Goal: Task Accomplishment & Management: Manage account settings

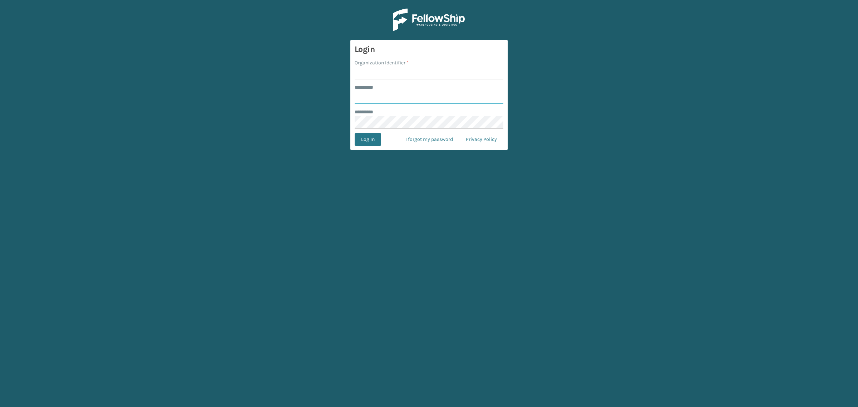
type input "**********"
click at [391, 73] on input "Organization Identifier *" at bounding box center [429, 73] width 149 height 13
type input "SuperAdminOrganization"
click at [369, 141] on button "Log In" at bounding box center [368, 139] width 26 height 13
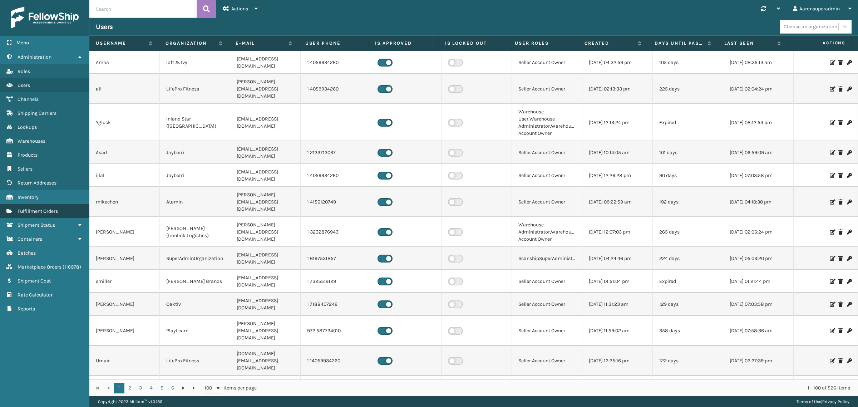
click at [48, 208] on span "Fulfillment Orders" at bounding box center [38, 211] width 40 height 6
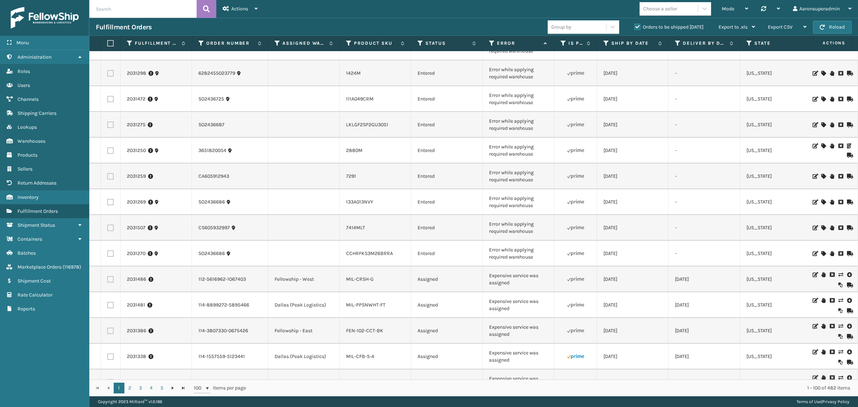
scroll to position [80, 0]
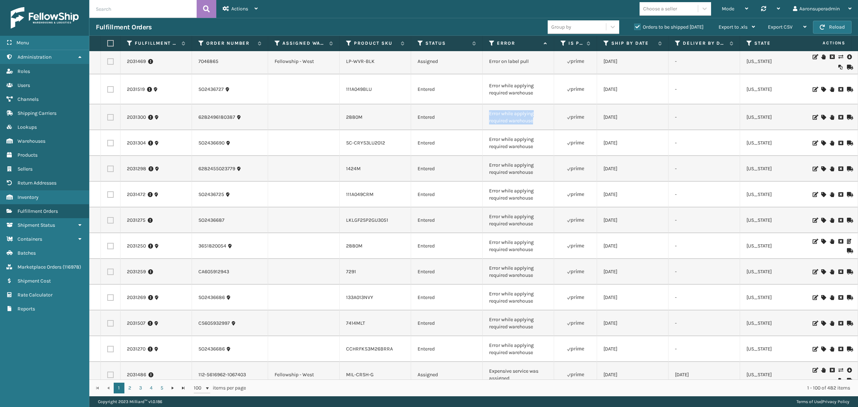
drag, startPoint x: 528, startPoint y: 116, endPoint x: 490, endPoint y: 111, distance: 37.9
click at [490, 111] on td "Error while applying required warehouse" at bounding box center [519, 117] width 72 height 26
copy td "Error while applying required warehouse"
click at [169, 8] on input "text" at bounding box center [142, 9] width 107 height 18
paste input "Error while applying required warehouse"
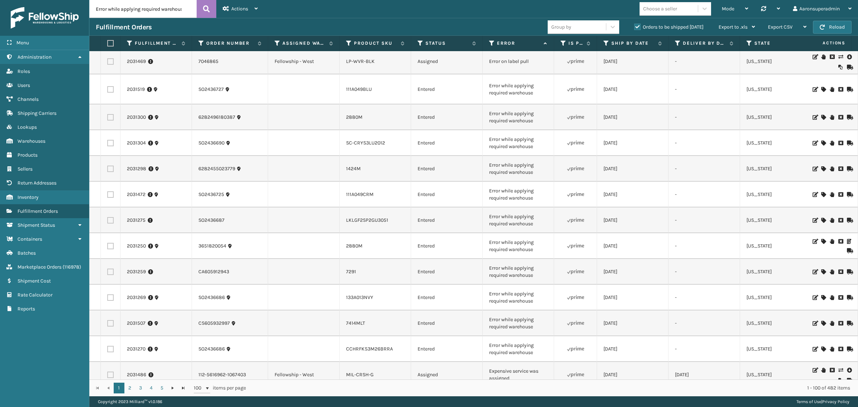
scroll to position [0, 6]
type input "Error while applying required warehouse"
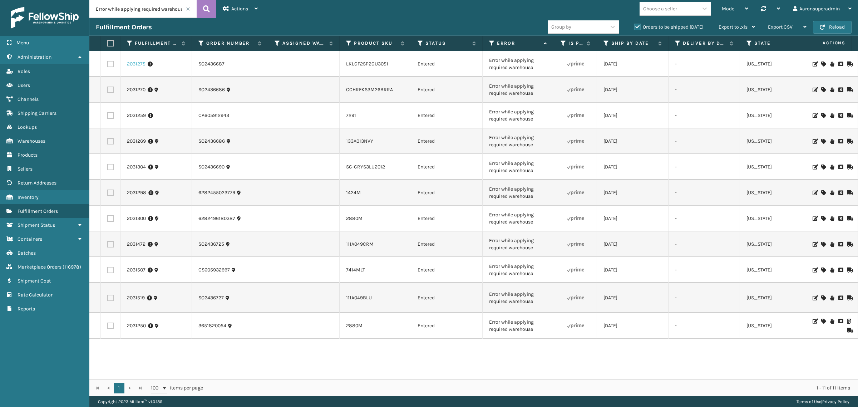
click at [142, 64] on link "2031275" at bounding box center [136, 63] width 19 height 7
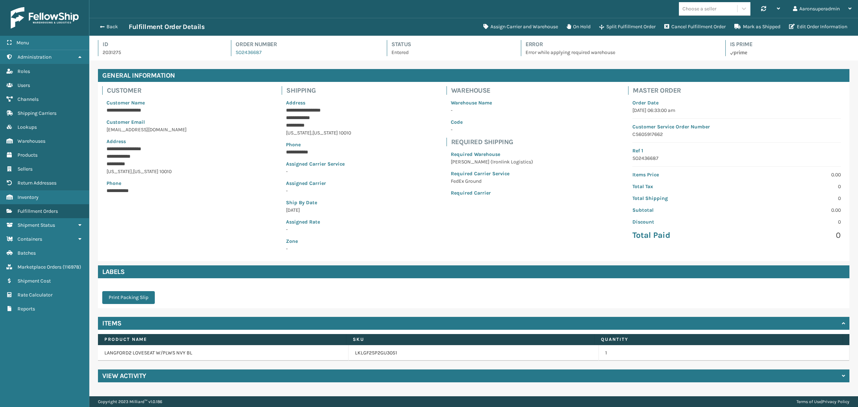
click at [221, 377] on div "View Activity" at bounding box center [474, 375] width 752 height 13
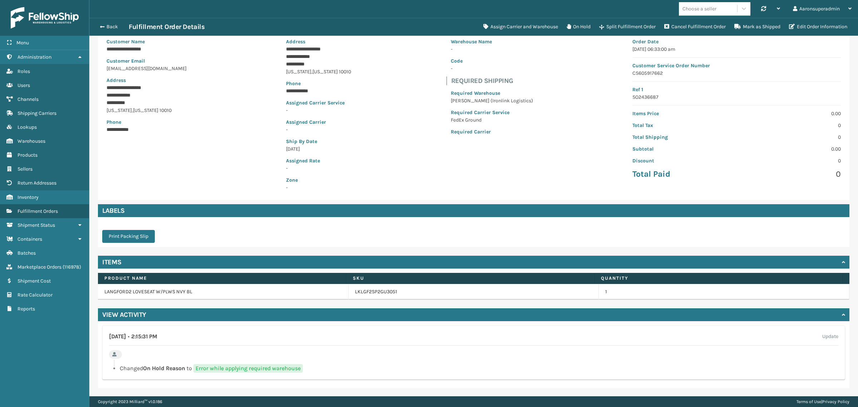
drag, startPoint x: 191, startPoint y: 339, endPoint x: 183, endPoint y: 341, distance: 8.1
click at [183, 341] on div "August 20th 2025 • 2:15:31 PM Update" at bounding box center [474, 339] width 730 height 14
click at [157, 335] on h4 "August 20th 2025 • 2:15:31 PM" at bounding box center [133, 336] width 48 height 9
click at [106, 25] on button "Back" at bounding box center [112, 27] width 33 height 6
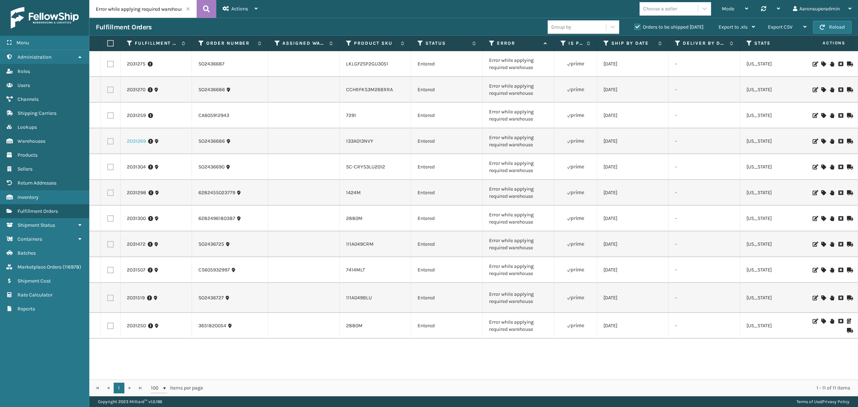
click at [137, 139] on link "2031269" at bounding box center [136, 141] width 19 height 7
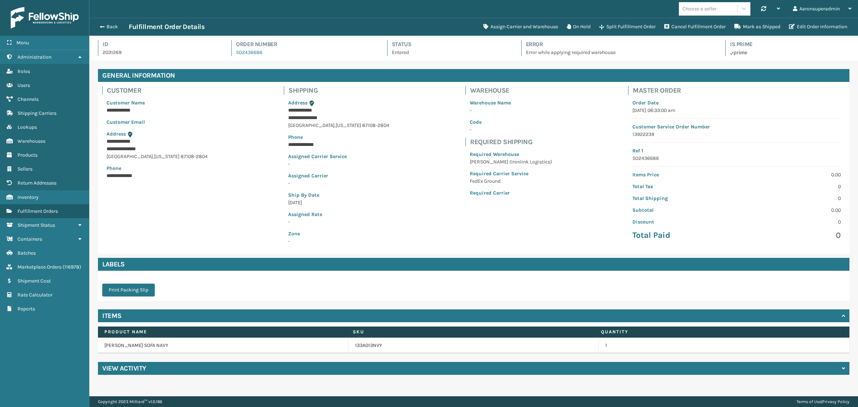
click at [152, 373] on div "View Activity" at bounding box center [474, 368] width 752 height 13
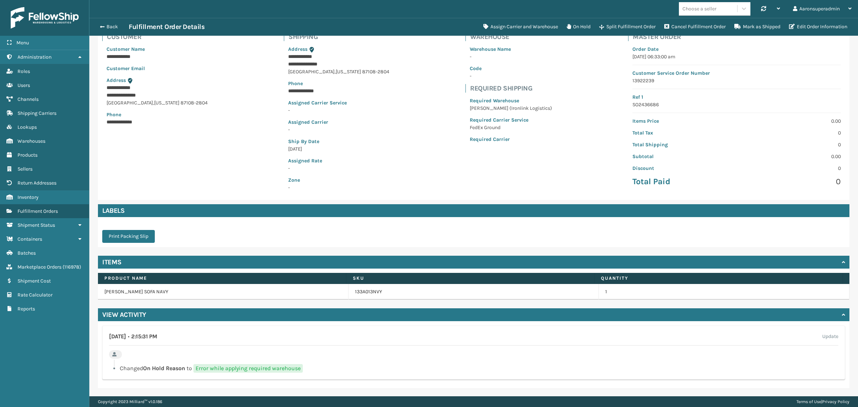
drag, startPoint x: 164, startPoint y: 337, endPoint x: 142, endPoint y: 320, distance: 27.8
click at [156, 336] on div "August 20th 2025 • 2:15:31 PM Update" at bounding box center [474, 339] width 730 height 14
click at [111, 25] on button "Back" at bounding box center [112, 27] width 33 height 6
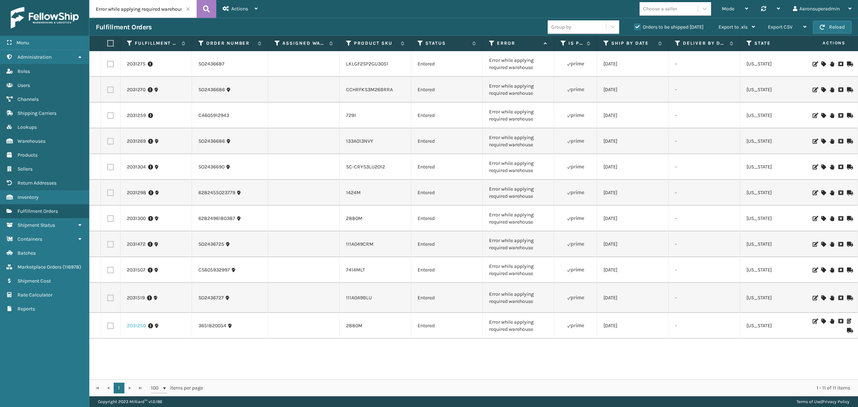
click at [137, 322] on link "2031250" at bounding box center [136, 325] width 19 height 7
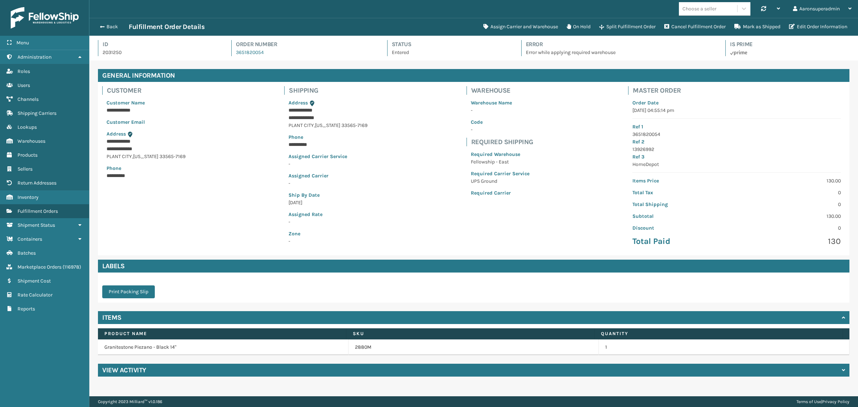
click at [114, 365] on div "View Activity" at bounding box center [474, 370] width 752 height 13
click at [103, 25] on span "button" at bounding box center [101, 26] width 4 height 5
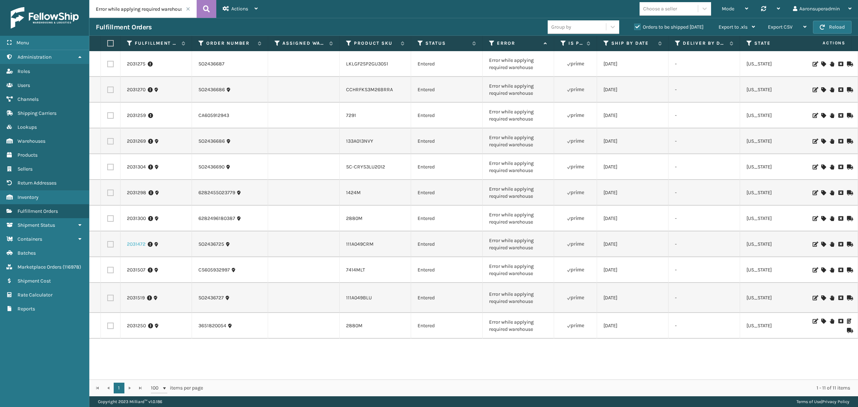
click at [134, 242] on link "2031472" at bounding box center [136, 244] width 19 height 7
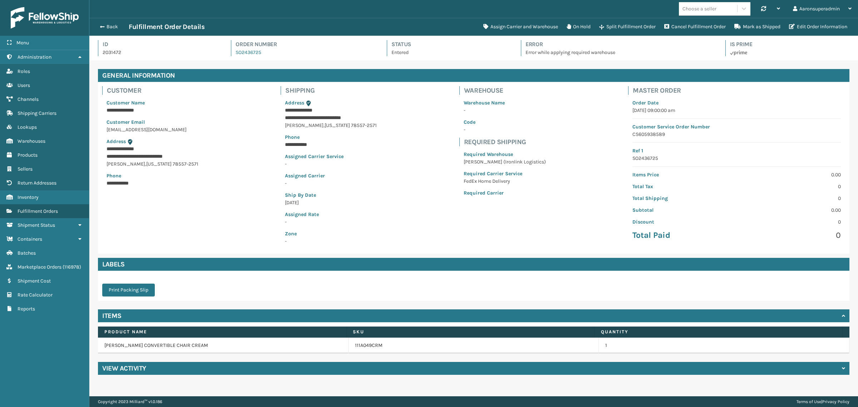
click at [181, 369] on div "View Activity" at bounding box center [474, 368] width 752 height 13
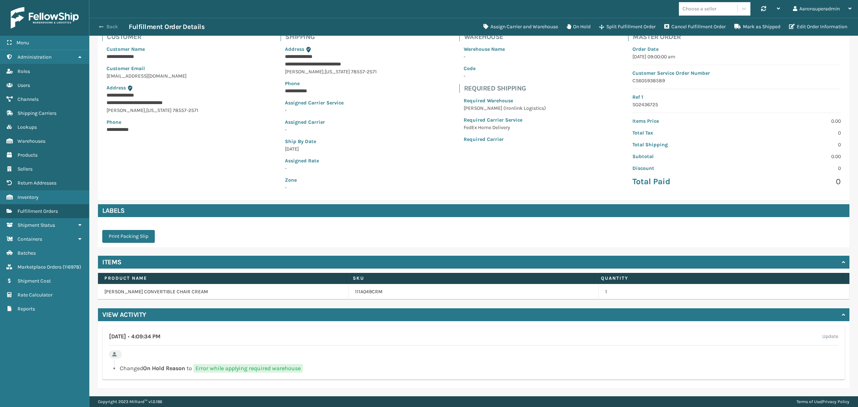
click at [111, 26] on button "Back" at bounding box center [112, 27] width 33 height 6
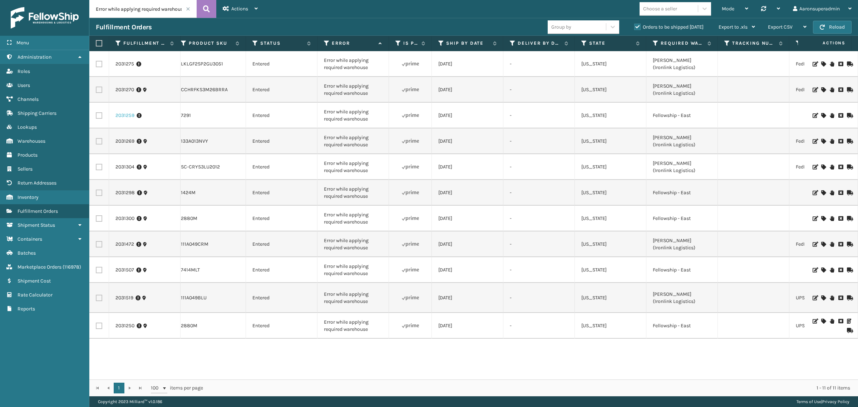
click at [116, 113] on link "2031259" at bounding box center [125, 115] width 19 height 7
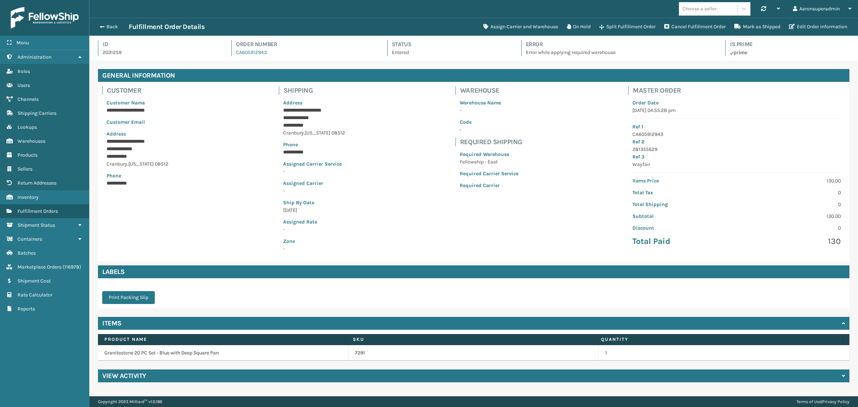
click at [131, 368] on div "**********" at bounding box center [473, 225] width 769 height 331
click at [130, 374] on h4 "View Activity" at bounding box center [124, 376] width 44 height 9
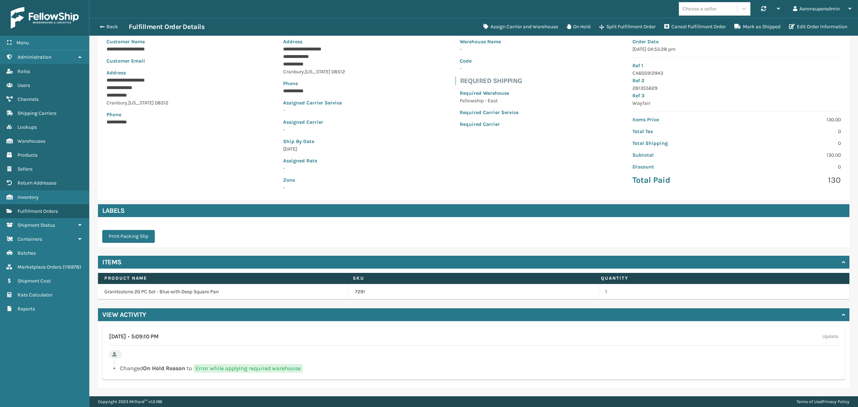
drag, startPoint x: 199, startPoint y: 332, endPoint x: 156, endPoint y: 335, distance: 43.0
click at [156, 335] on div "August 20th 2025 • 5:09:10 PM Update" at bounding box center [474, 339] width 730 height 14
click at [106, 29] on button "Back" at bounding box center [112, 27] width 33 height 6
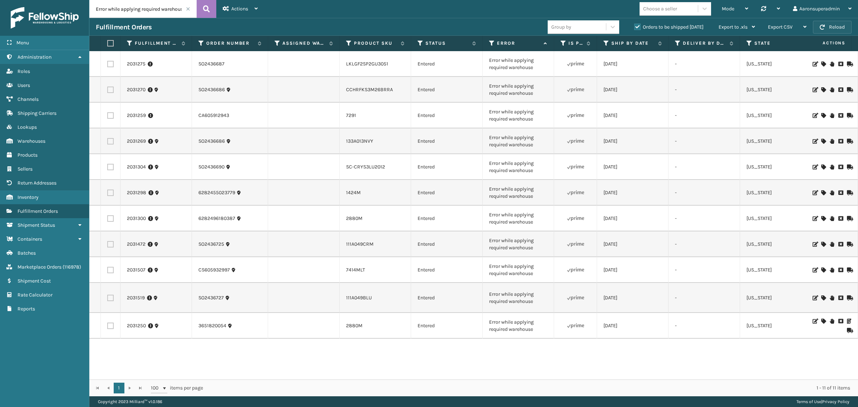
click at [825, 28] on button "Reload" at bounding box center [832, 27] width 39 height 13
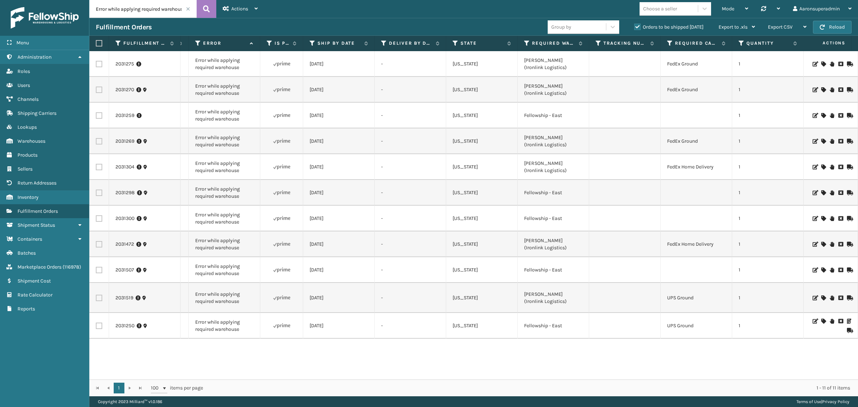
scroll to position [0, 295]
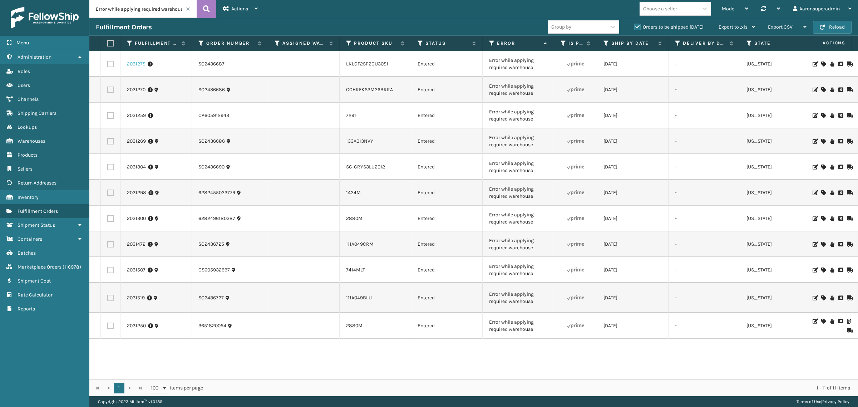
click at [144, 64] on link "2031275" at bounding box center [136, 63] width 19 height 7
click at [129, 63] on link "2031275" at bounding box center [136, 63] width 19 height 7
click at [139, 67] on link "2031275" at bounding box center [136, 63] width 19 height 7
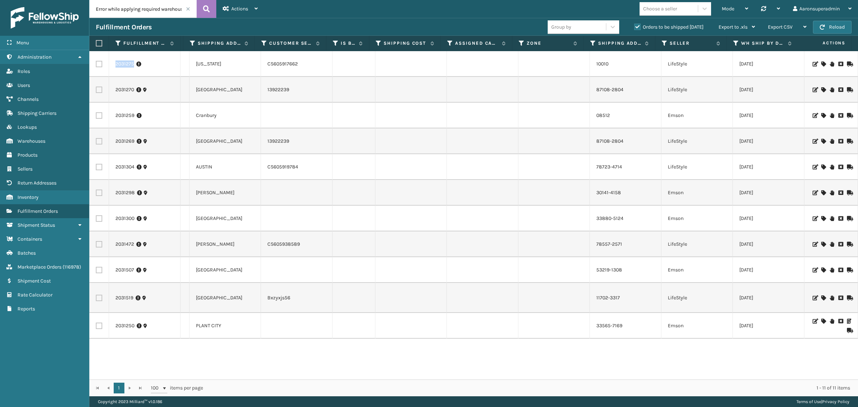
scroll to position [0, 0]
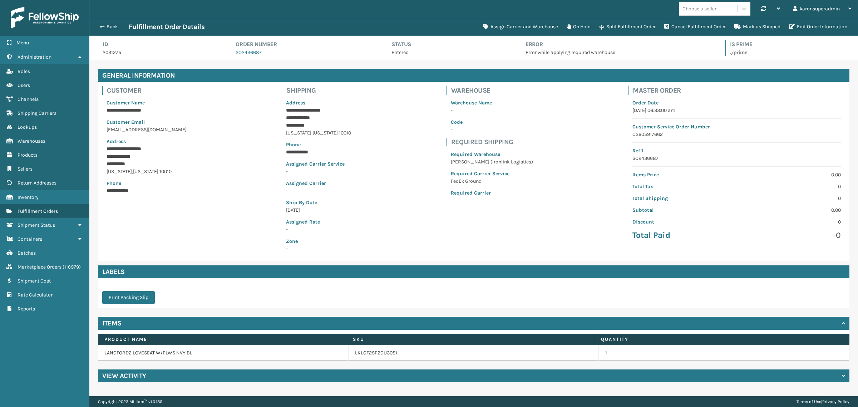
scroll to position [17, 769]
click at [167, 380] on div "View Activity" at bounding box center [474, 375] width 752 height 13
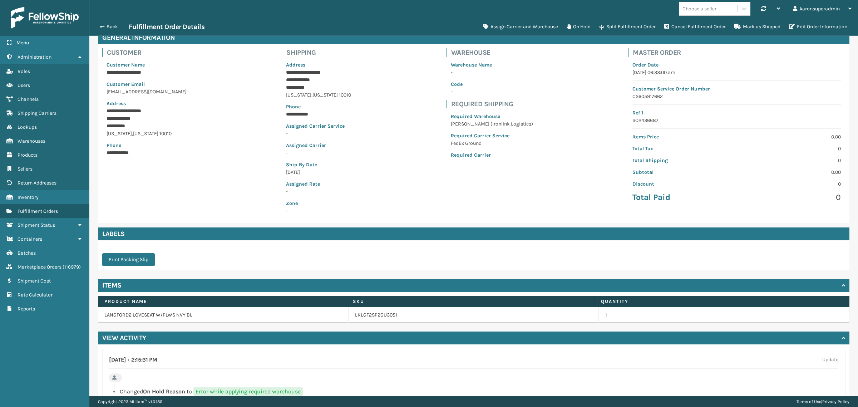
scroll to position [61, 0]
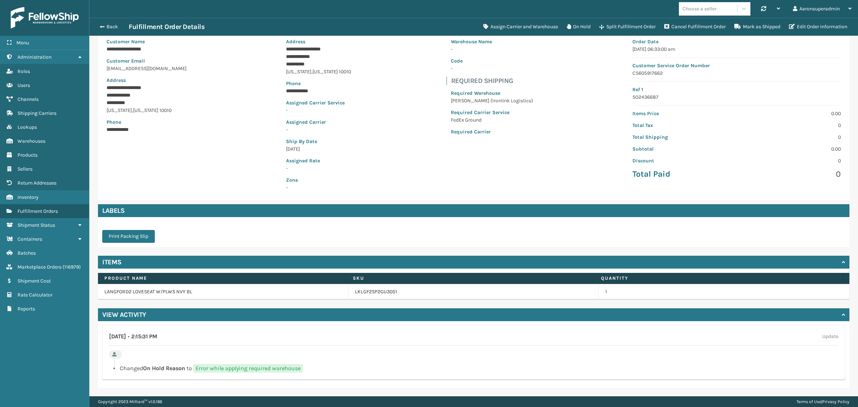
drag, startPoint x: 172, startPoint y: 338, endPoint x: 181, endPoint y: 338, distance: 8.9
click at [157, 338] on h4 "August 20th 2025 • 2:15:31 PM" at bounding box center [133, 336] width 48 height 9
click at [192, 338] on div "August 20th 2025 • 2:15:31 PM Update" at bounding box center [474, 339] width 730 height 14
click at [193, 338] on div "August 20th 2025 • 2:15:31 PM Update" at bounding box center [474, 339] width 730 height 14
click at [188, 337] on div "August 20th 2025 • 2:15:31 PM Update" at bounding box center [474, 339] width 730 height 14
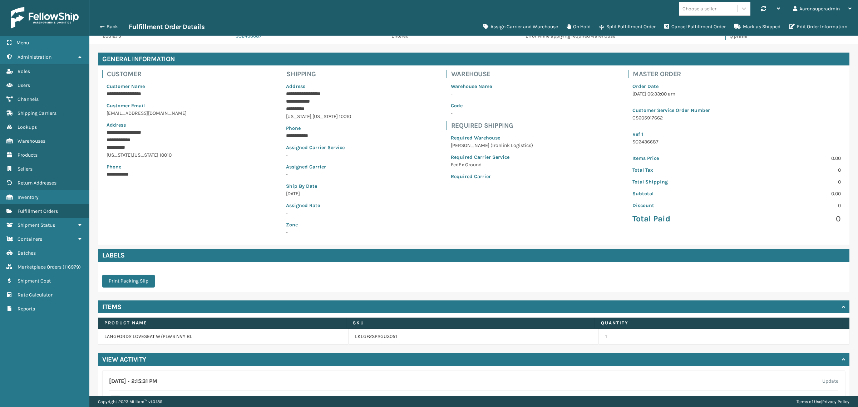
scroll to position [15, 0]
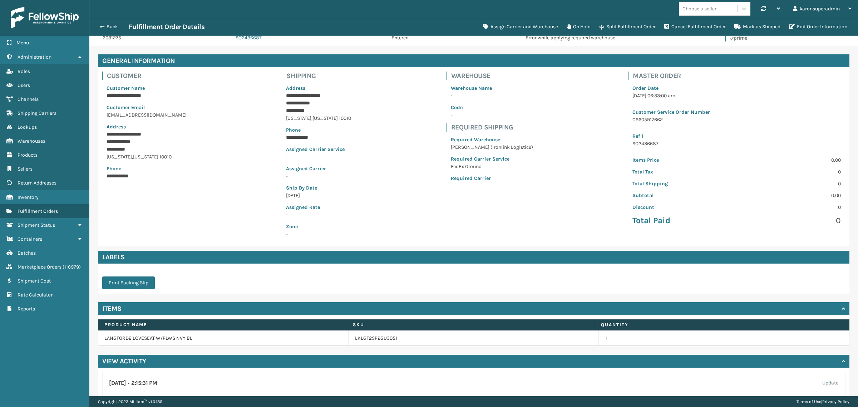
click at [300, 193] on p "[DATE]" at bounding box center [318, 196] width 65 height 8
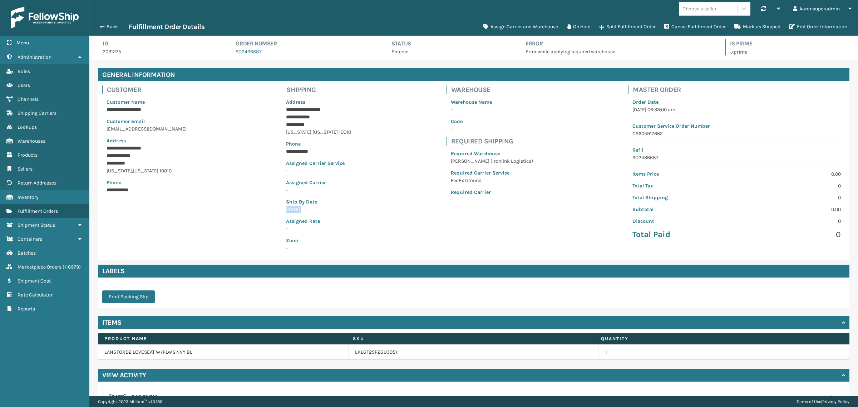
scroll to position [0, 0]
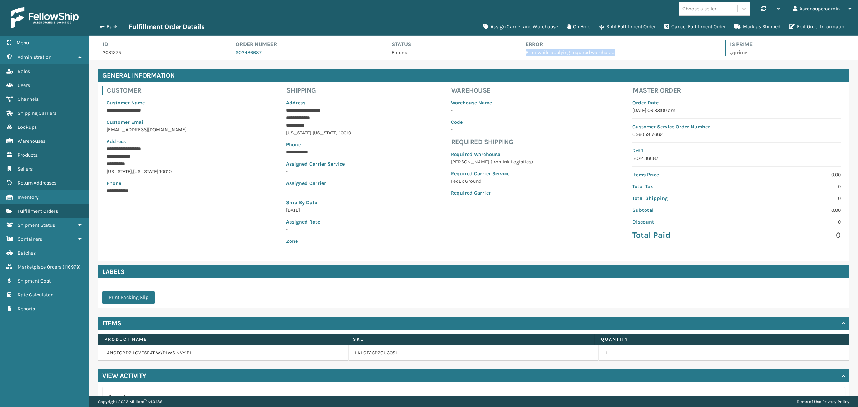
drag, startPoint x: 521, startPoint y: 52, endPoint x: 612, endPoint y: 50, distance: 91.2
click at [612, 50] on p "Error while applying required warehouse" at bounding box center [619, 53] width 187 height 8
click at [529, 111] on div "**********" at bounding box center [474, 171] width 752 height 179
click at [105, 26] on button "Back" at bounding box center [112, 27] width 33 height 6
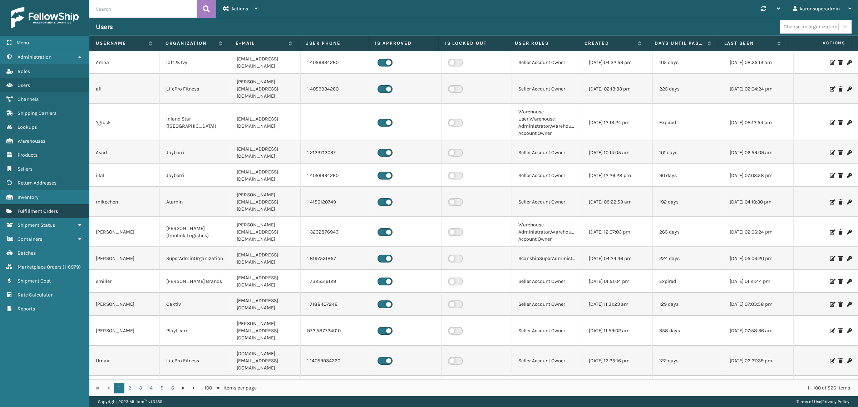
click at [34, 208] on span "Fulfillment Orders" at bounding box center [38, 211] width 40 height 6
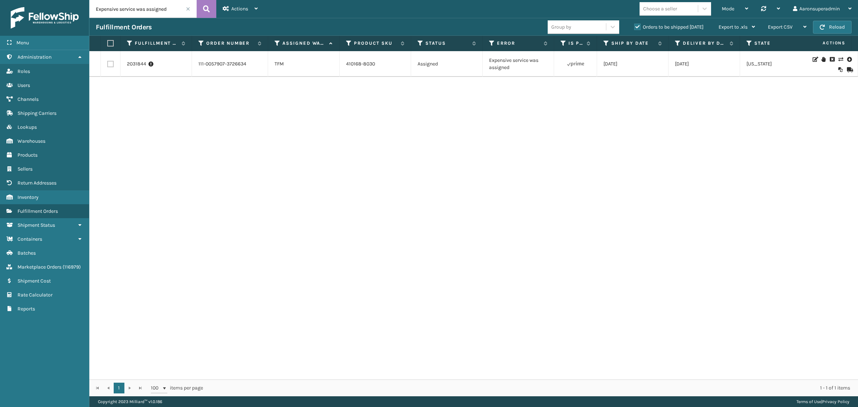
click at [839, 60] on icon at bounding box center [841, 59] width 4 height 5
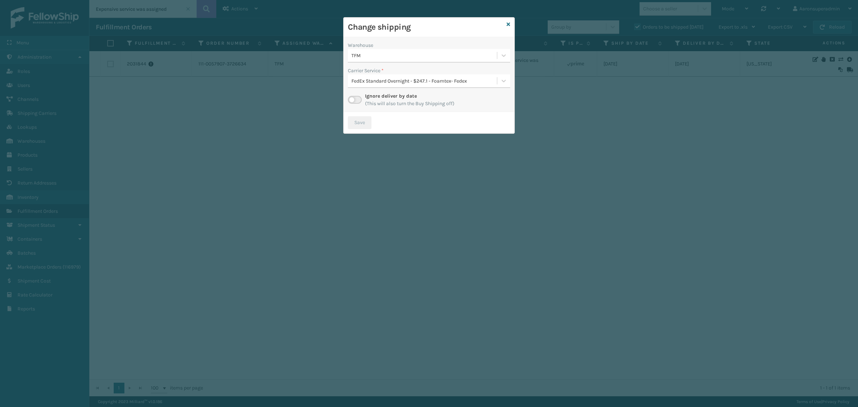
click at [352, 97] on label at bounding box center [355, 100] width 14 height 8
click at [352, 97] on input "checkbox" at bounding box center [350, 98] width 5 height 5
click at [409, 78] on div "Select..." at bounding box center [422, 81] width 149 height 12
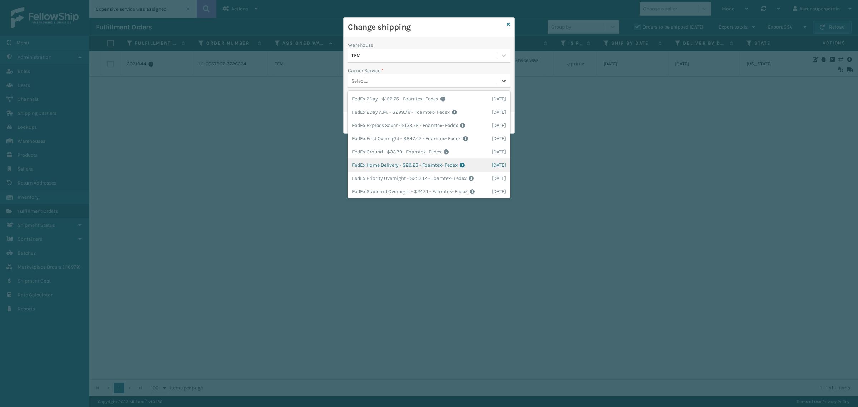
click at [369, 163] on div "FedEx Home Delivery - $29.23 - Foamtex- Fedex Shipping Cost $29.23 Surplus Cost…" at bounding box center [429, 164] width 162 height 13
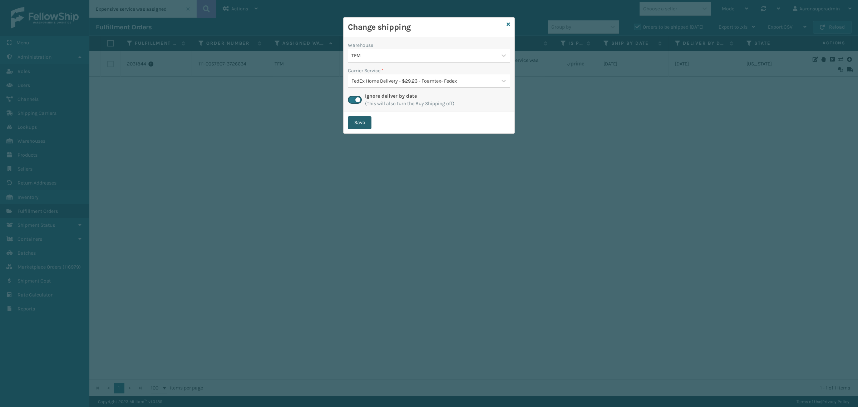
click at [349, 123] on button "Save" at bounding box center [360, 122] width 24 height 13
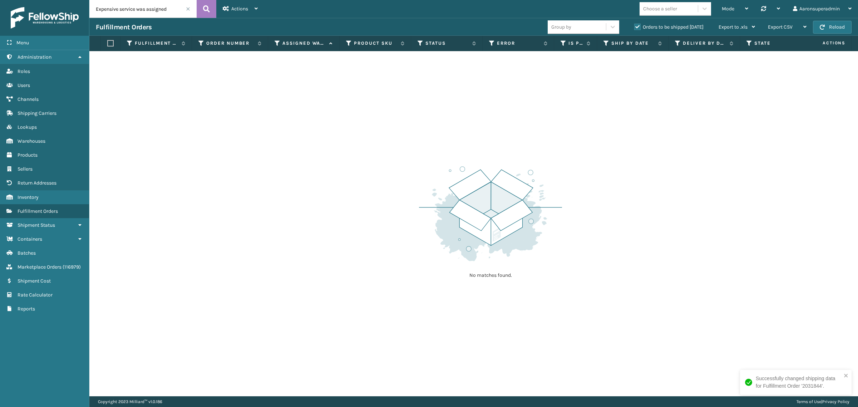
click at [188, 6] on input "Expensive service was assigned" at bounding box center [142, 9] width 107 height 18
click at [186, 8] on span at bounding box center [188, 9] width 4 height 4
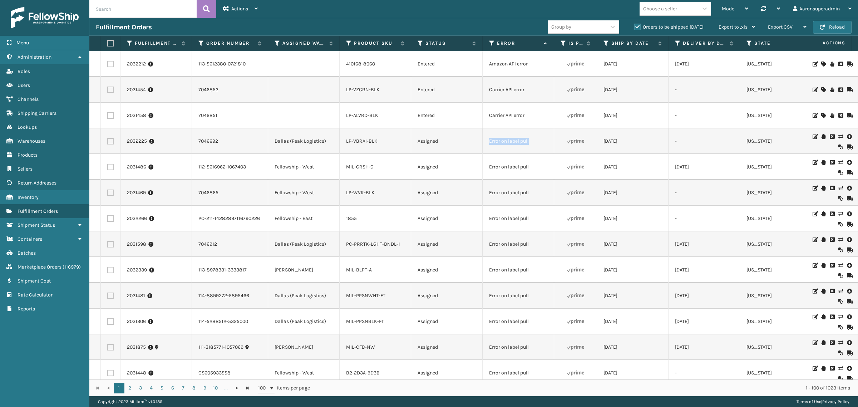
drag, startPoint x: 539, startPoint y: 143, endPoint x: 485, endPoint y: 141, distance: 54.8
click at [485, 141] on td "Error on label pull" at bounding box center [519, 141] width 72 height 26
copy td "Error on label pull"
click at [104, 13] on input "text" at bounding box center [142, 9] width 107 height 18
paste input "Error on label pull"
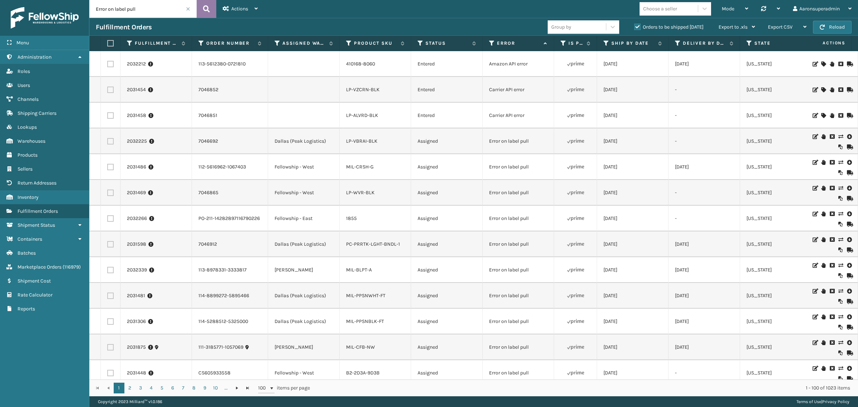
type input "Error on label pull"
click at [205, 10] on icon at bounding box center [206, 9] width 7 height 11
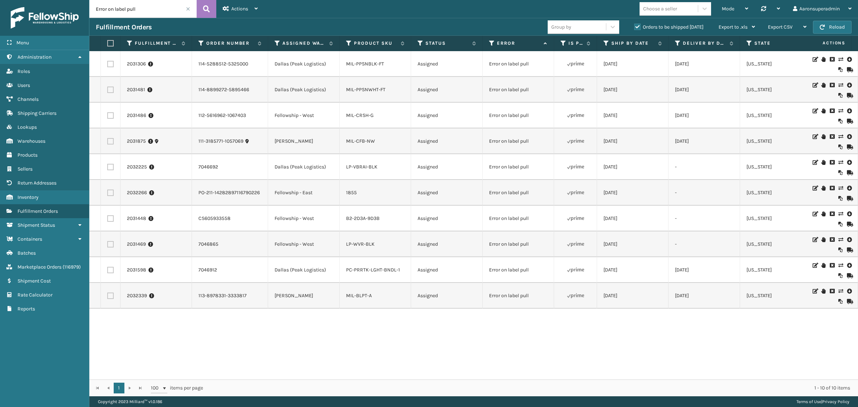
click at [123, 67] on td "2031306" at bounding box center [157, 64] width 72 height 26
click at [135, 63] on link "2031306" at bounding box center [136, 63] width 19 height 7
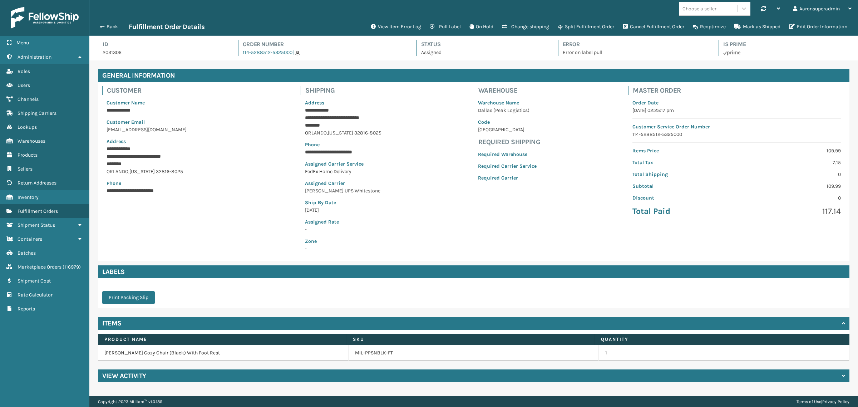
scroll to position [17, 769]
click at [388, 29] on button "View Item Error Log" at bounding box center [396, 27] width 59 height 14
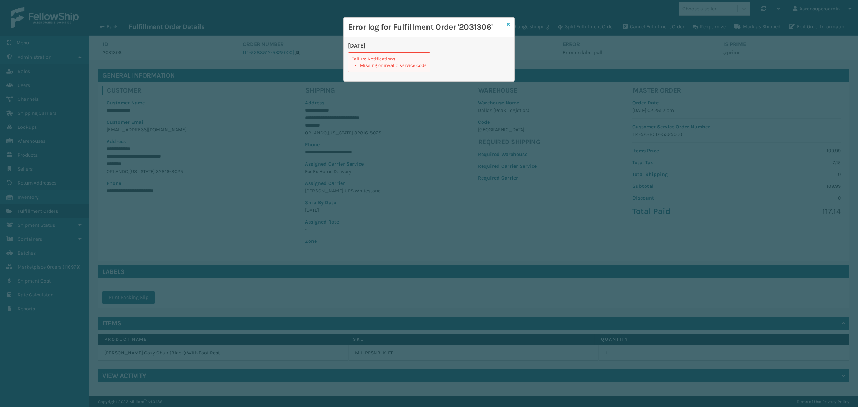
click at [509, 26] on icon at bounding box center [509, 24] width 4 height 5
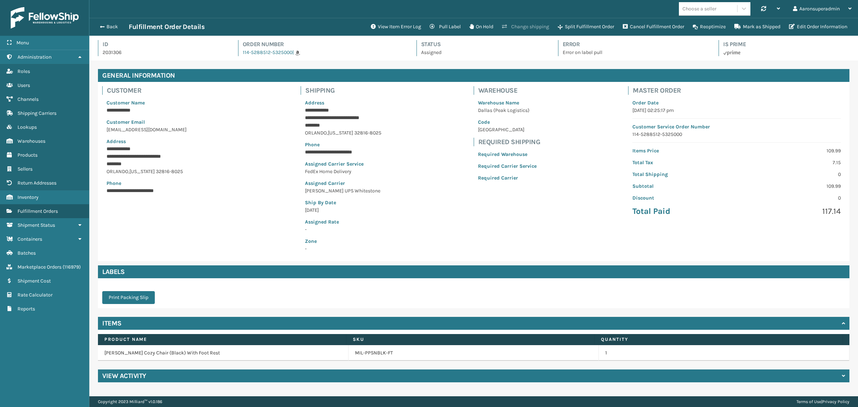
click at [527, 25] on button "Change shipping" at bounding box center [526, 27] width 56 height 14
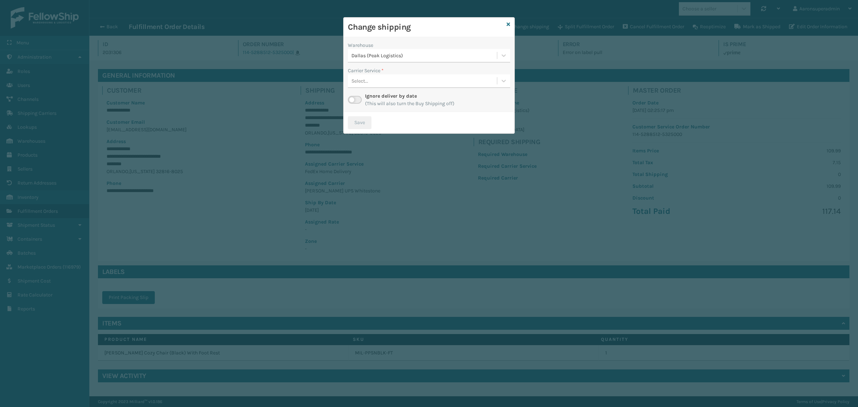
click at [369, 83] on div "Select..." at bounding box center [422, 81] width 149 height 12
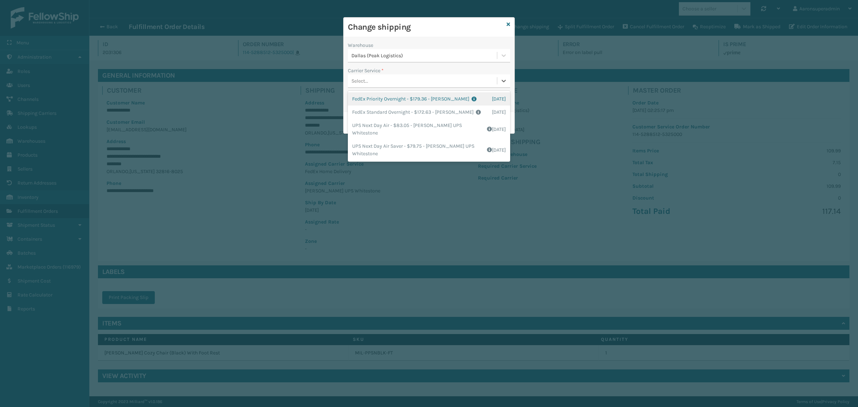
drag, startPoint x: 369, startPoint y: 77, endPoint x: 360, endPoint y: 94, distance: 19.0
click at [369, 77] on div "Select..." at bounding box center [422, 81] width 149 height 12
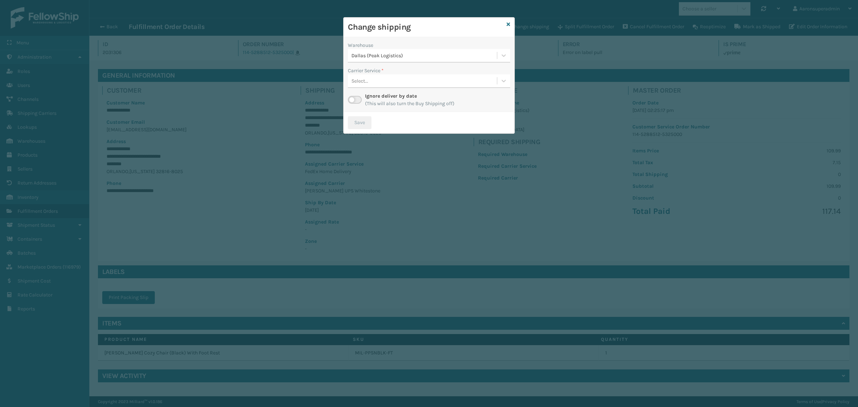
click at [352, 97] on label at bounding box center [355, 100] width 14 height 8
click at [352, 97] on input "checkbox" at bounding box center [350, 98] width 5 height 5
click at [441, 79] on div "Select..." at bounding box center [422, 81] width 149 height 12
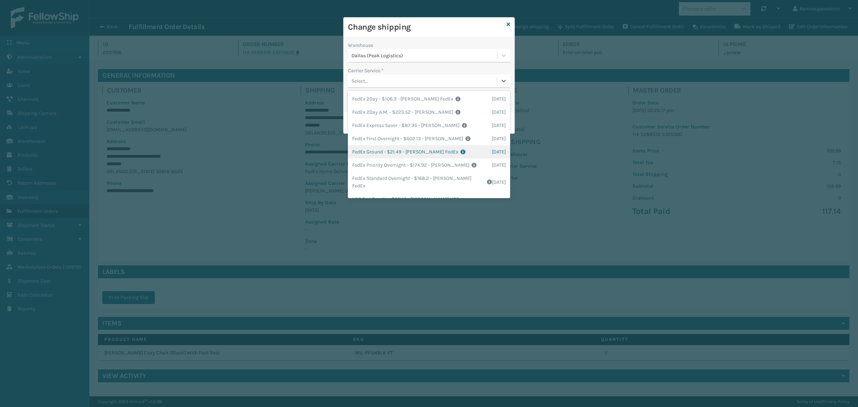
drag, startPoint x: 393, startPoint y: 150, endPoint x: 364, endPoint y: 142, distance: 29.6
click at [392, 150] on div "FedEx Ground - $21.49 - [PERSON_NAME] FedEx Shipping Cost $18.85 Surplus Cost $…" at bounding box center [429, 151] width 162 height 13
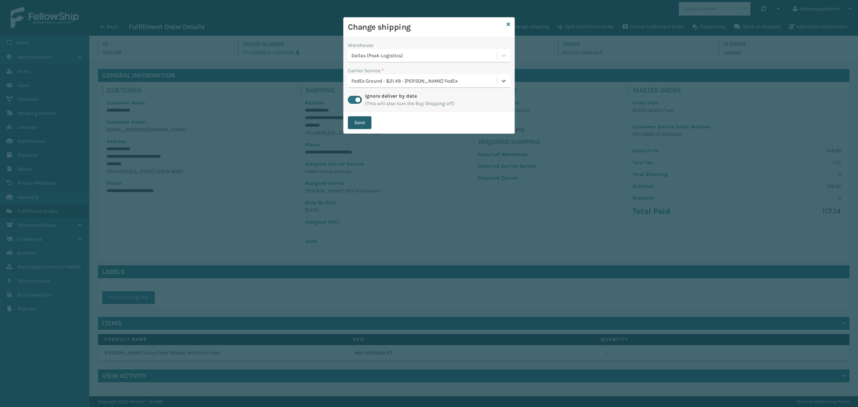
click at [358, 118] on button "Save" at bounding box center [360, 122] width 24 height 13
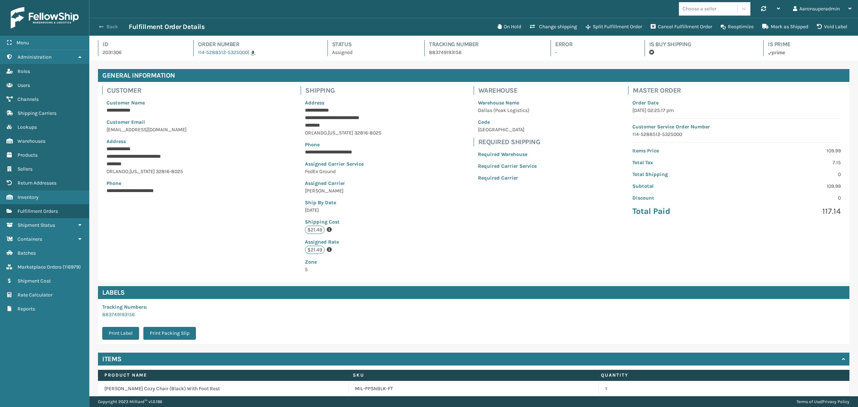
click at [108, 24] on button "Back" at bounding box center [112, 27] width 33 height 6
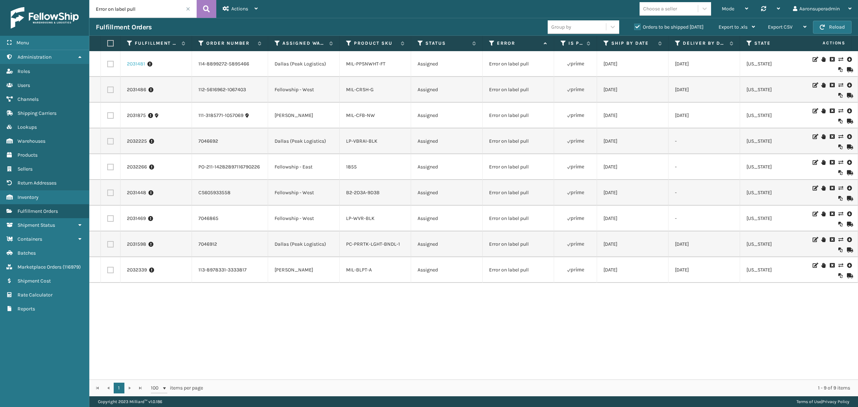
click at [134, 66] on link "2031481" at bounding box center [136, 63] width 18 height 7
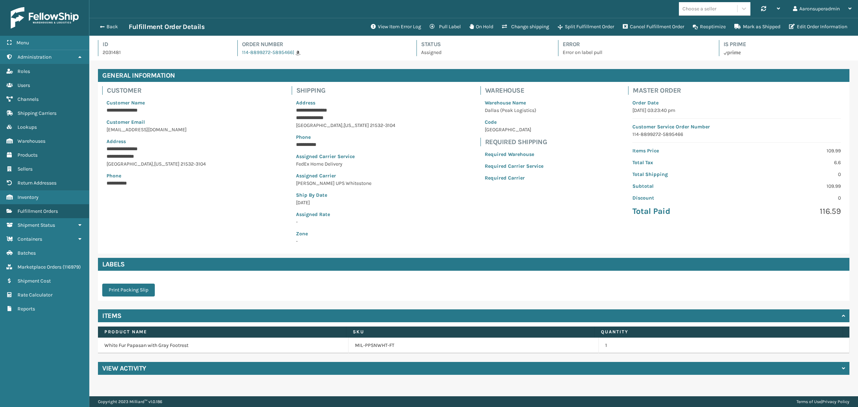
scroll to position [17, 769]
click at [537, 26] on button "Change shipping" at bounding box center [526, 27] width 56 height 14
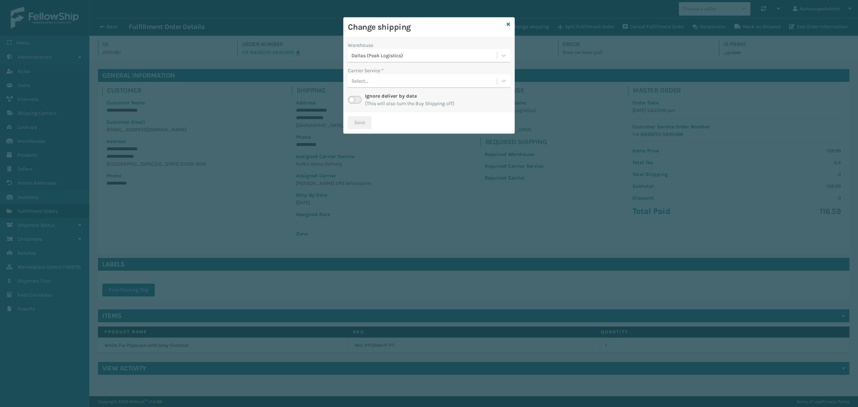
click at [378, 85] on div "Select..." at bounding box center [422, 81] width 149 height 12
click at [376, 80] on div "Select..." at bounding box center [422, 81] width 149 height 12
click at [353, 99] on label at bounding box center [355, 100] width 14 height 8
click at [353, 99] on input "checkbox" at bounding box center [350, 98] width 5 height 5
click at [373, 80] on div "Select..." at bounding box center [422, 81] width 149 height 12
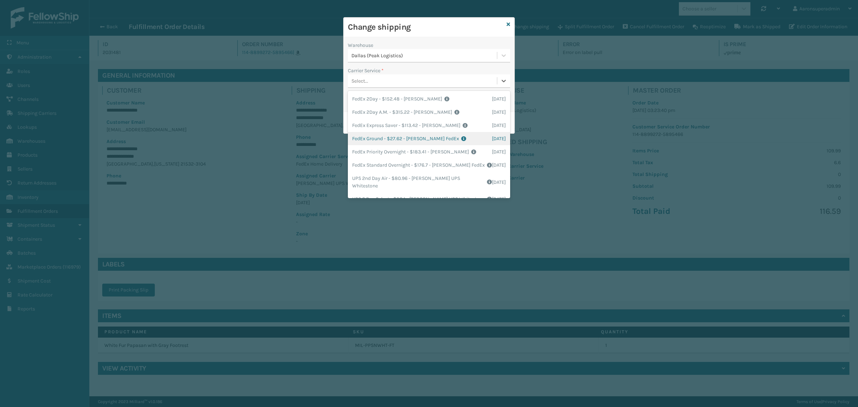
click at [387, 144] on div "FedEx Ground - $27.62 - [PERSON_NAME] FedEx Shipping Cost $24.23 Surplus Cost $…" at bounding box center [429, 138] width 162 height 13
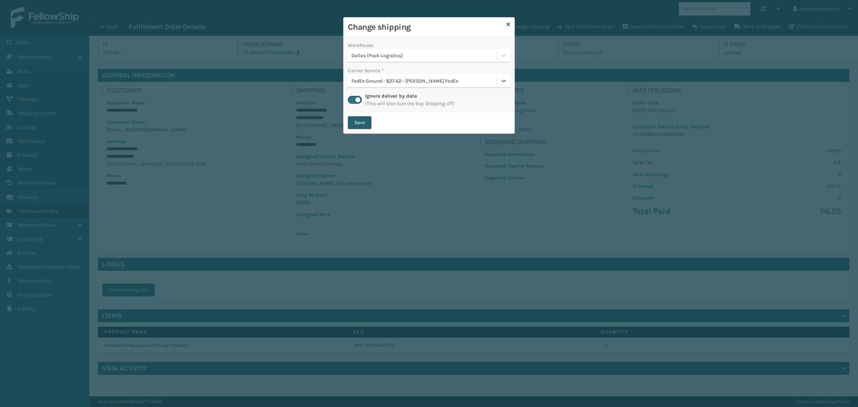
click at [361, 122] on button "Save" at bounding box center [360, 122] width 24 height 13
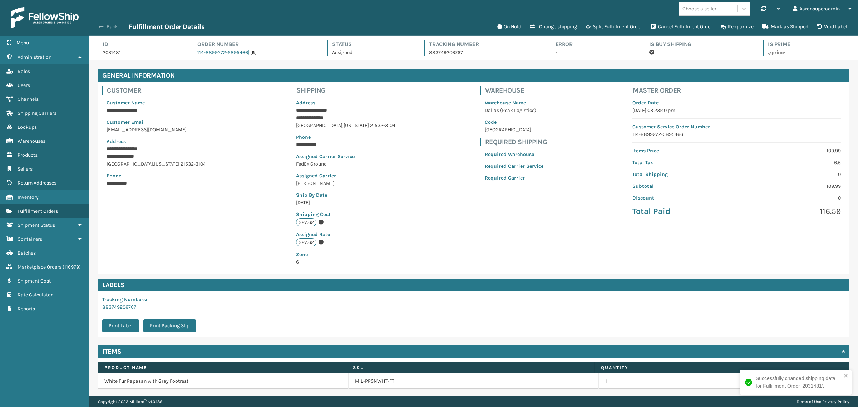
click at [111, 28] on button "Back" at bounding box center [112, 27] width 33 height 6
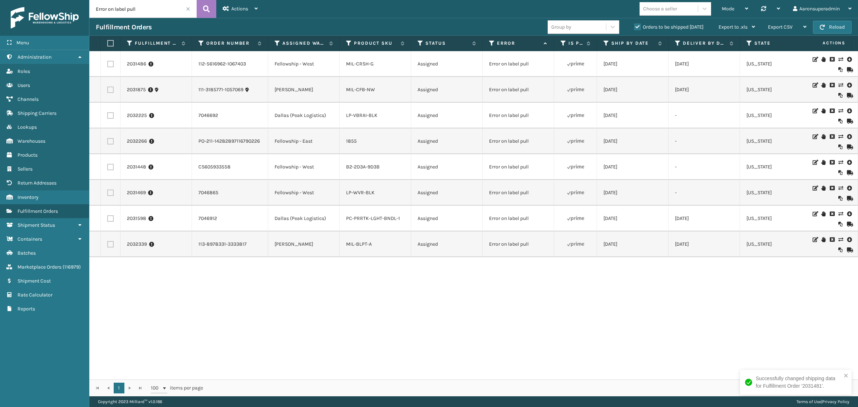
click at [135, 60] on td "2031486" at bounding box center [157, 64] width 72 height 26
click at [134, 63] on link "2031486" at bounding box center [136, 63] width 19 height 7
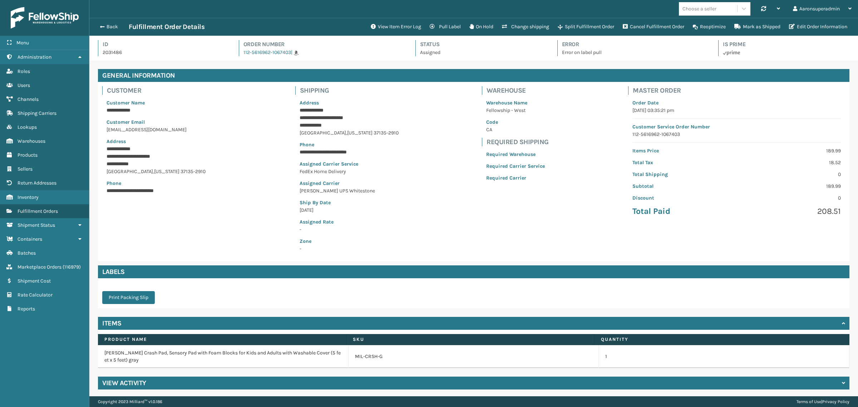
scroll to position [17, 769]
click at [504, 25] on button "Change shipping" at bounding box center [526, 27] width 56 height 14
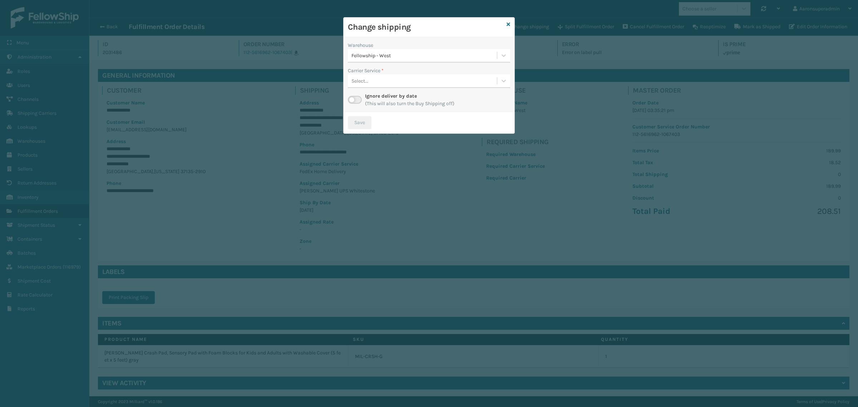
click at [349, 101] on label at bounding box center [355, 100] width 14 height 8
click at [349, 101] on input "checkbox" at bounding box center [350, 98] width 5 height 5
click at [418, 80] on div "Select..." at bounding box center [422, 81] width 149 height 12
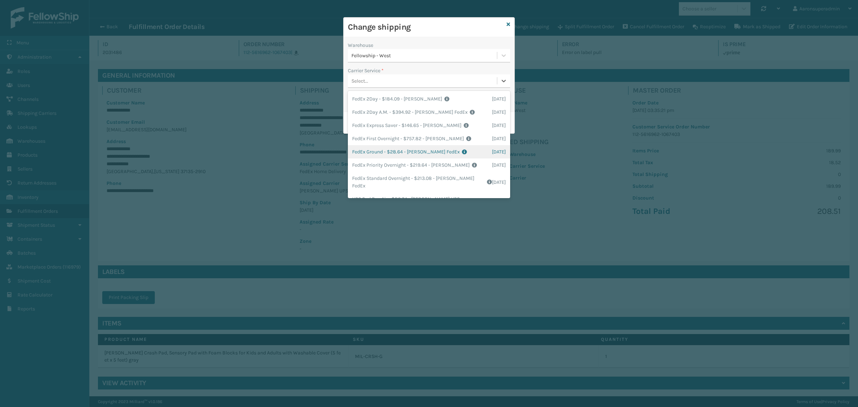
drag, startPoint x: 366, startPoint y: 150, endPoint x: 352, endPoint y: 123, distance: 30.9
click at [366, 150] on div "FedEx Ground - $28.64 - [PERSON_NAME] FedEx Shipping Cost $25.12 Surplus Cost $…" at bounding box center [429, 151] width 162 height 13
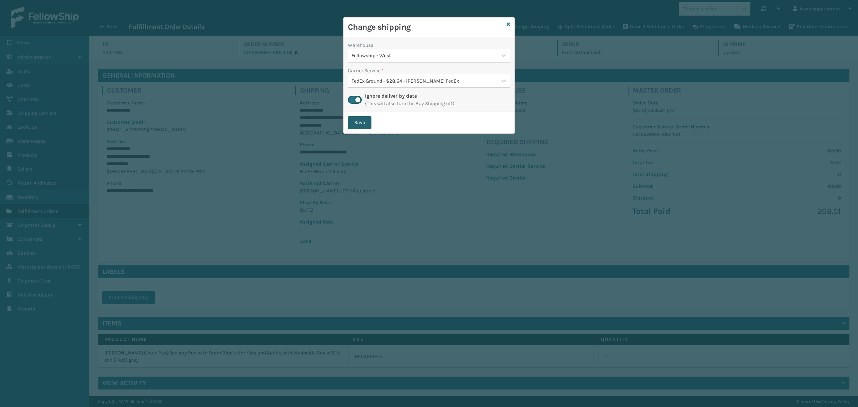
click at [350, 117] on button "Save" at bounding box center [360, 122] width 24 height 13
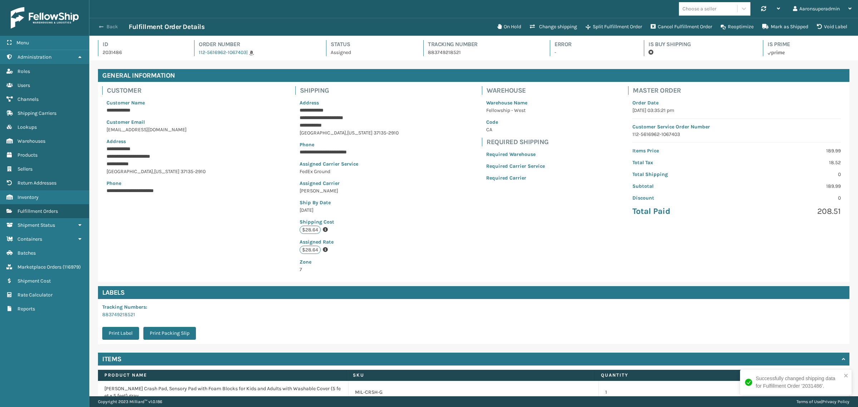
click at [108, 29] on button "Back" at bounding box center [112, 27] width 33 height 6
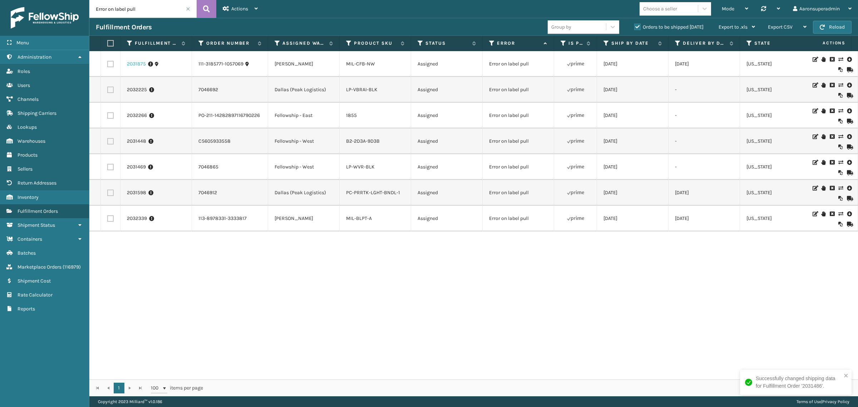
click at [136, 67] on link "2031875" at bounding box center [136, 63] width 19 height 7
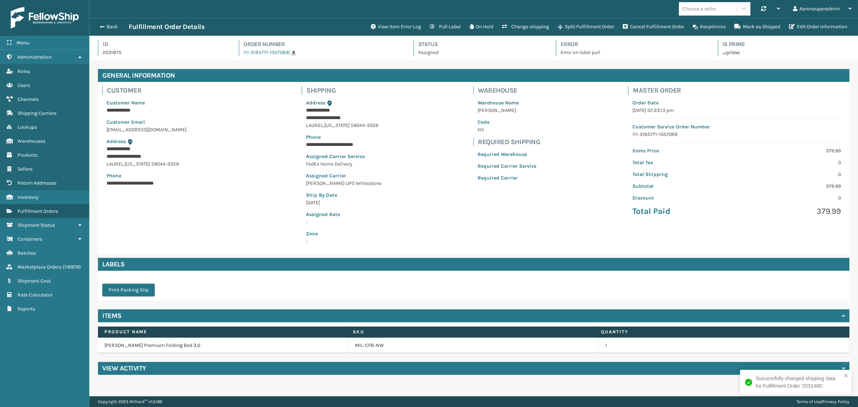
scroll to position [17, 769]
click at [510, 25] on button "Change shipping" at bounding box center [526, 27] width 56 height 14
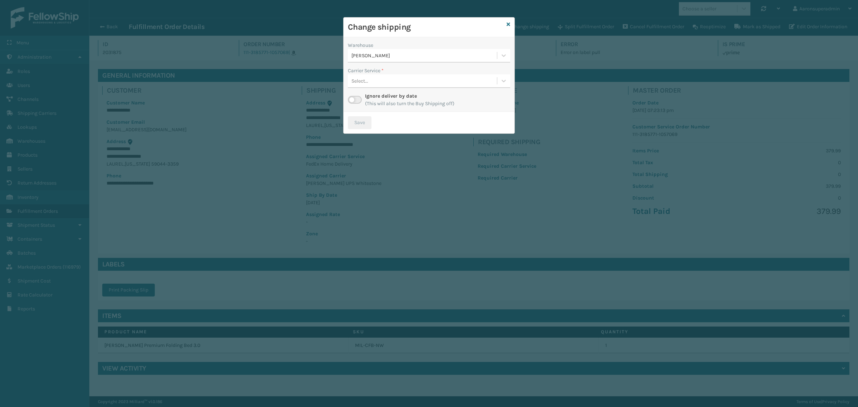
click at [352, 97] on label at bounding box center [355, 100] width 14 height 8
click at [352, 97] on input "checkbox" at bounding box center [350, 98] width 5 height 5
click at [374, 84] on div "Select..." at bounding box center [422, 81] width 149 height 12
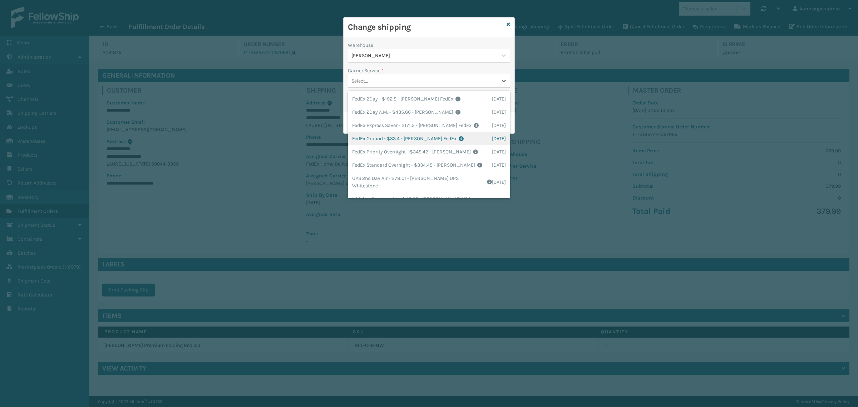
click at [396, 138] on div "FedEx Ground - $33.4 - [PERSON_NAME] FedEx Shipping Cost $29.3 Surplus Cost $4.…" at bounding box center [429, 138] width 162 height 13
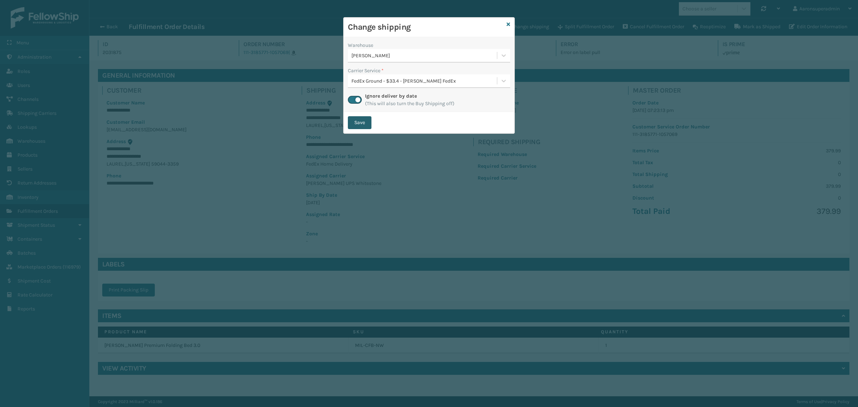
click at [367, 125] on button "Save" at bounding box center [360, 122] width 24 height 13
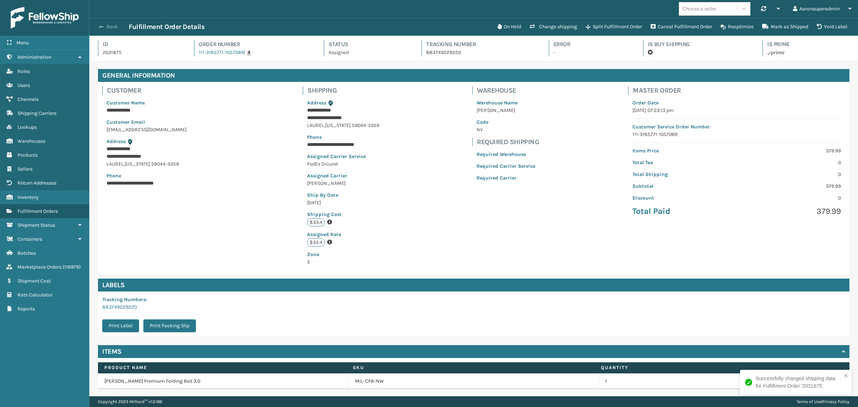
click at [117, 26] on button "Back" at bounding box center [112, 27] width 33 height 6
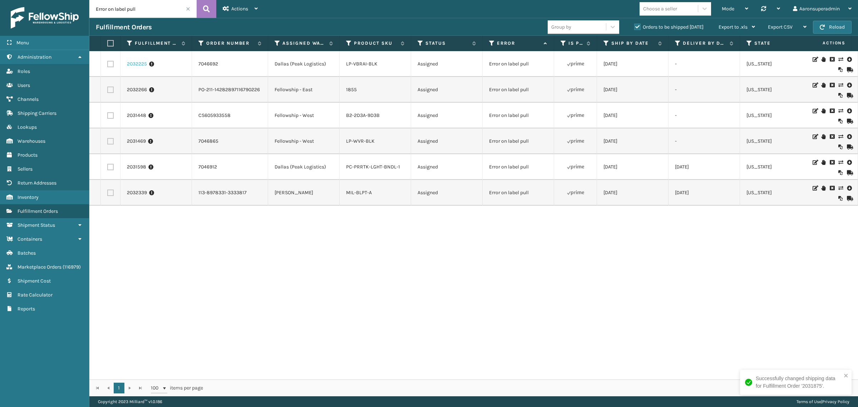
click at [141, 63] on link "2032225" at bounding box center [137, 63] width 20 height 7
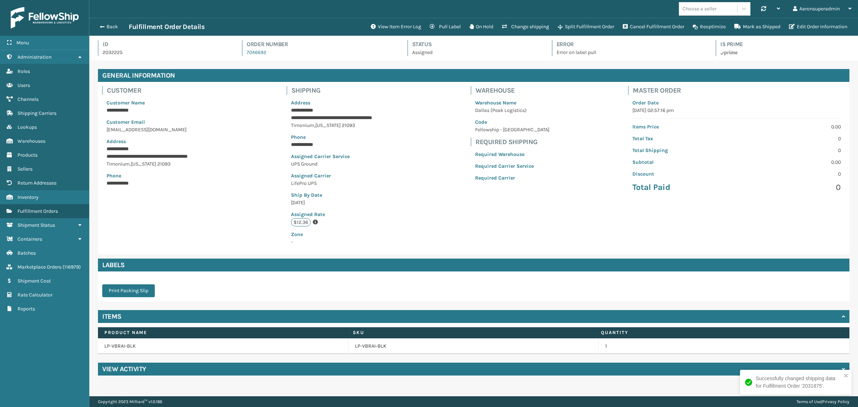
scroll to position [17, 769]
click at [382, 23] on button "View Item Error Log" at bounding box center [396, 27] width 59 height 14
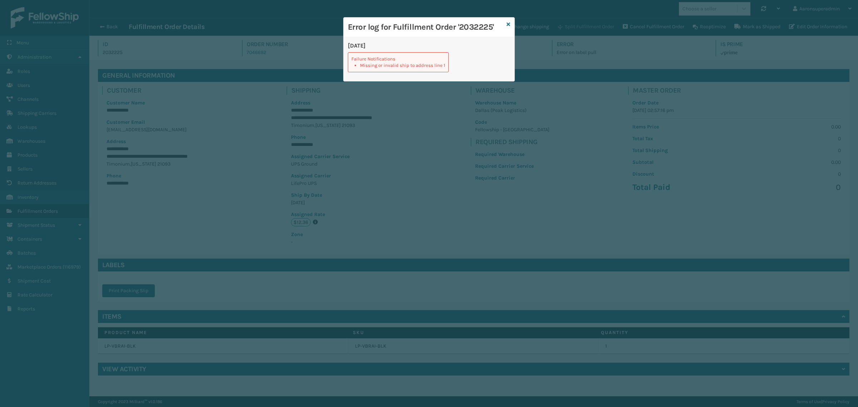
drag, startPoint x: 508, startPoint y: 26, endPoint x: 587, endPoint y: 29, distance: 79.5
click at [508, 25] on icon at bounding box center [509, 24] width 4 height 5
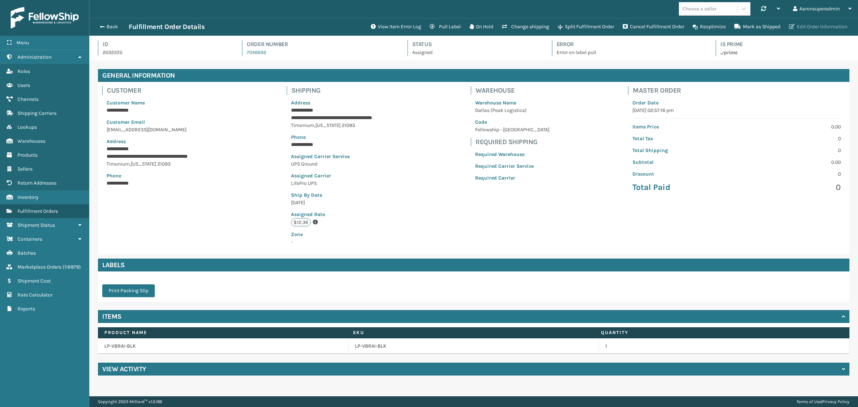
click at [796, 23] on button "Edit Order Information" at bounding box center [818, 27] width 67 height 14
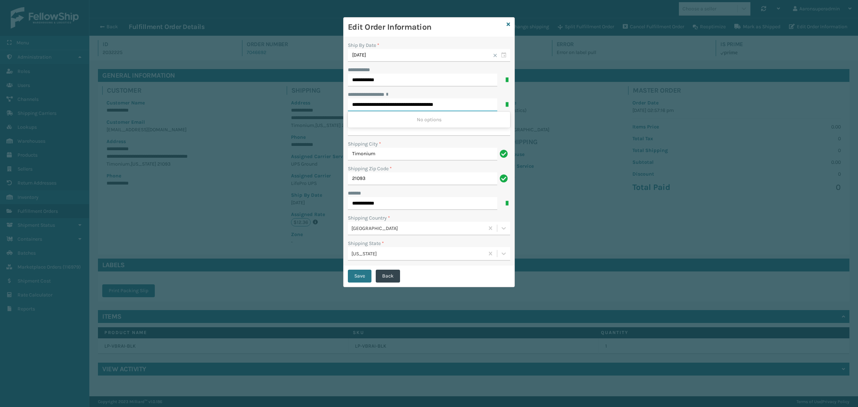
drag, startPoint x: 405, startPoint y: 104, endPoint x: 340, endPoint y: 110, distance: 65.3
click at [340, 110] on div "**********" at bounding box center [429, 203] width 858 height 407
type input "**********"
click at [369, 134] on input "**********" at bounding box center [429, 129] width 162 height 13
paste input "**********"
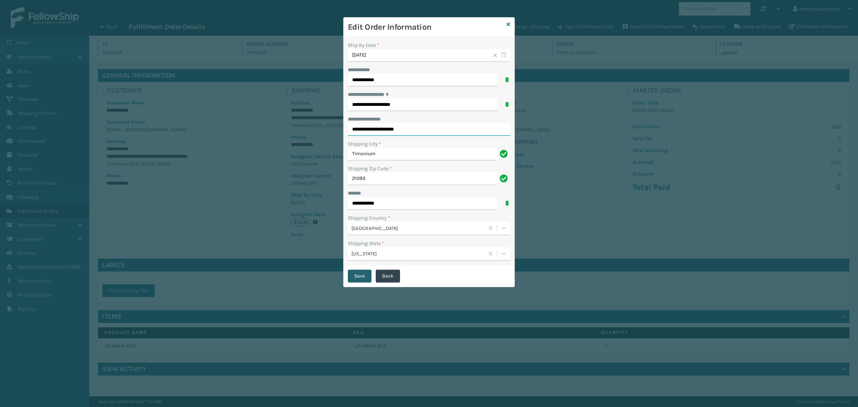
type input "**********"
click at [361, 277] on button "Save" at bounding box center [360, 276] width 24 height 13
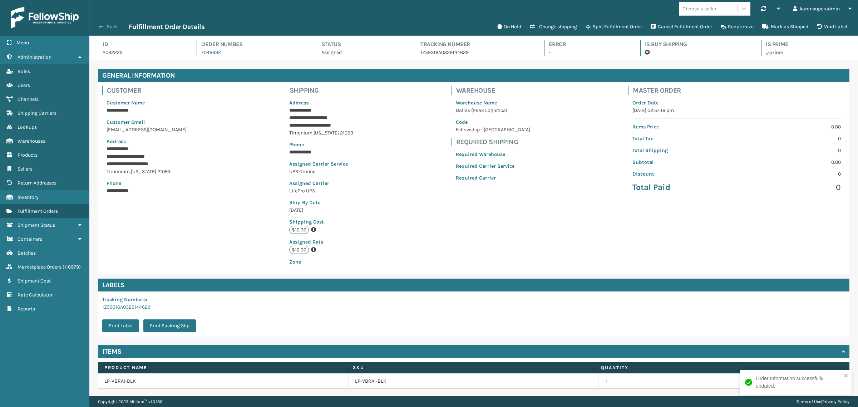
click at [116, 29] on button "Back" at bounding box center [112, 27] width 33 height 6
click at [109, 28] on button "Back" at bounding box center [112, 27] width 33 height 6
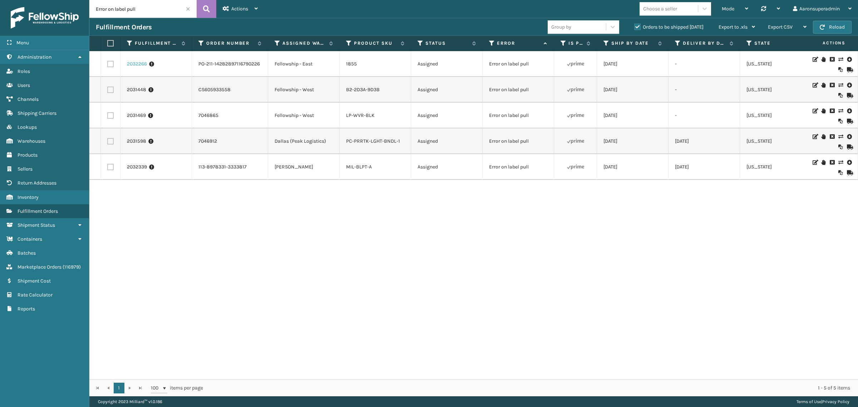
click at [131, 62] on link "2032266" at bounding box center [137, 63] width 20 height 7
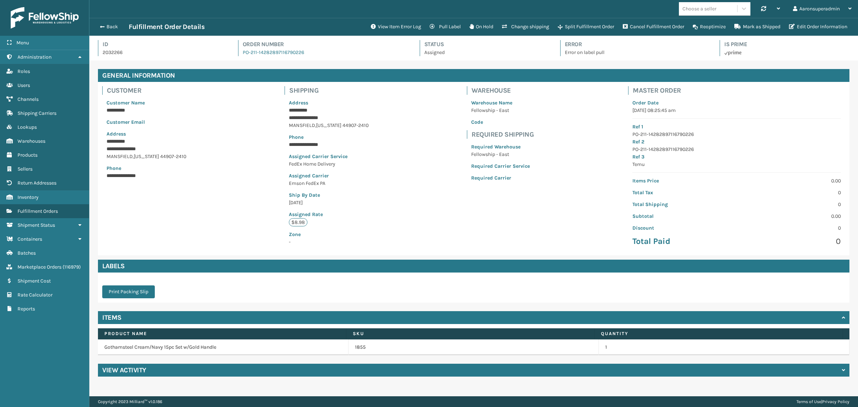
scroll to position [17, 769]
click at [805, 28] on button "Edit Order Information" at bounding box center [818, 27] width 67 height 14
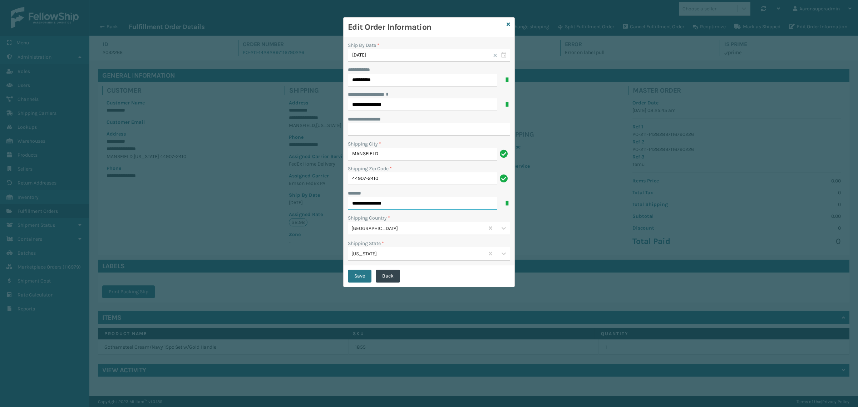
click at [412, 199] on input "**********" at bounding box center [423, 203] width 150 height 13
click at [415, 197] on input "**********" at bounding box center [423, 203] width 150 height 13
type input "**********"
click at [357, 274] on button "Save" at bounding box center [360, 276] width 24 height 13
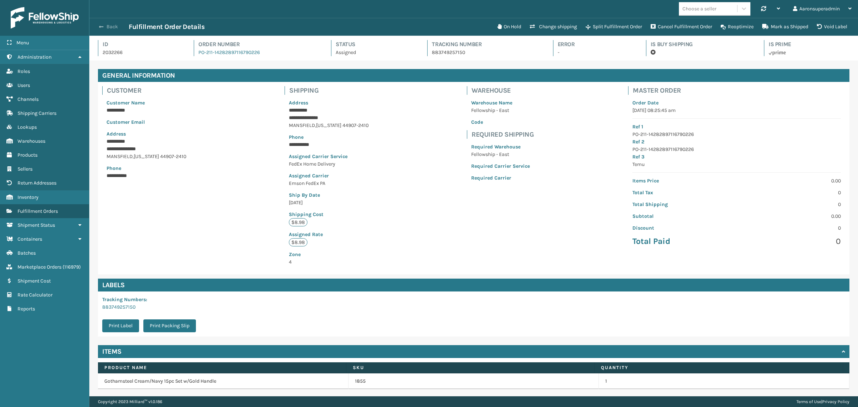
click at [108, 24] on button "Back" at bounding box center [112, 27] width 33 height 6
click at [108, 28] on button "Back" at bounding box center [112, 27] width 33 height 6
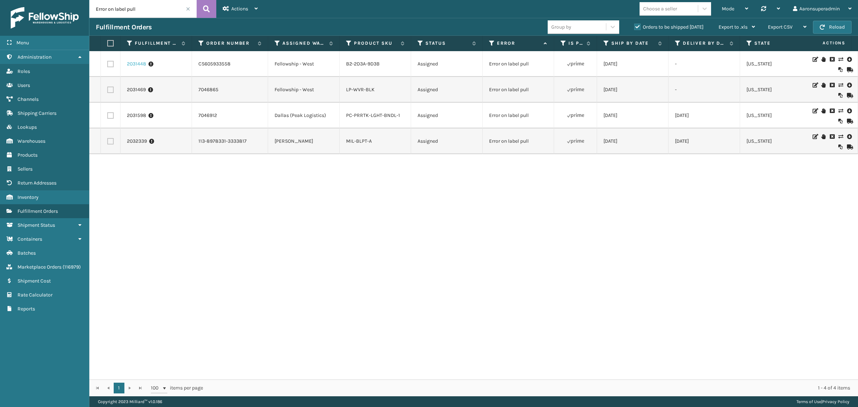
click at [135, 62] on link "2031448" at bounding box center [136, 63] width 19 height 7
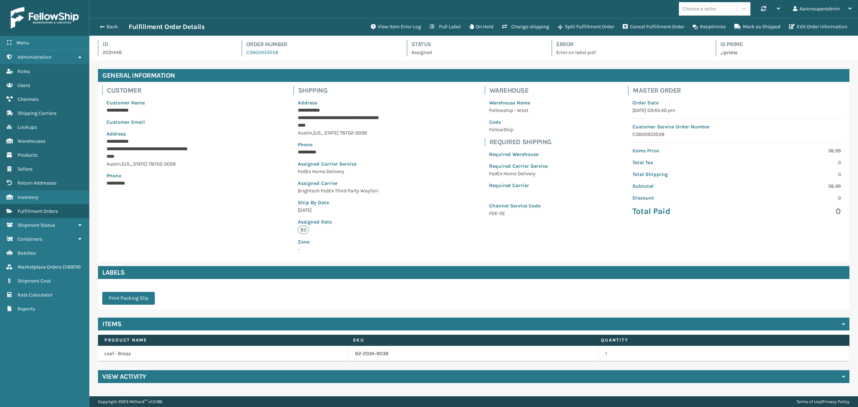
scroll to position [17, 769]
click at [847, 26] on button "Edit Order Information" at bounding box center [818, 27] width 67 height 14
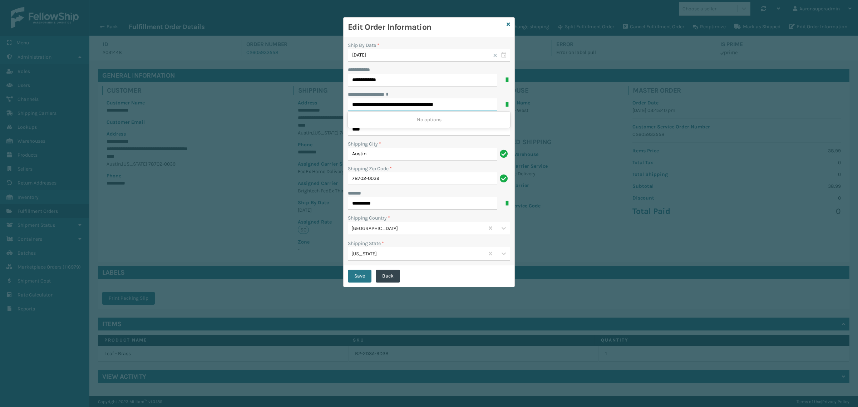
drag, startPoint x: 406, startPoint y: 106, endPoint x: 478, endPoint y: 110, distance: 72.4
click at [478, 110] on input "**********" at bounding box center [423, 104] width 150 height 13
type input "**********"
click at [361, 275] on button "Save" at bounding box center [360, 276] width 24 height 13
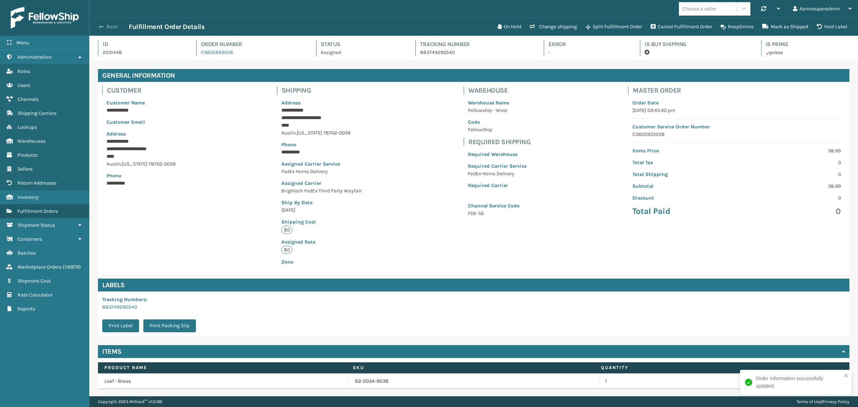
click at [111, 28] on button "Back" at bounding box center [112, 27] width 33 height 6
click at [112, 29] on button "Back" at bounding box center [112, 27] width 33 height 6
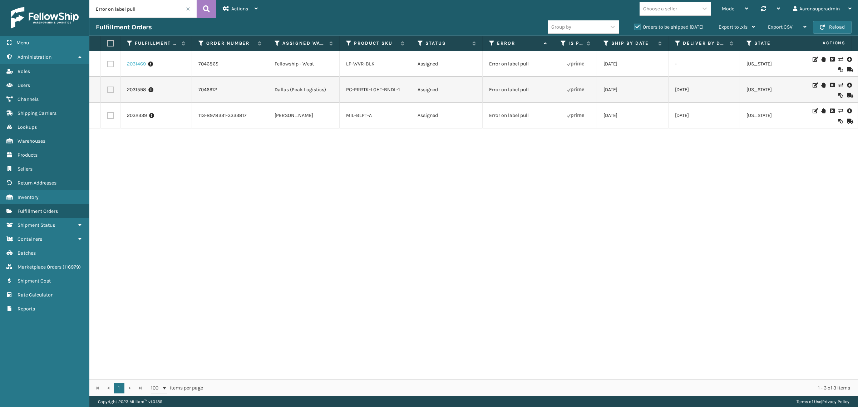
click at [133, 65] on link "2031469" at bounding box center [136, 63] width 19 height 7
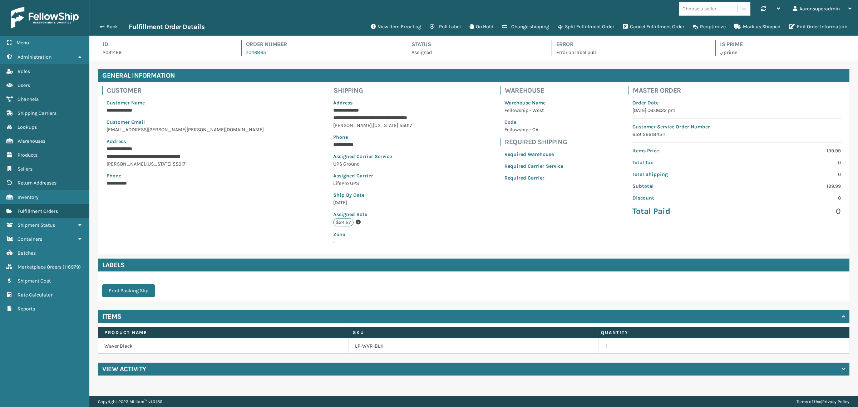
scroll to position [17, 769]
click at [820, 29] on button "Edit Order Information" at bounding box center [818, 27] width 67 height 14
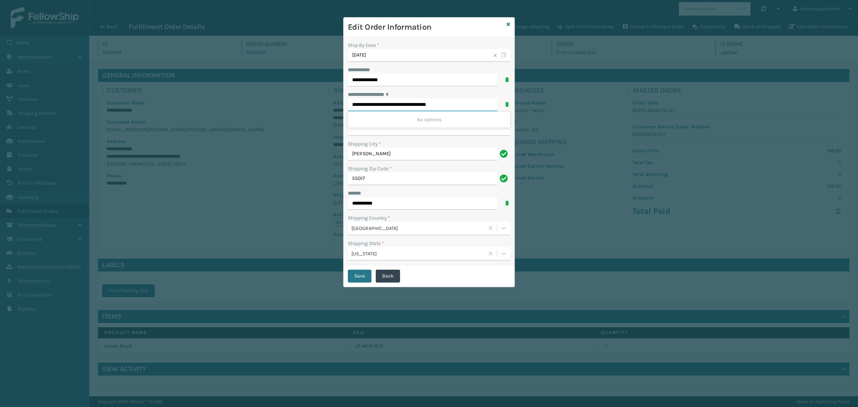
drag, startPoint x: 395, startPoint y: 106, endPoint x: 476, endPoint y: 113, distance: 81.5
click at [476, 111] on div "**********" at bounding box center [429, 101] width 162 height 20
type input "**********"
click at [365, 276] on button "Save" at bounding box center [360, 276] width 24 height 13
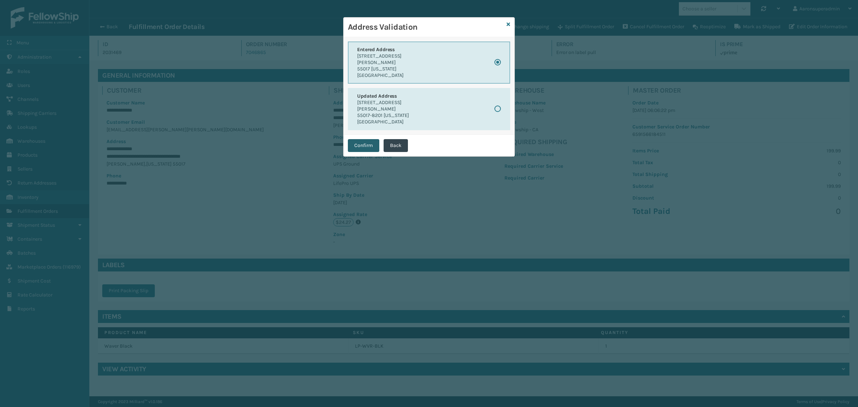
click at [362, 140] on button "Confirm" at bounding box center [363, 145] width 31 height 13
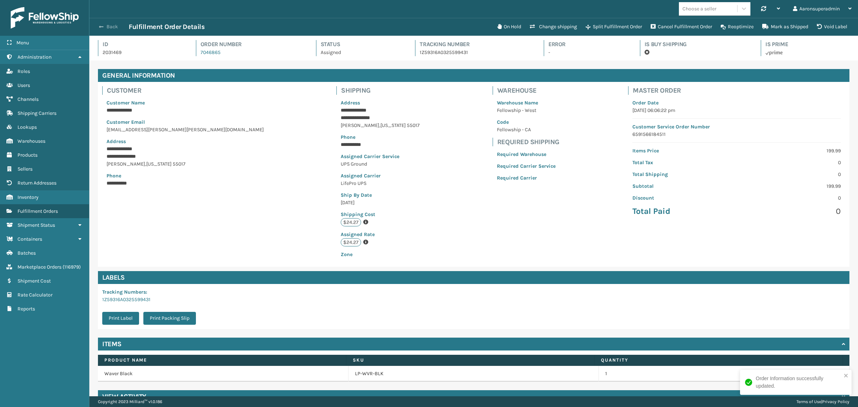
click at [106, 28] on button "Back" at bounding box center [112, 27] width 33 height 6
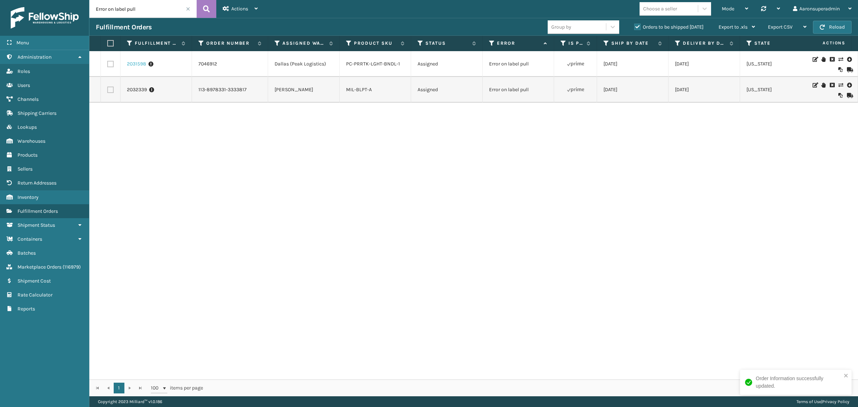
click at [129, 67] on link "2031598" at bounding box center [136, 63] width 19 height 7
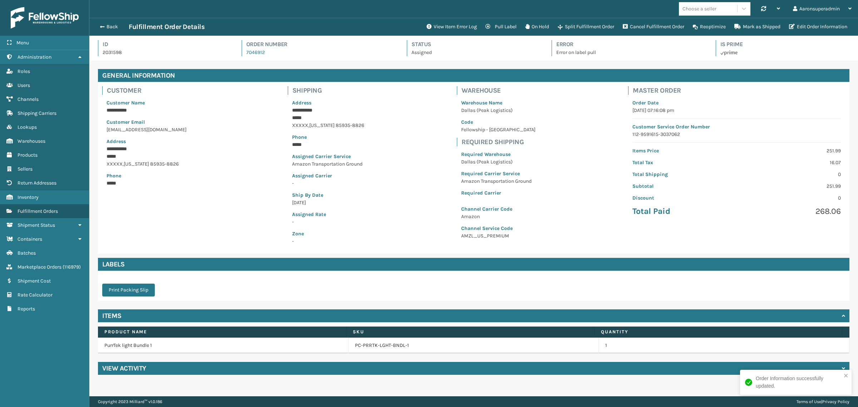
scroll to position [17, 769]
click at [447, 31] on button "View Item Error Log" at bounding box center [451, 27] width 59 height 14
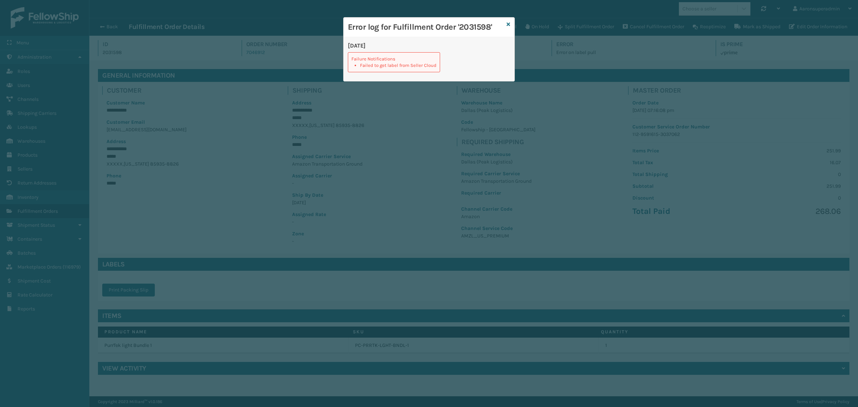
click at [505, 25] on div "Error log for Fulfillment Order '2031598'" at bounding box center [429, 28] width 171 height 20
click at [509, 24] on icon at bounding box center [509, 24] width 4 height 5
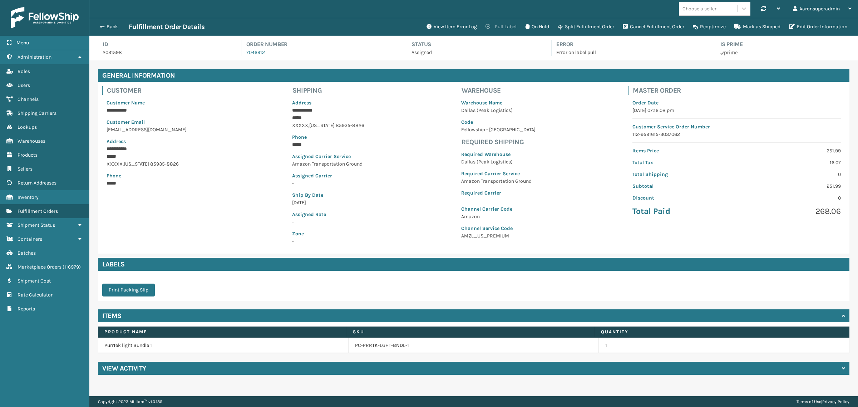
click at [499, 24] on button "Pull Label" at bounding box center [501, 27] width 40 height 14
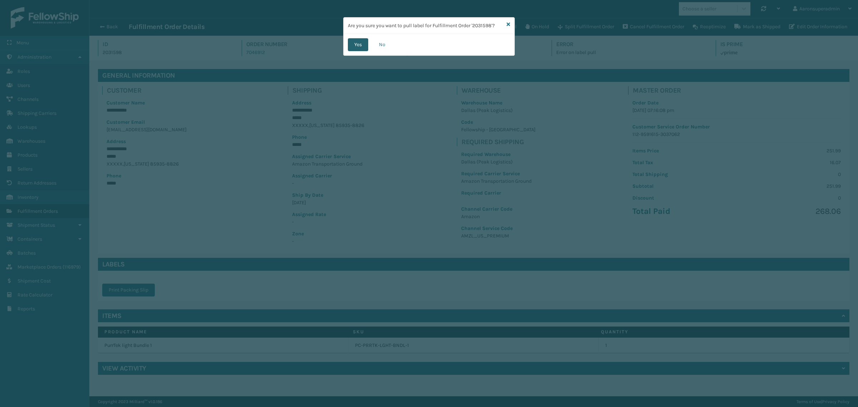
click at [362, 45] on button "Yes" at bounding box center [358, 44] width 20 height 13
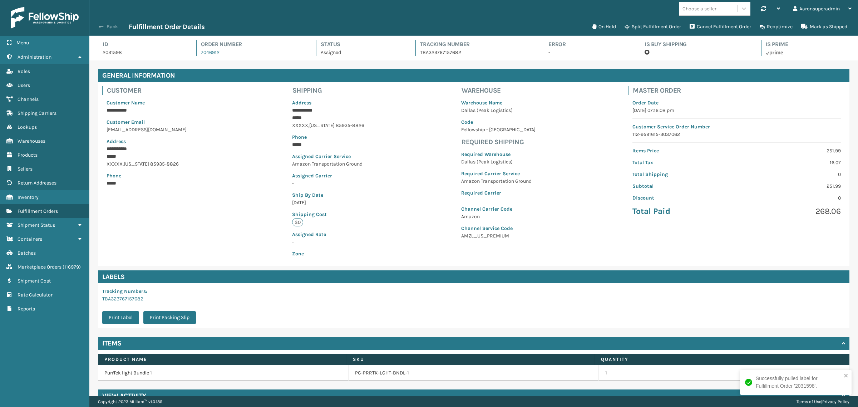
click at [102, 24] on span "button" at bounding box center [101, 26] width 4 height 5
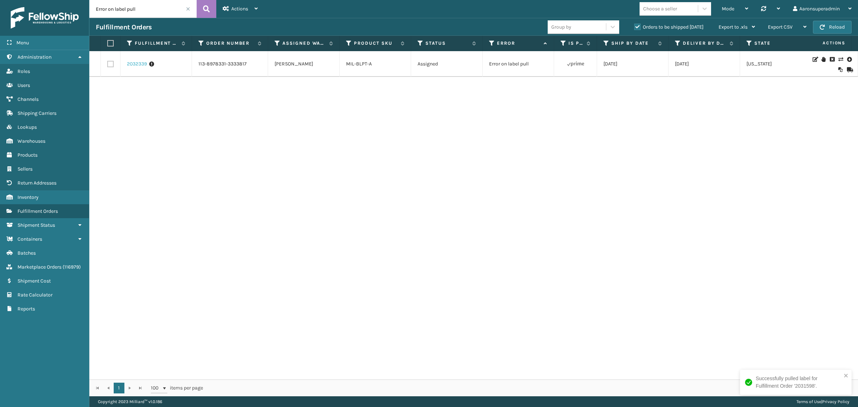
click at [128, 62] on link "2032339" at bounding box center [137, 63] width 20 height 7
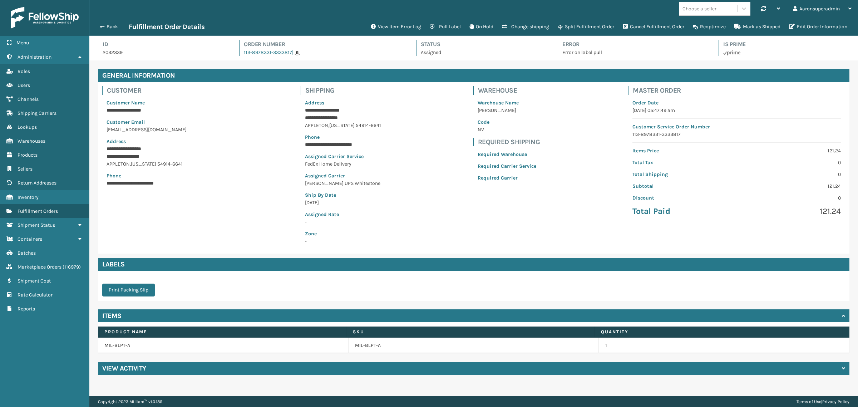
scroll to position [17, 769]
click at [391, 27] on button "View Item Error Log" at bounding box center [396, 27] width 59 height 14
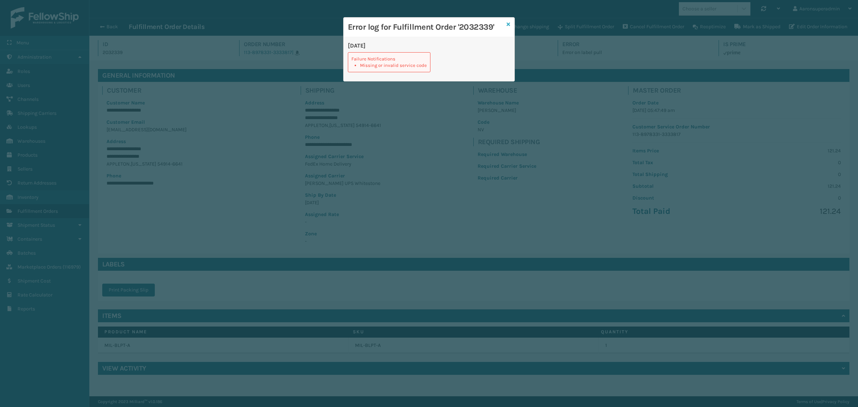
click at [507, 25] on icon at bounding box center [509, 24] width 4 height 5
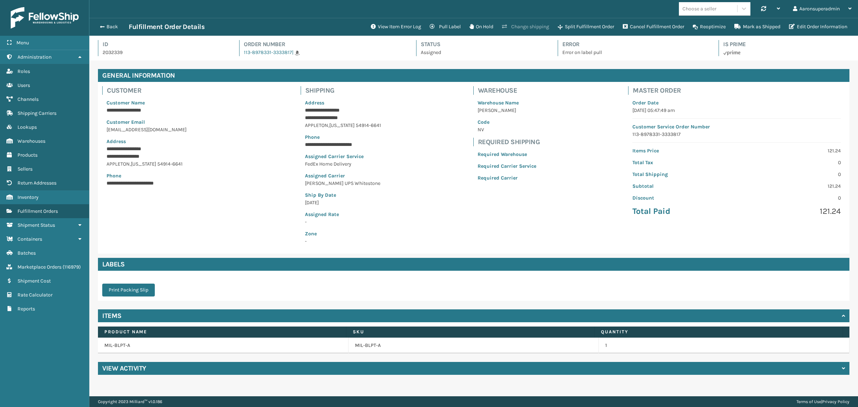
click at [520, 24] on button "Change shipping" at bounding box center [526, 27] width 56 height 14
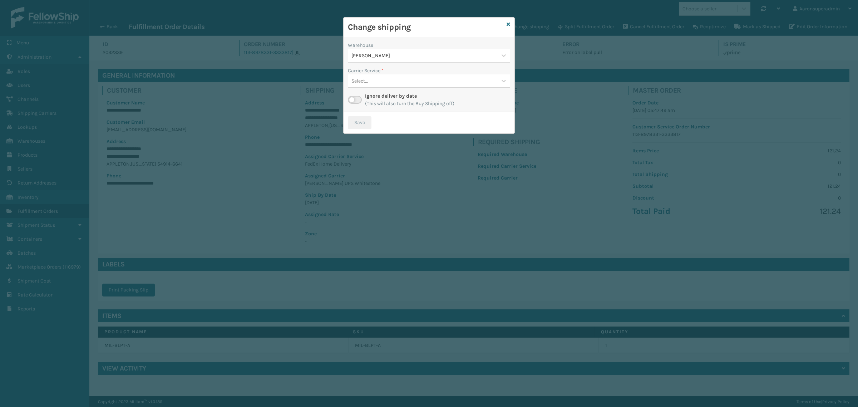
click at [351, 101] on label at bounding box center [355, 100] width 14 height 8
click at [351, 101] on input "checkbox" at bounding box center [350, 98] width 5 height 5
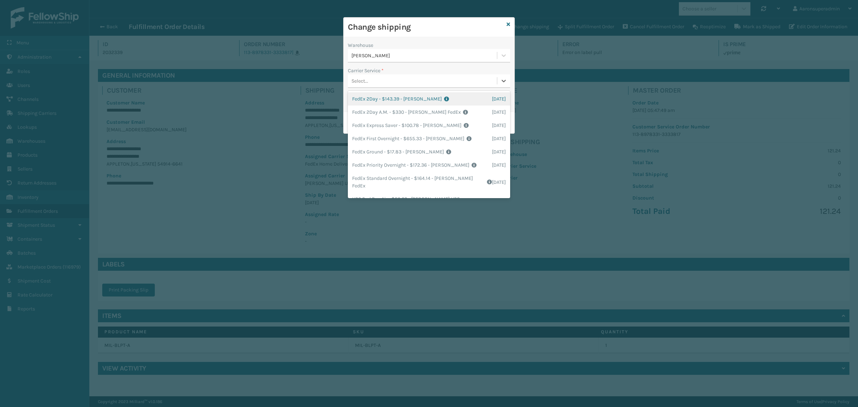
click at [376, 84] on div "Select..." at bounding box center [422, 81] width 149 height 12
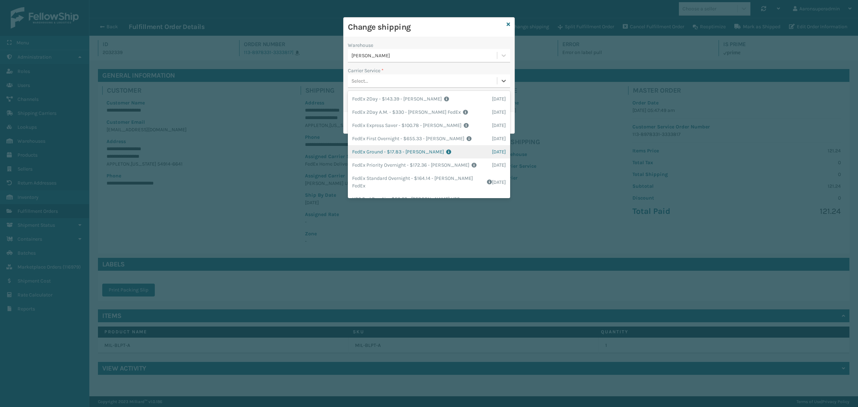
click at [369, 147] on div "FedEx Ground - $17.83 - [PERSON_NAME] FedEx Shipping Cost $15.64 Surplus Cost $…" at bounding box center [429, 151] width 162 height 13
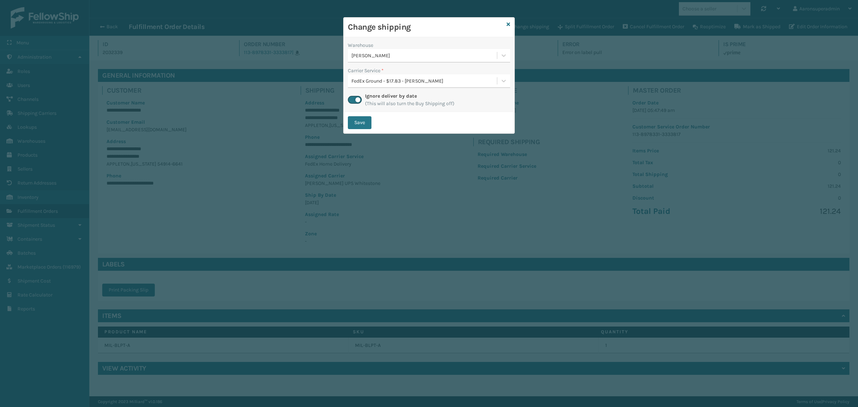
drag, startPoint x: 362, startPoint y: 120, endPoint x: 368, endPoint y: 117, distance: 7.0
click at [363, 120] on button "Save" at bounding box center [360, 122] width 24 height 13
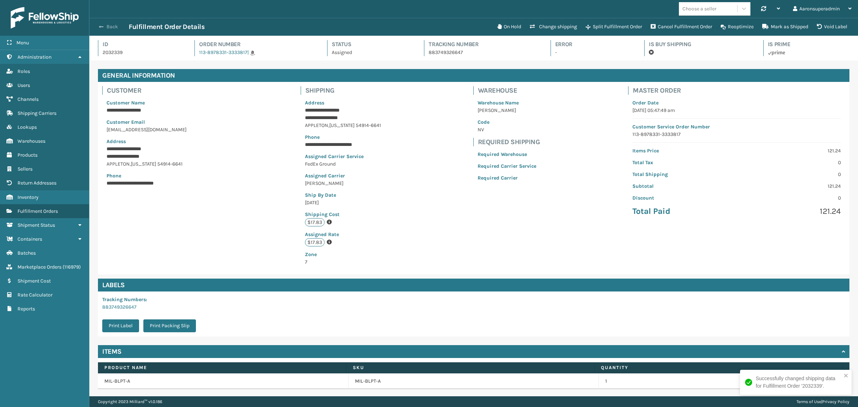
click at [102, 25] on span "button" at bounding box center [101, 26] width 4 height 5
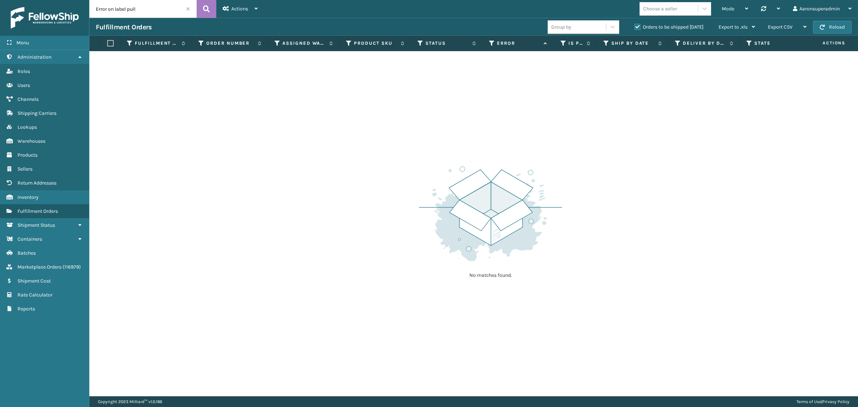
click at [190, 10] on input "Error on label pull" at bounding box center [142, 9] width 107 height 18
click at [188, 8] on span at bounding box center [188, 9] width 4 height 4
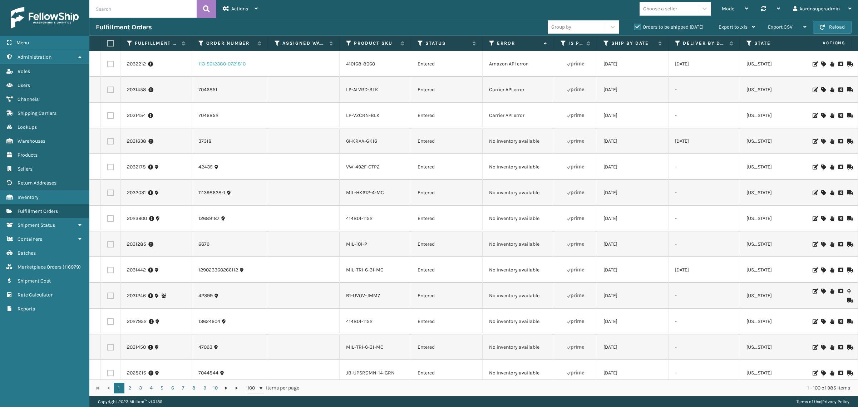
click at [208, 64] on link "113-5612380-0721810" at bounding box center [222, 63] width 47 height 7
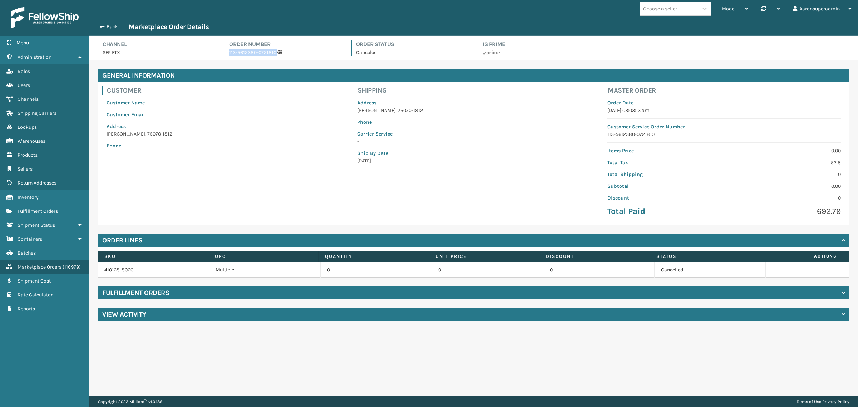
drag, startPoint x: 287, startPoint y: 51, endPoint x: 228, endPoint y: 55, distance: 59.1
click at [228, 55] on div "Order Number 113-5612380-0721810" at bounding box center [284, 48] width 118 height 16
copy p "113-5612380-0721810"
click at [103, 24] on span "button" at bounding box center [101, 26] width 4 height 5
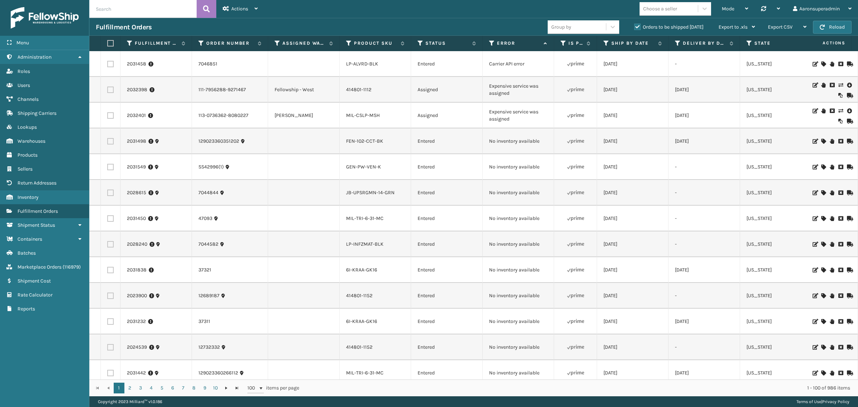
click at [142, 10] on input "text" at bounding box center [142, 9] width 107 height 18
paste input "113-5612380-0721810"
type input "113-5612380-0721810"
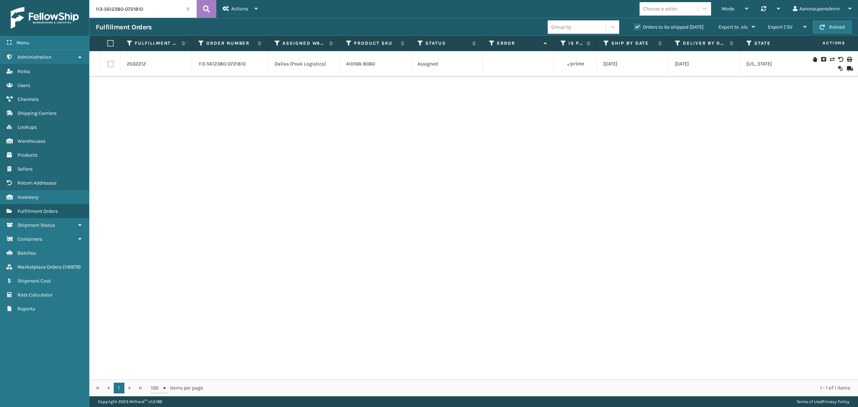
click at [134, 69] on td "2032212" at bounding box center [157, 64] width 72 height 26
click at [135, 65] on link "2032212" at bounding box center [136, 63] width 19 height 7
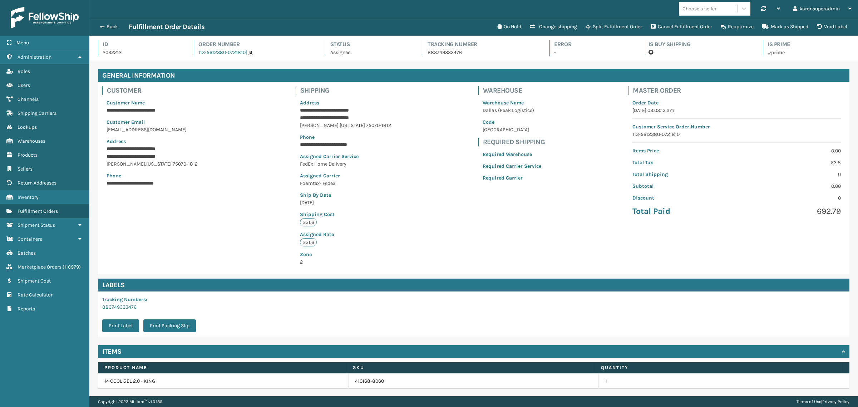
scroll to position [17, 769]
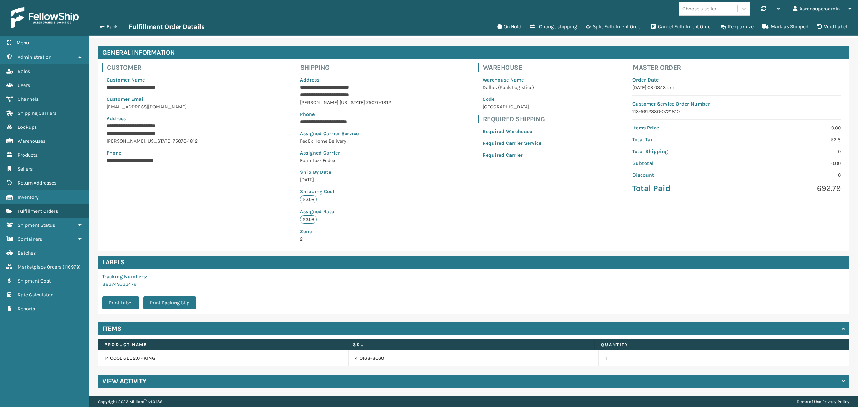
drag, startPoint x: 137, startPoint y: 382, endPoint x: 146, endPoint y: 382, distance: 9.3
click at [137, 382] on h4 "View Activity" at bounding box center [124, 381] width 44 height 9
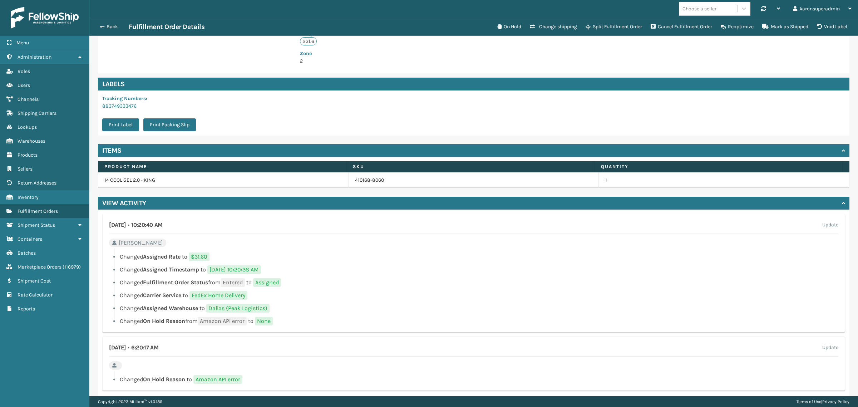
scroll to position [213, 0]
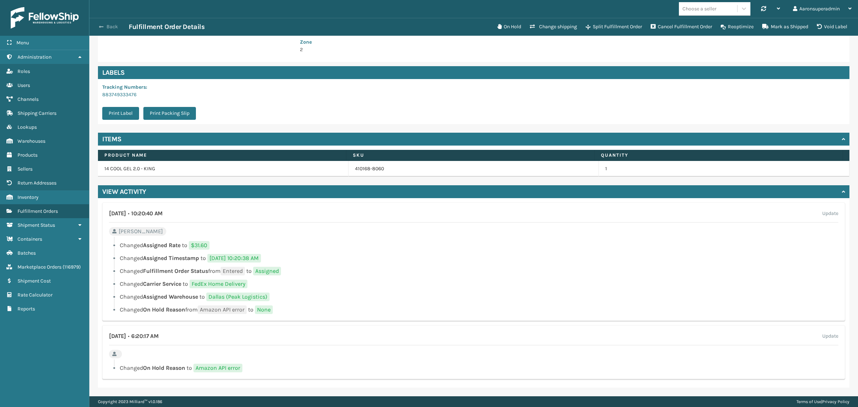
click at [115, 26] on button "Back" at bounding box center [112, 27] width 33 height 6
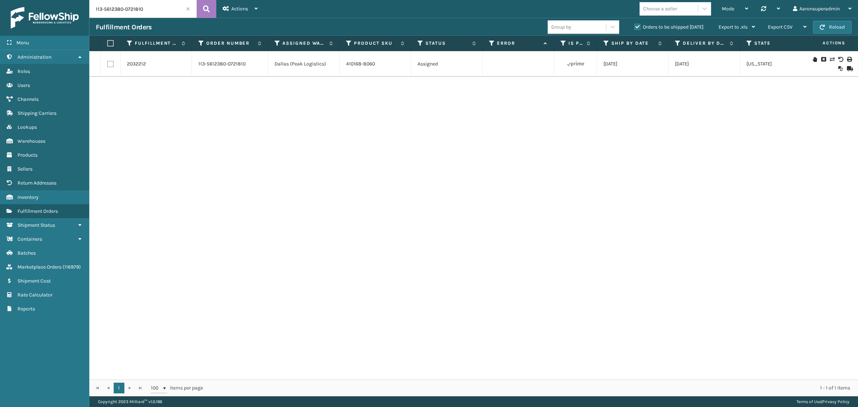
click at [822, 60] on icon at bounding box center [824, 59] width 4 height 5
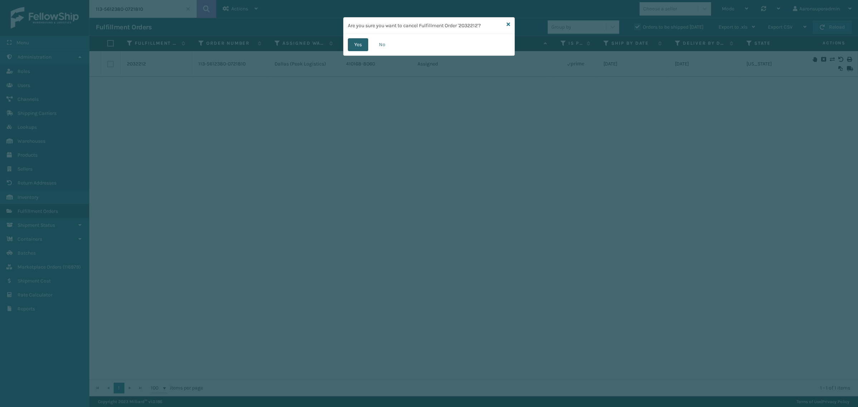
click at [358, 49] on button "Yes" at bounding box center [358, 44] width 20 height 13
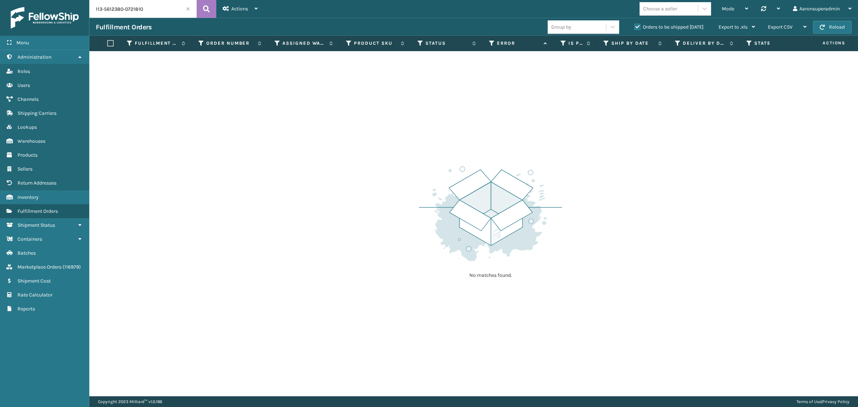
click at [187, 9] on span at bounding box center [188, 9] width 4 height 4
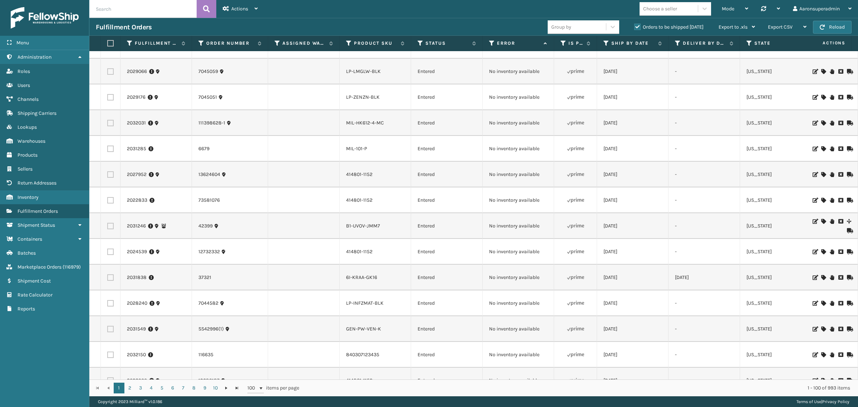
scroll to position [74, 0]
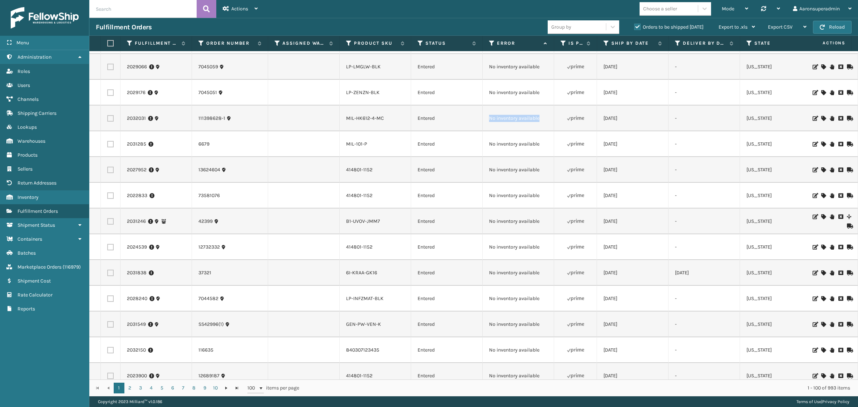
drag, startPoint x: 557, startPoint y: 127, endPoint x: 476, endPoint y: 123, distance: 80.6
copy tr "No inventory available"
click at [145, 4] on input "text" at bounding box center [142, 9] width 107 height 18
paste input "No inventory available"
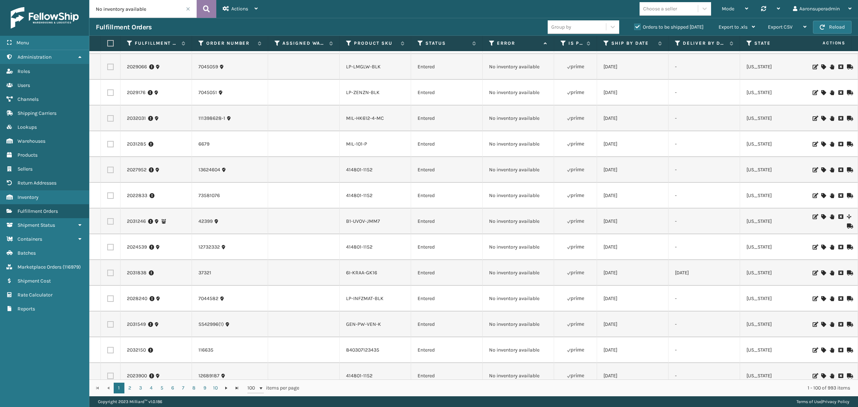
click at [202, 9] on button at bounding box center [207, 9] width 20 height 18
type input "No inventory available"
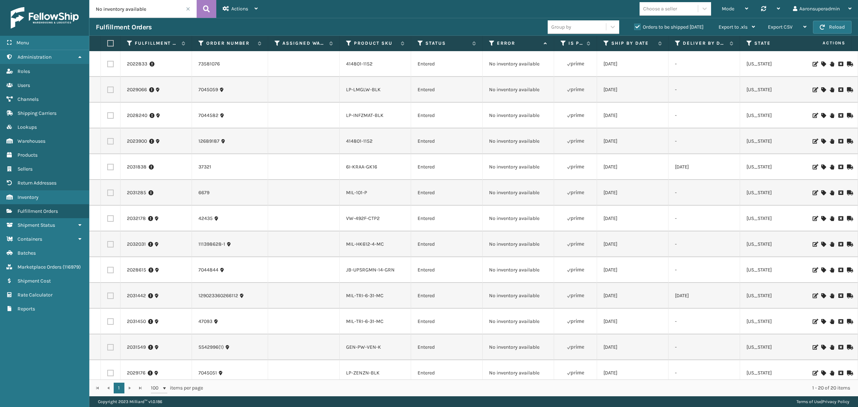
click at [814, 63] on div at bounding box center [831, 64] width 40 height 5
click at [822, 63] on icon at bounding box center [824, 64] width 4 height 5
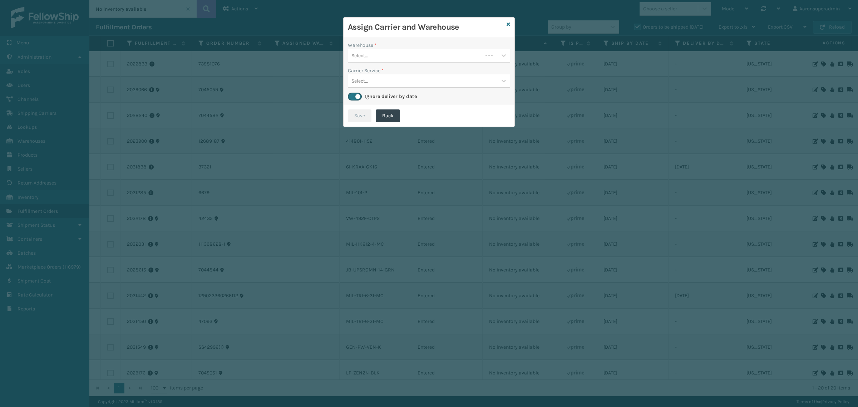
click at [441, 61] on div "Select..." at bounding box center [415, 56] width 135 height 12
click at [380, 77] on div "SleepGeekz Warehouse" at bounding box center [429, 73] width 162 height 13
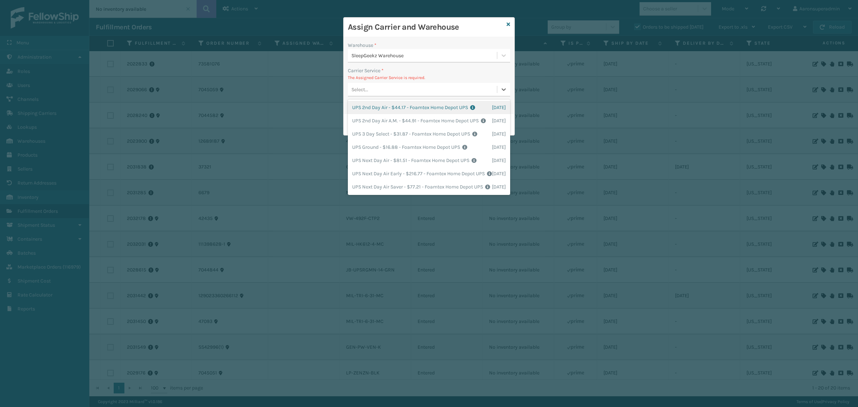
click at [434, 85] on div "Select..." at bounding box center [422, 90] width 149 height 12
click at [377, 154] on div "UPS Ground - $16.88 - Foamtex Home Depot UPS Shipping Cost $16.88 Surplus Cost …" at bounding box center [429, 147] width 162 height 13
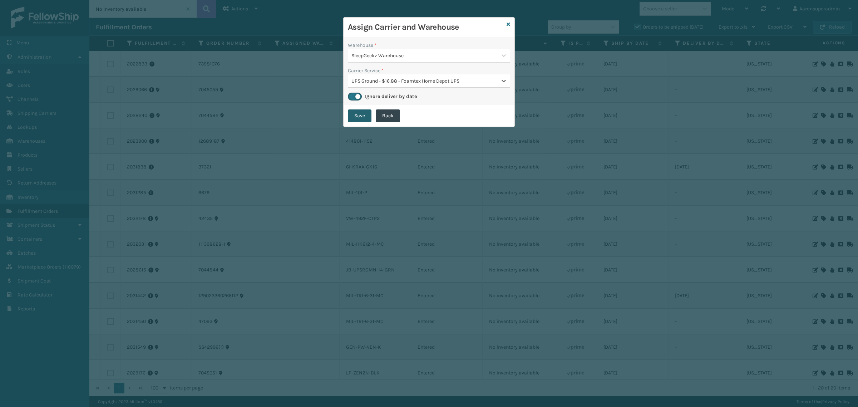
click at [352, 115] on button "Save" at bounding box center [360, 115] width 24 height 13
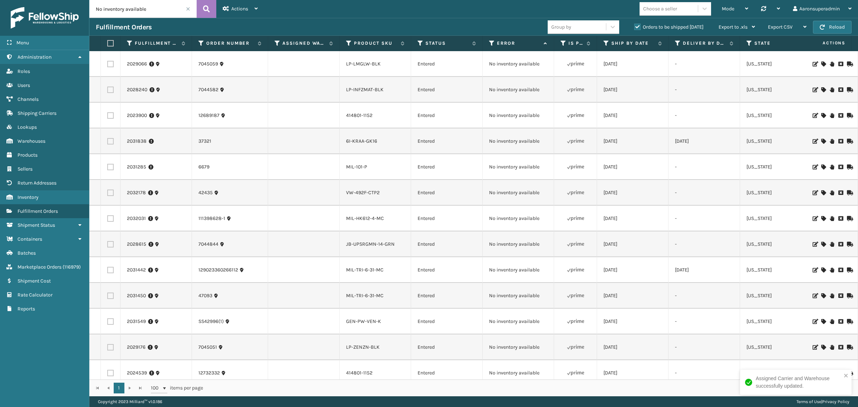
click at [822, 115] on icon at bounding box center [824, 115] width 4 height 5
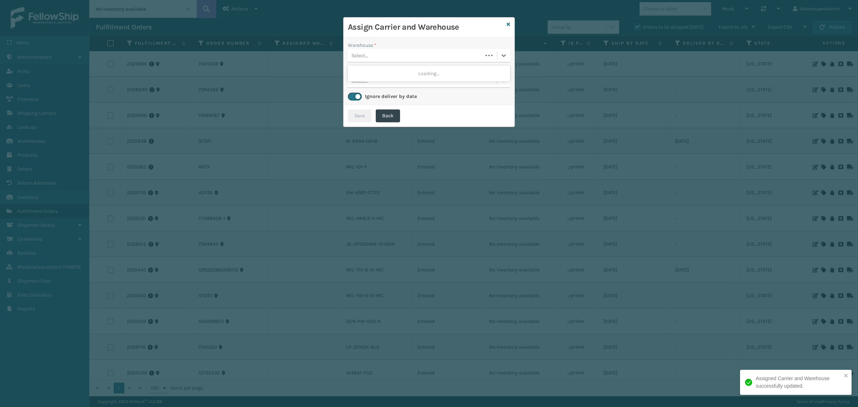
click at [362, 60] on div "Select..." at bounding box center [415, 56] width 135 height 12
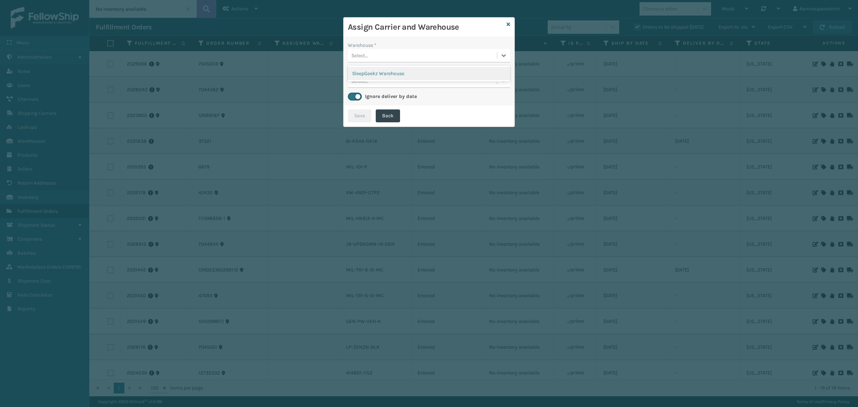
click at [414, 80] on div "SleepGeekz Warehouse" at bounding box center [429, 73] width 162 height 13
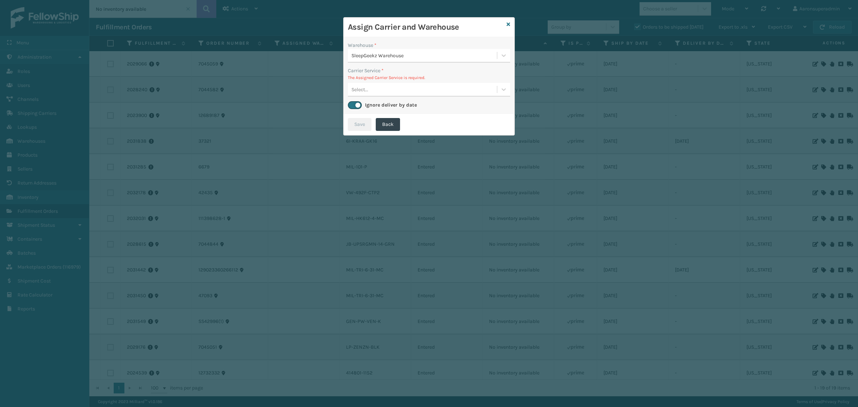
click at [390, 90] on div "Select..." at bounding box center [422, 90] width 149 height 12
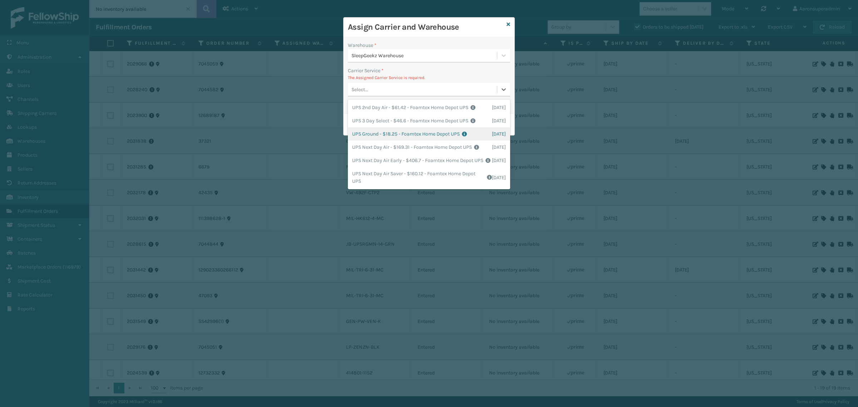
click at [370, 138] on div "UPS Ground - $18.25 - Foamtex Home Depot UPS Shipping Cost $18.25 Surplus Cost …" at bounding box center [429, 133] width 162 height 13
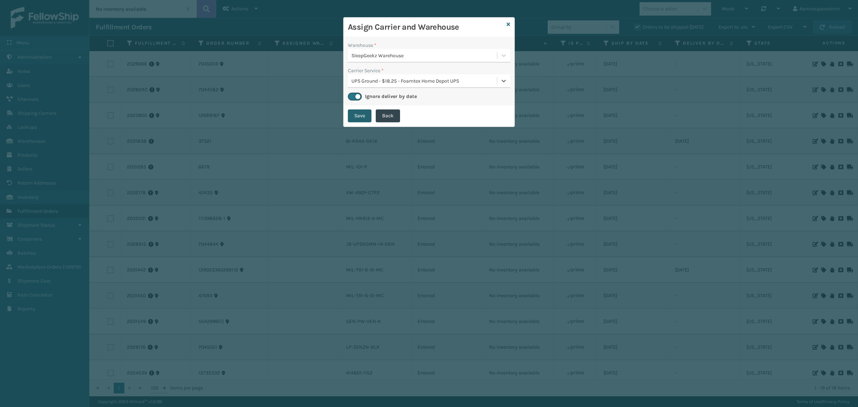
click at [363, 114] on button "Save" at bounding box center [360, 115] width 24 height 13
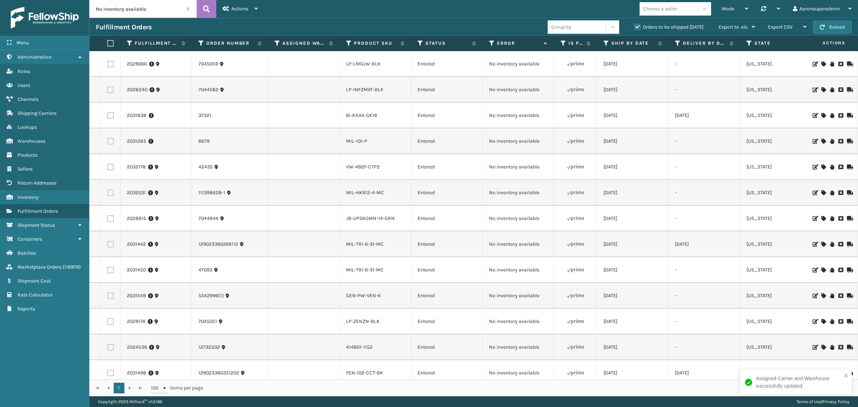
click at [822, 142] on icon at bounding box center [824, 141] width 4 height 5
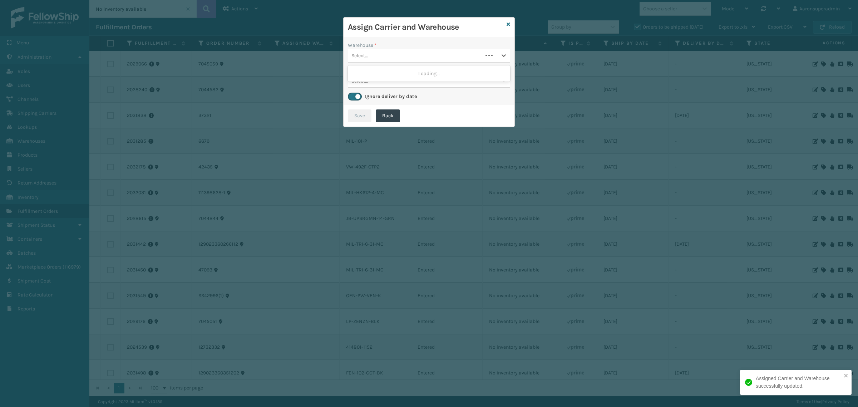
click at [374, 61] on div "Select..." at bounding box center [415, 56] width 135 height 12
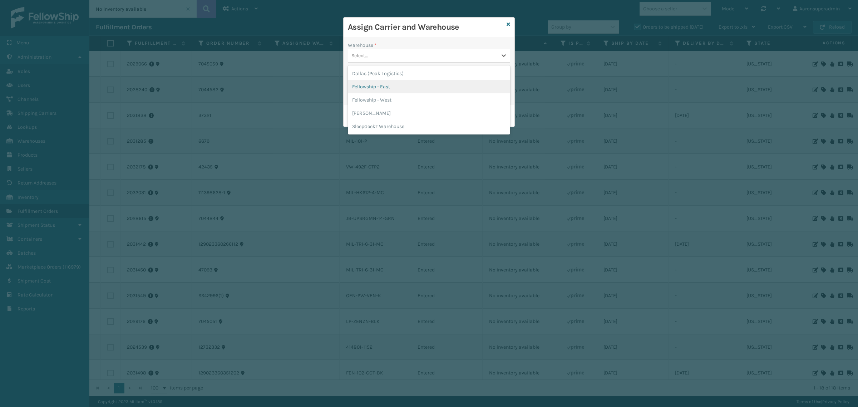
click at [368, 89] on div "Fellowship - East" at bounding box center [429, 86] width 162 height 13
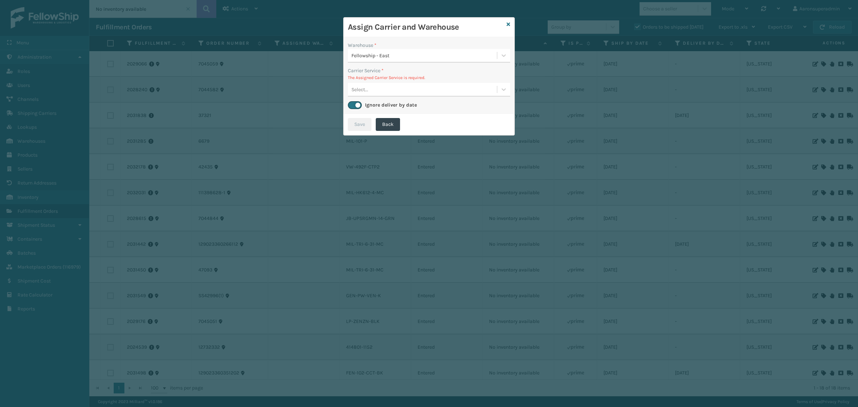
click at [475, 88] on div "Select..." at bounding box center [422, 90] width 149 height 12
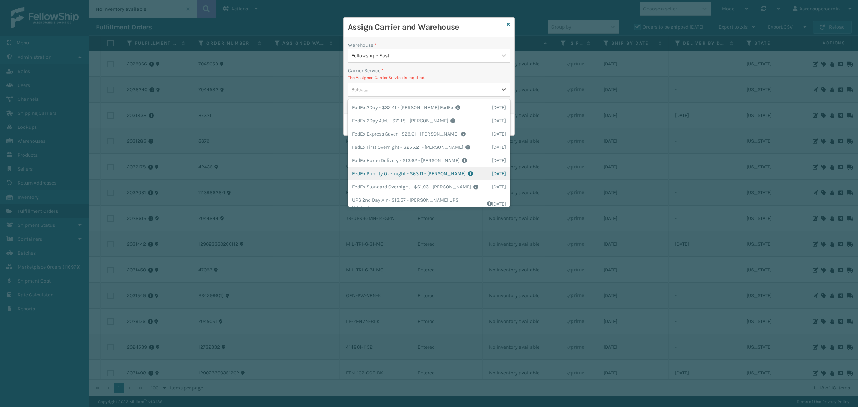
click at [378, 165] on div "FedEx Home Delivery - $13.62 - [PERSON_NAME] FedEx Shipping Cost $11.95 Surplus…" at bounding box center [429, 160] width 162 height 13
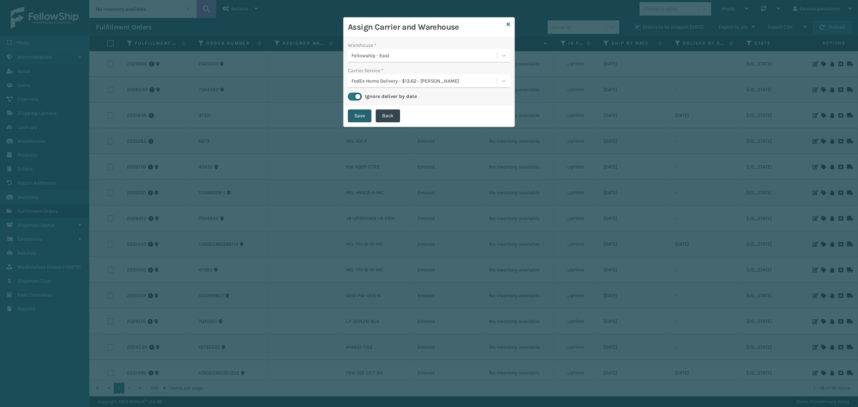
click at [356, 117] on button "Save" at bounding box center [360, 115] width 24 height 13
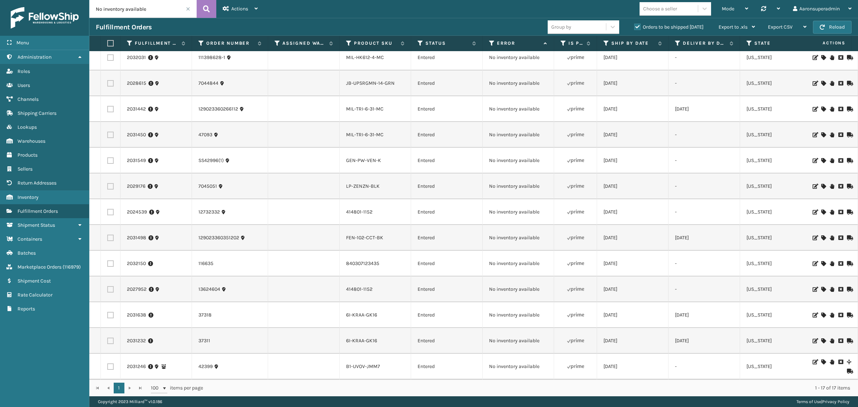
scroll to position [116, 0]
click at [822, 210] on icon at bounding box center [824, 212] width 4 height 5
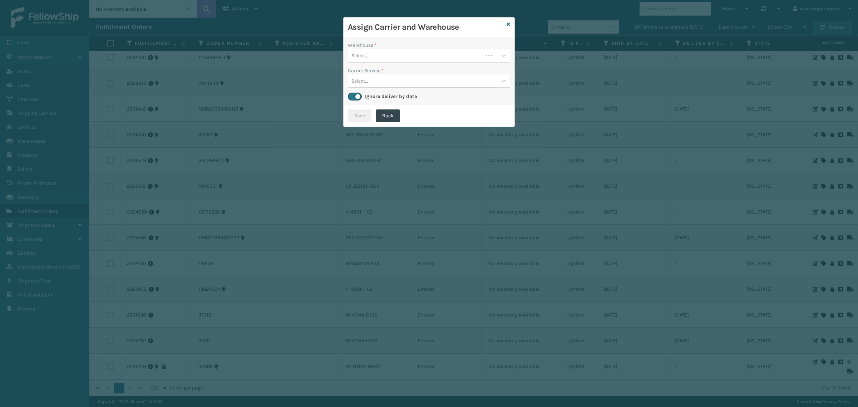
click at [390, 54] on div "Select..." at bounding box center [415, 56] width 135 height 12
click at [388, 73] on div "SleepGeekz Warehouse" at bounding box center [429, 73] width 162 height 13
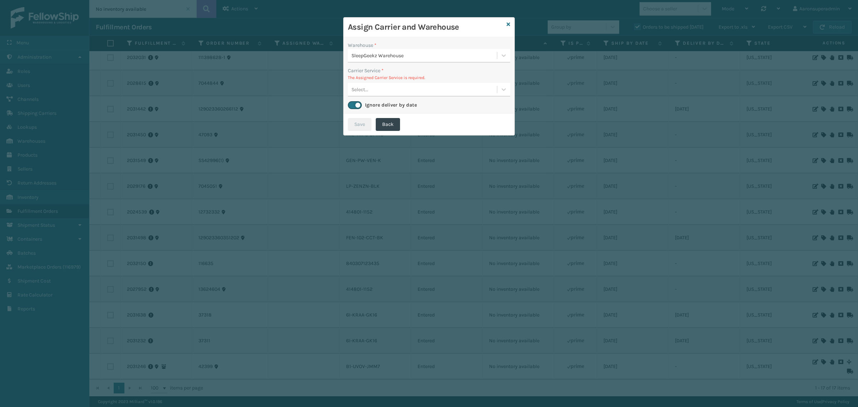
click at [390, 89] on div "Select..." at bounding box center [422, 90] width 149 height 12
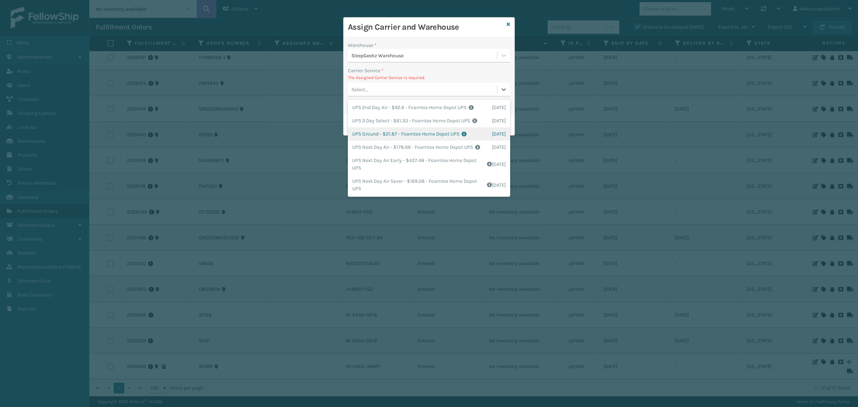
click at [377, 141] on div "UPS Ground - $21.87 - Foamtex Home Depot UPS Shipping Cost $21.87 Surplus Cost …" at bounding box center [429, 133] width 162 height 13
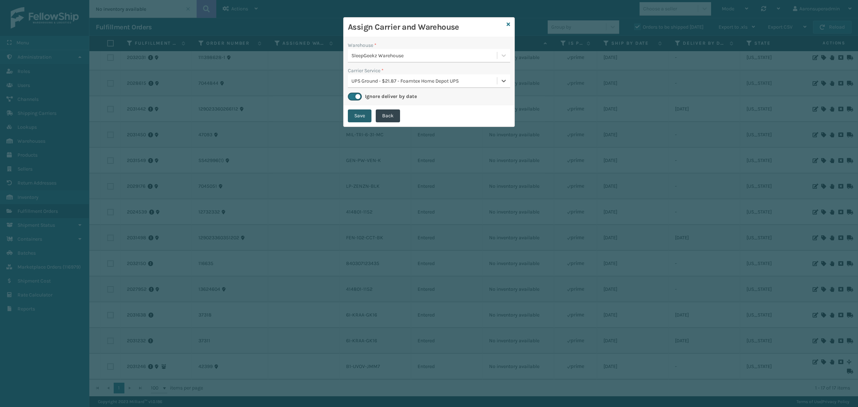
click at [368, 119] on button "Save" at bounding box center [360, 115] width 24 height 13
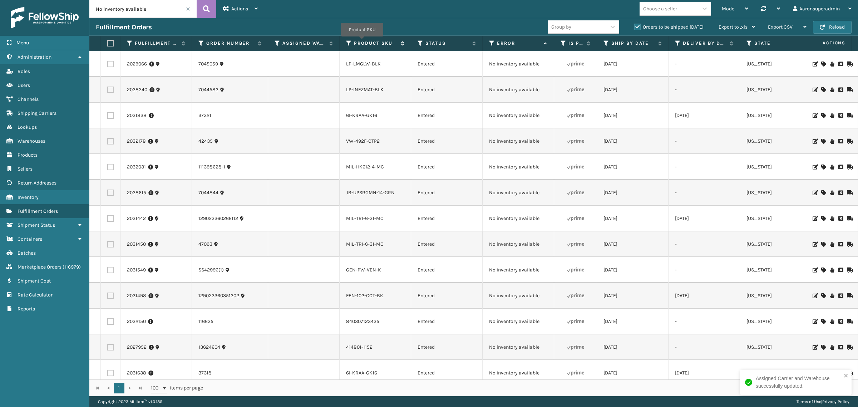
click at [363, 41] on label "Product SKU" at bounding box center [375, 43] width 43 height 6
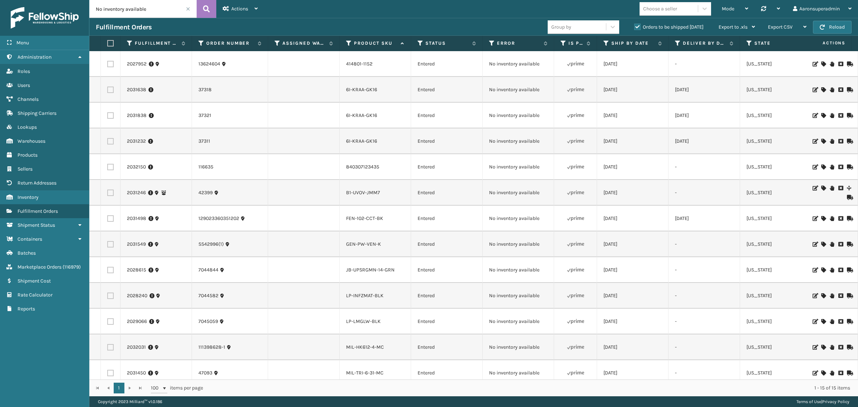
click at [822, 62] on icon at bounding box center [824, 64] width 4 height 5
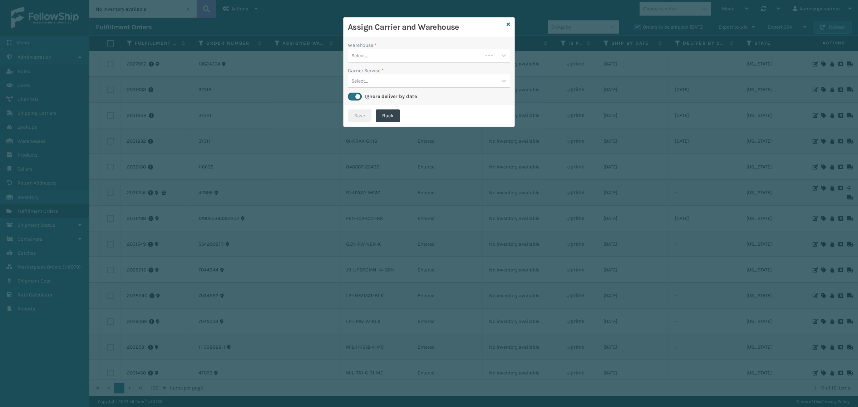
click at [446, 54] on div "Select..." at bounding box center [415, 56] width 135 height 12
click at [376, 67] on div "SleepGeekz Warehouse" at bounding box center [429, 73] width 162 height 13
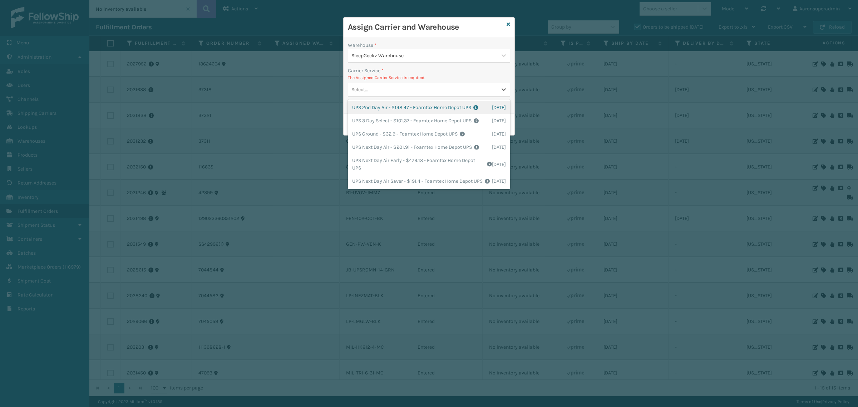
click at [369, 92] on div "Select..." at bounding box center [422, 90] width 149 height 12
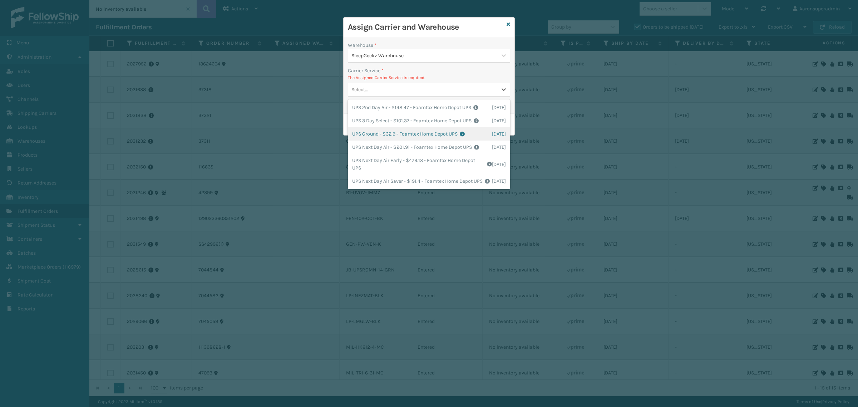
click at [371, 141] on div "UPS Ground - $32.9 - Foamtex Home Depot UPS Shipping Cost $32.9 Surplus Cost $0…" at bounding box center [429, 133] width 162 height 13
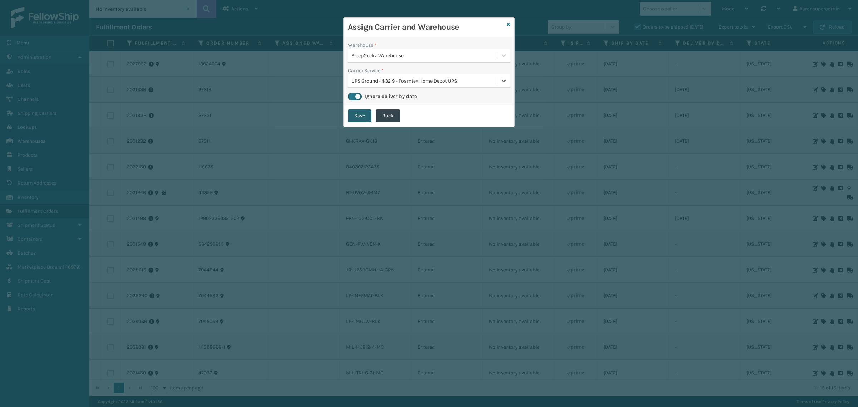
click at [361, 118] on button "Save" at bounding box center [360, 115] width 24 height 13
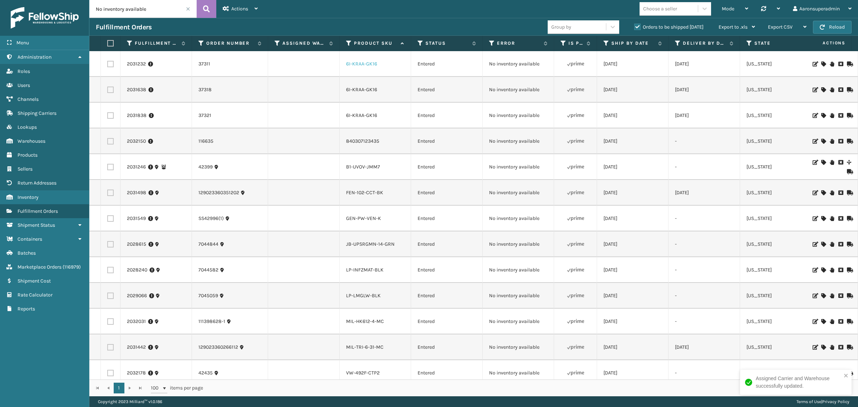
click at [364, 62] on link "6I-KRAA-GK16" at bounding box center [361, 64] width 31 height 6
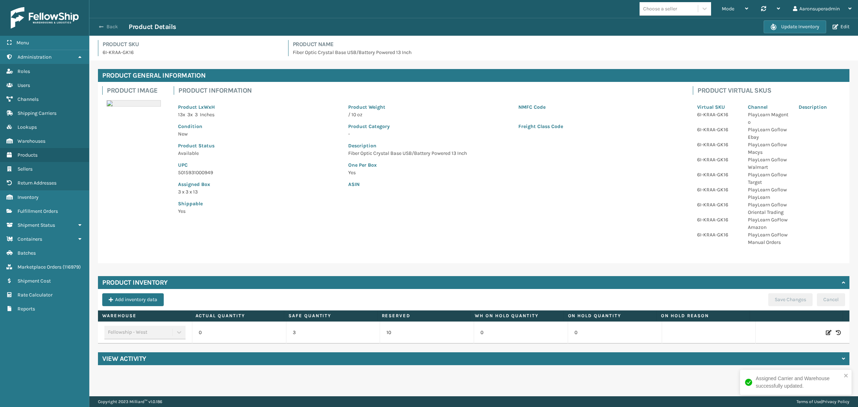
click at [118, 24] on button "Back" at bounding box center [112, 27] width 33 height 6
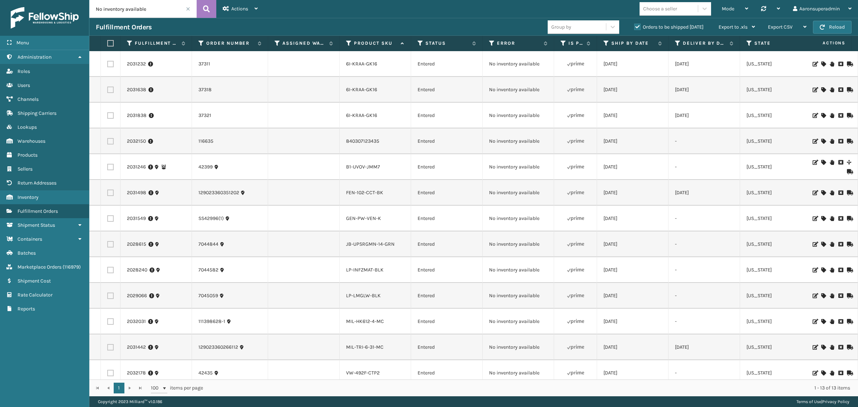
click at [822, 142] on icon at bounding box center [824, 141] width 4 height 5
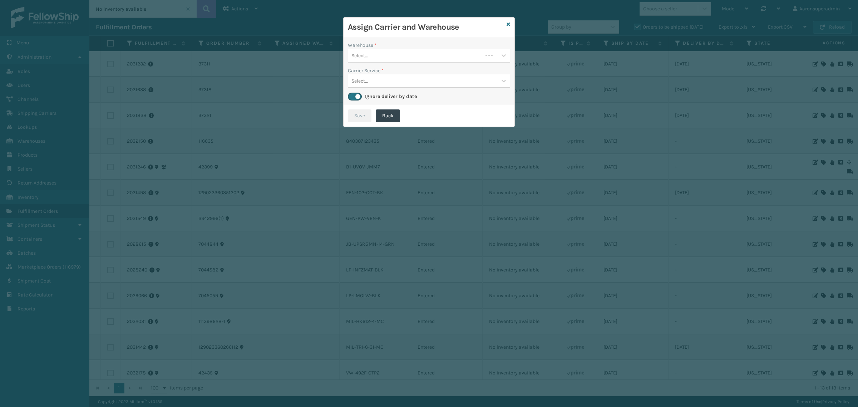
click at [367, 55] on div "Select..." at bounding box center [360, 56] width 17 height 8
click at [376, 74] on div "Fellowship - East" at bounding box center [429, 73] width 162 height 13
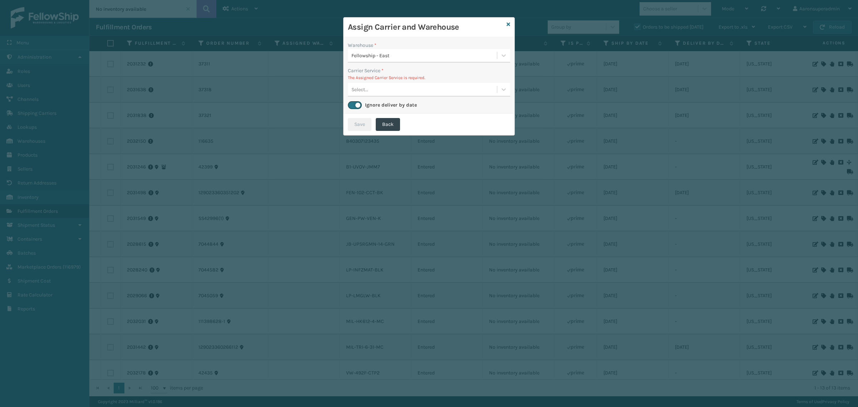
click at [383, 79] on p "The Assigned Carrier Service is required." at bounding box center [429, 77] width 162 height 6
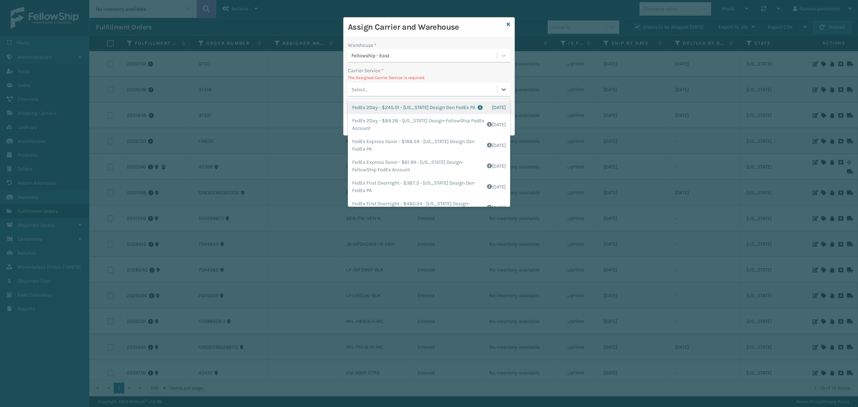
click at [385, 88] on div "Select..." at bounding box center [422, 90] width 149 height 12
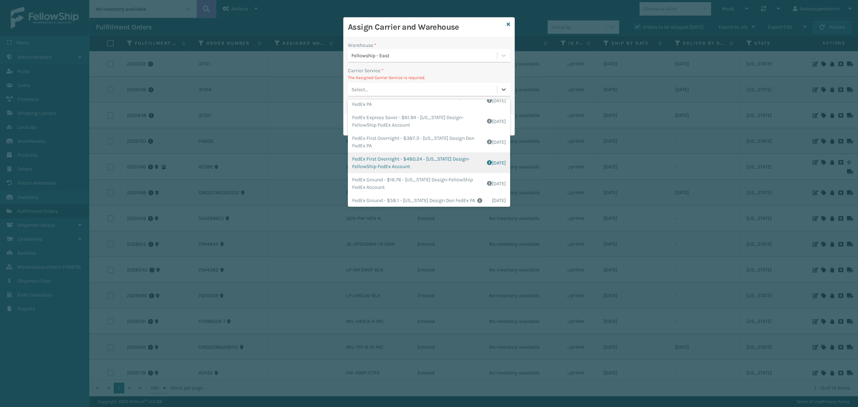
scroll to position [59, 0]
click at [396, 176] on div "FedEx Ground - $16.76 - [US_STATE] Design-FellowShip FedEx Account Shipping Cos…" at bounding box center [429, 168] width 162 height 21
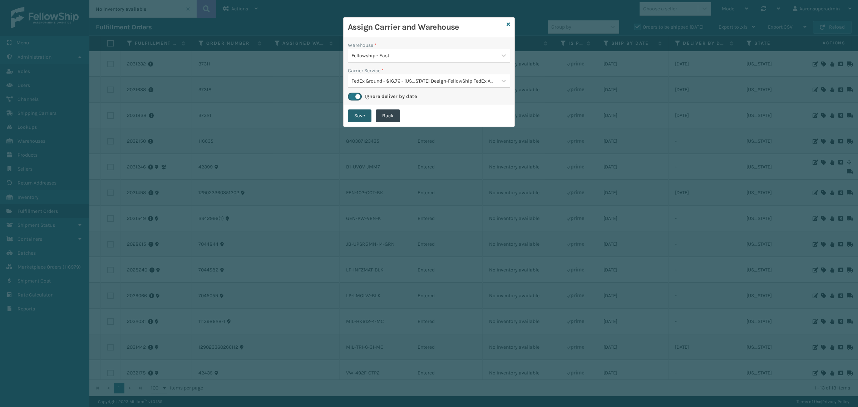
click at [365, 110] on button "Save" at bounding box center [360, 115] width 24 height 13
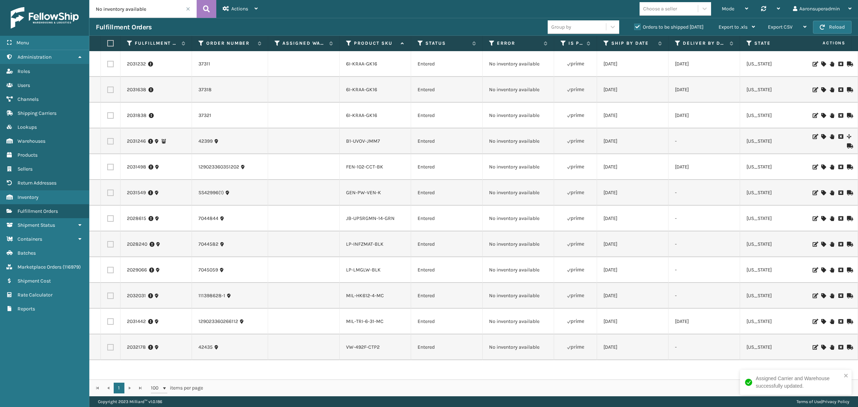
click at [822, 137] on icon at bounding box center [824, 136] width 4 height 5
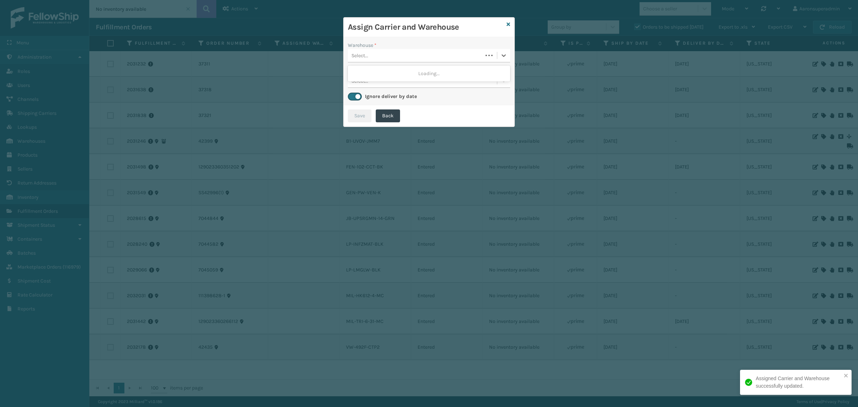
click at [419, 62] on div "Select..." at bounding box center [429, 56] width 162 height 14
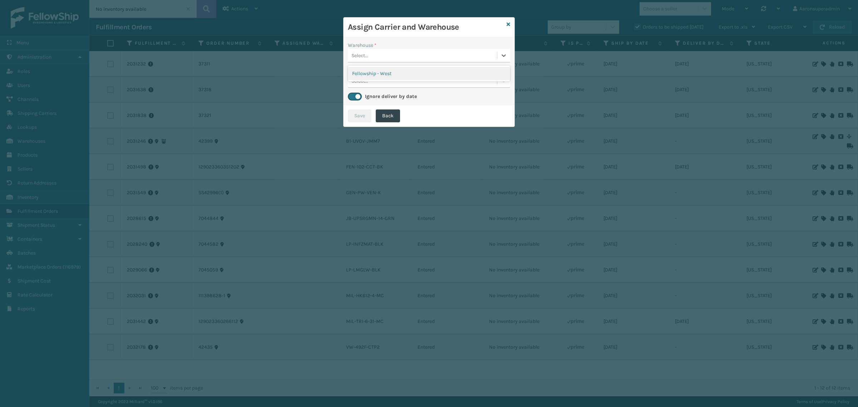
click at [435, 74] on div "Fellowship - West" at bounding box center [429, 73] width 162 height 13
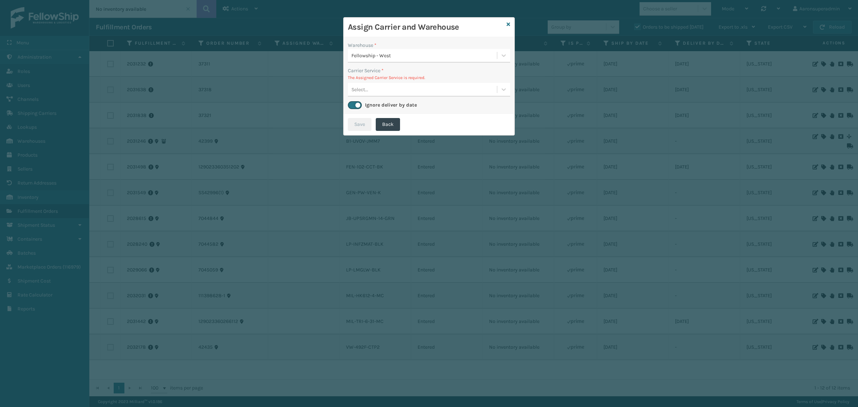
click at [383, 94] on div "Select..." at bounding box center [422, 90] width 149 height 12
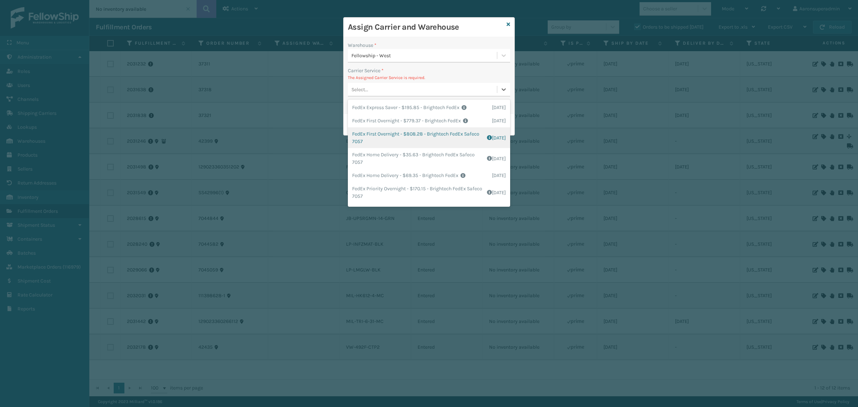
scroll to position [74, 0]
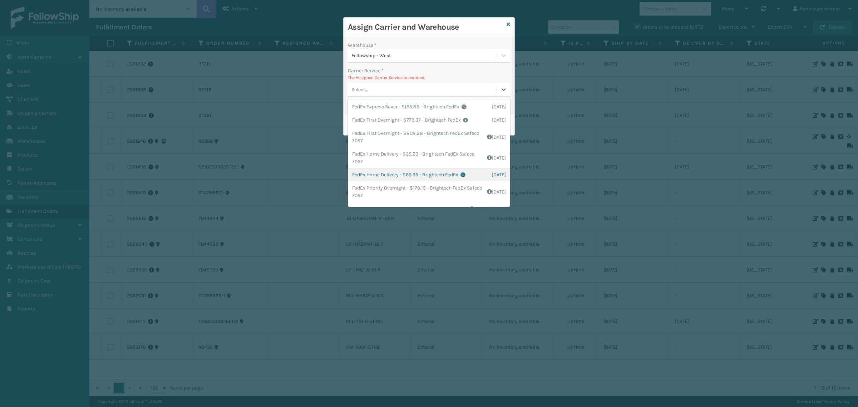
click at [421, 181] on div "FedEx Home Delivery - $69.35 - Brightech FedEx Shipping Cost $69.35 Surplus Cos…" at bounding box center [429, 174] width 162 height 13
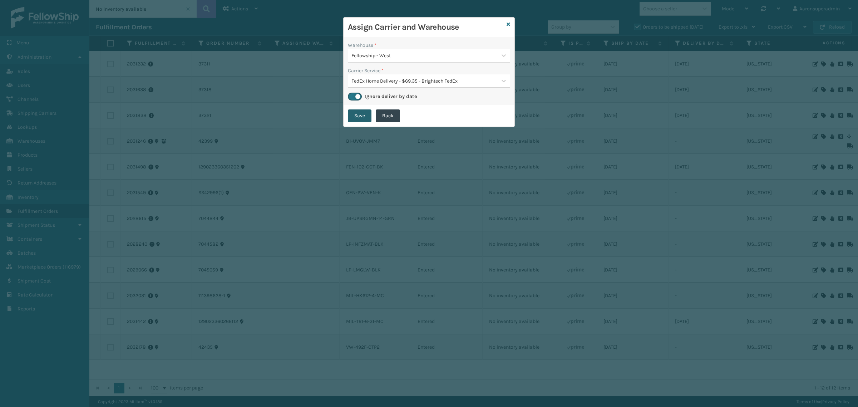
click at [359, 118] on button "Save" at bounding box center [360, 115] width 24 height 13
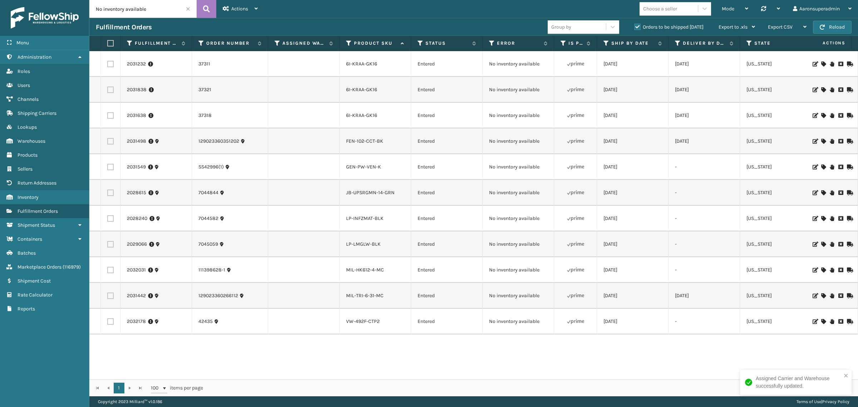
click at [822, 140] on icon at bounding box center [824, 141] width 4 height 5
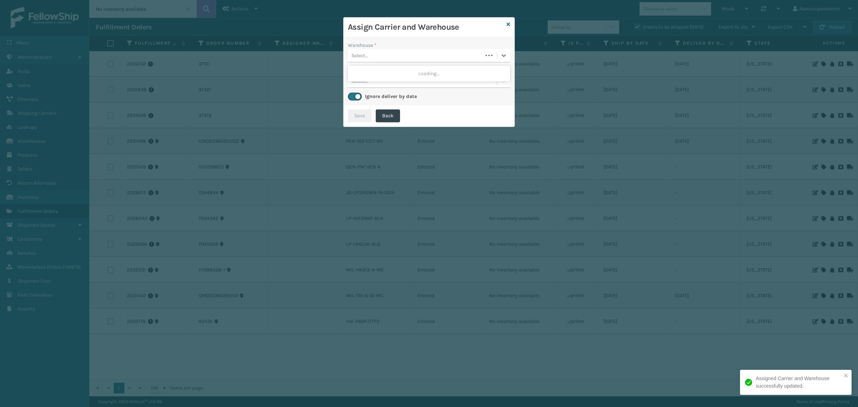
click at [387, 54] on div "Select..." at bounding box center [415, 56] width 135 height 12
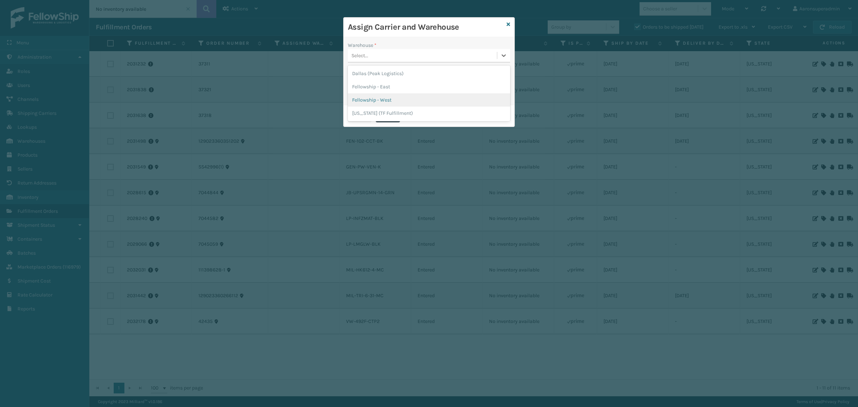
click at [376, 96] on div "Fellowship - West" at bounding box center [429, 99] width 162 height 13
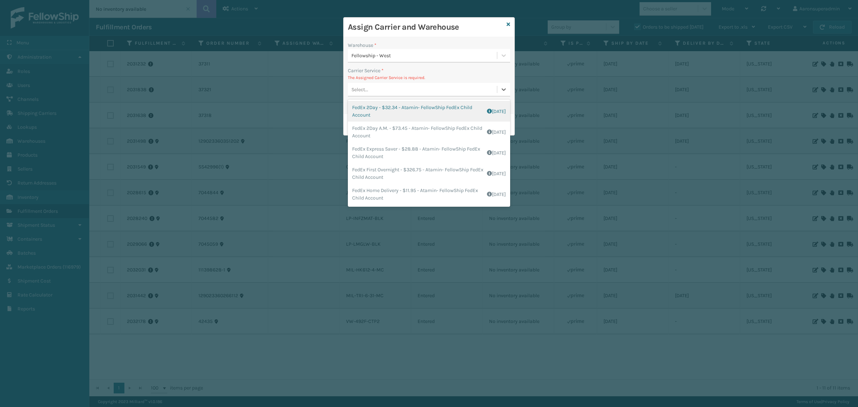
click at [371, 88] on div "Select..." at bounding box center [422, 90] width 149 height 12
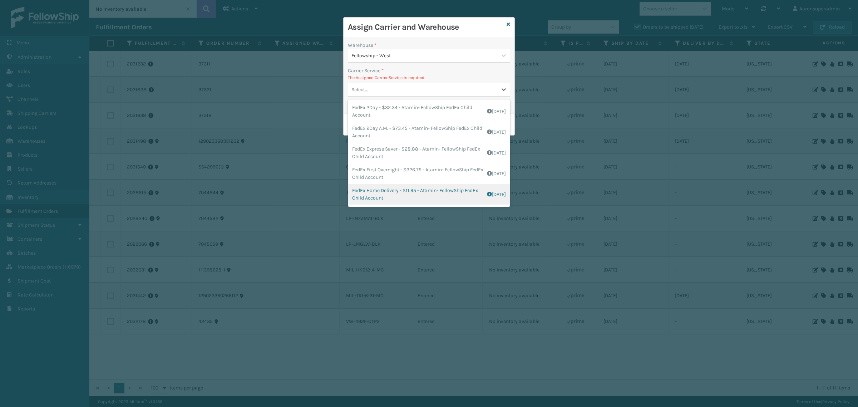
click at [392, 188] on div "FedEx Home Delivery - $11.95 - Atamin- FellowShip FedEx Child Account Shipping …" at bounding box center [429, 194] width 162 height 21
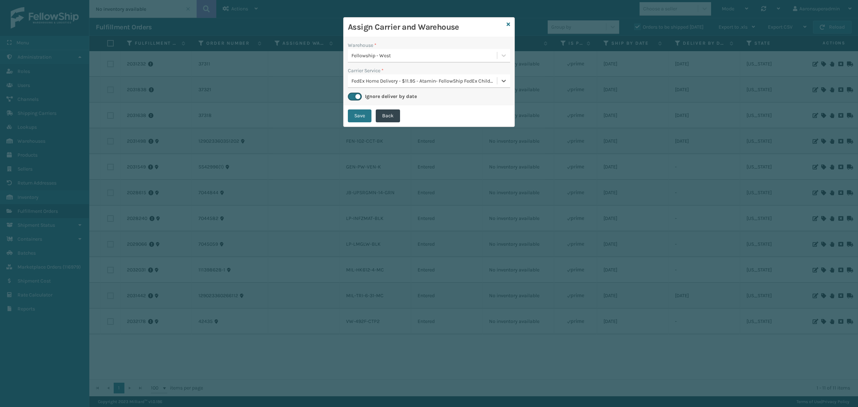
click at [355, 108] on div "Save Back" at bounding box center [429, 115] width 171 height 21
click at [355, 116] on button "Save" at bounding box center [360, 115] width 24 height 13
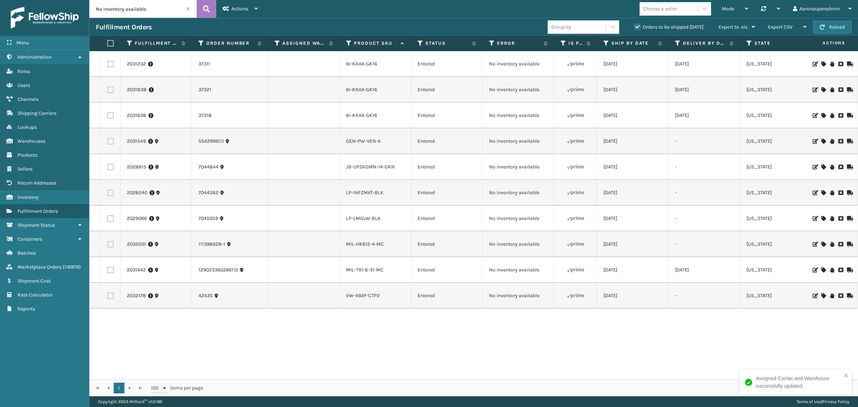
click at [822, 165] on icon at bounding box center [824, 167] width 4 height 5
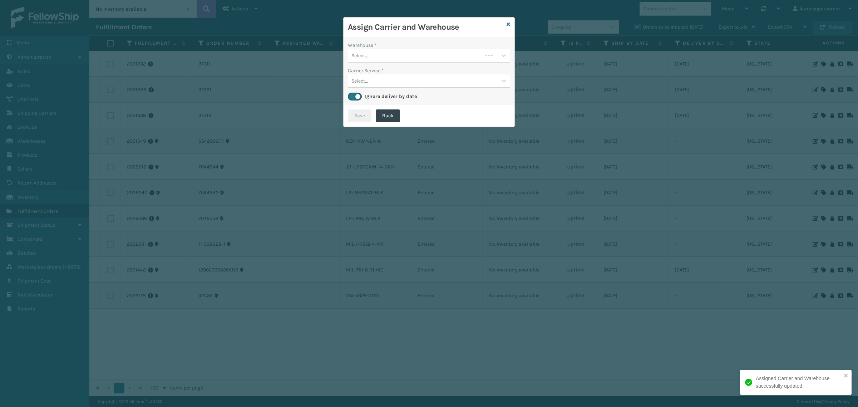
click at [369, 52] on div "Select..." at bounding box center [415, 56] width 135 height 12
click at [509, 24] on icon at bounding box center [509, 24] width 4 height 5
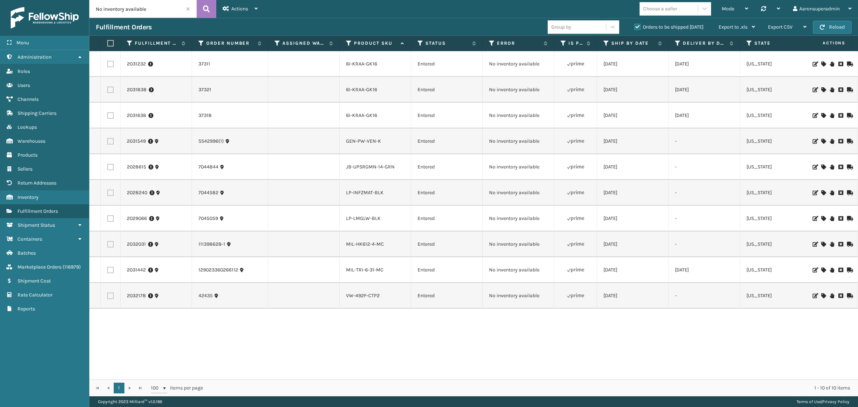
click at [822, 244] on icon at bounding box center [824, 244] width 4 height 5
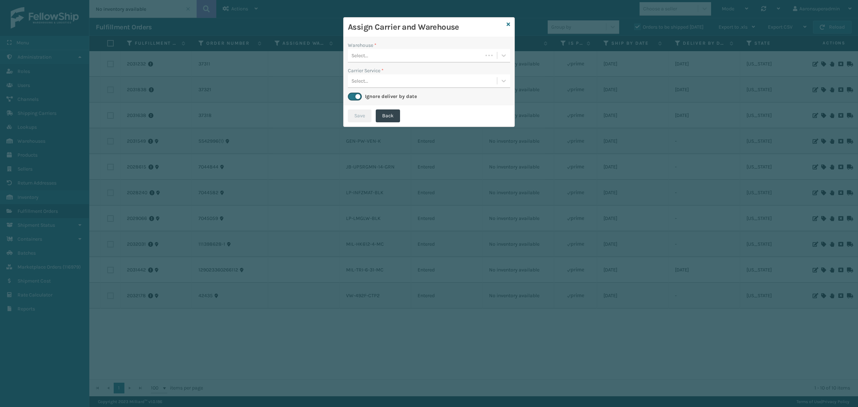
click at [389, 59] on div "Select..." at bounding box center [415, 56] width 135 height 12
click at [386, 73] on div "[US_STATE] (TF Fulfillment)" at bounding box center [429, 73] width 162 height 13
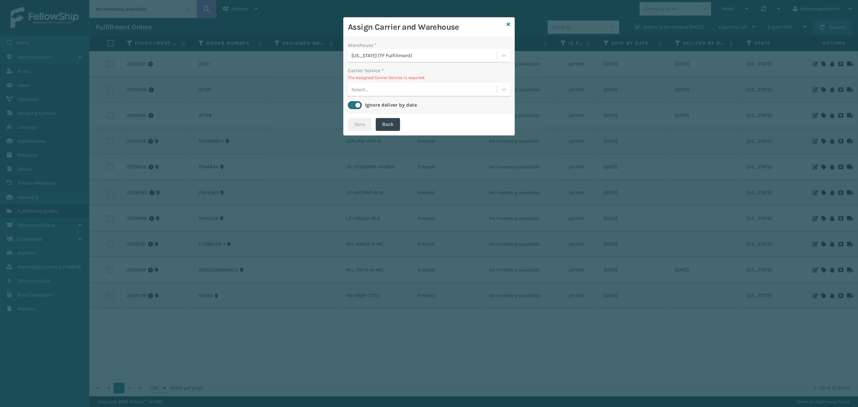
click at [382, 89] on div "Select..." at bounding box center [422, 90] width 149 height 12
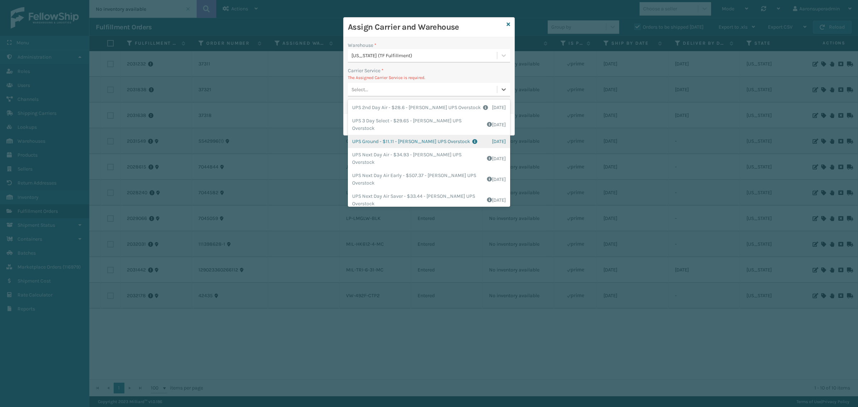
click at [389, 137] on div "UPS Ground - $11.11 - [PERSON_NAME] UPS Overstock Shipping Cost $11.11 Surplus …" at bounding box center [429, 141] width 162 height 13
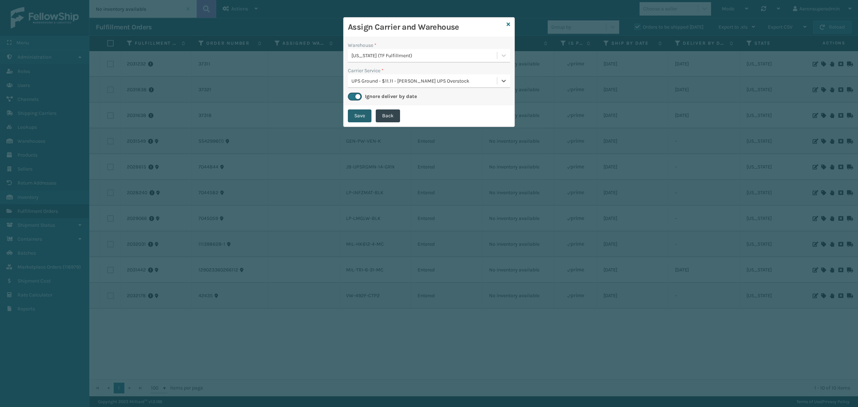
click at [362, 119] on button "Save" at bounding box center [360, 115] width 24 height 13
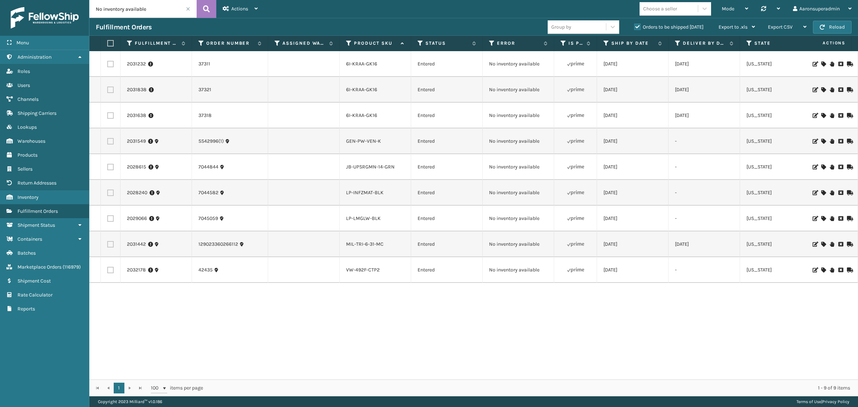
click at [822, 243] on icon at bounding box center [824, 244] width 4 height 5
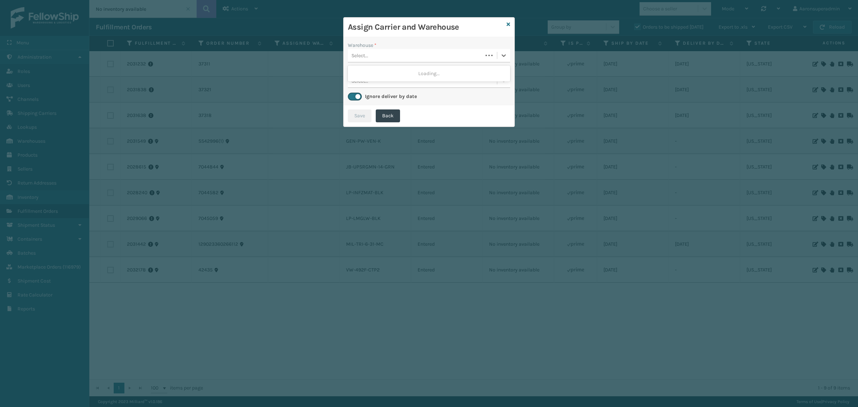
click at [393, 57] on div "Select..." at bounding box center [415, 56] width 135 height 12
click at [370, 85] on div "Fellowship - West" at bounding box center [429, 86] width 162 height 13
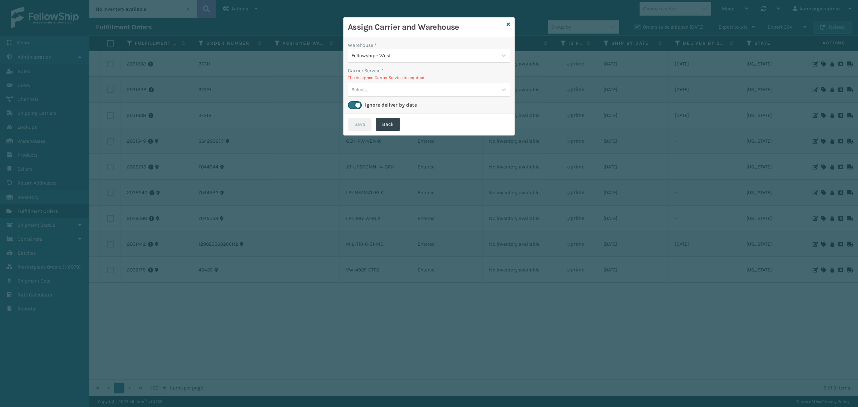
click at [367, 88] on div "Select..." at bounding box center [360, 90] width 17 height 8
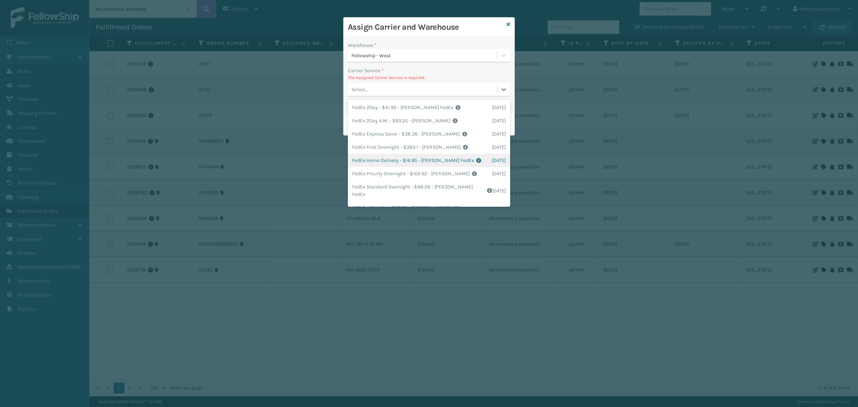
click at [393, 155] on div "FedEx Home Delivery - $16.95 - [PERSON_NAME] FedEx Shipping Cost $14.87 Surplus…" at bounding box center [429, 160] width 162 height 13
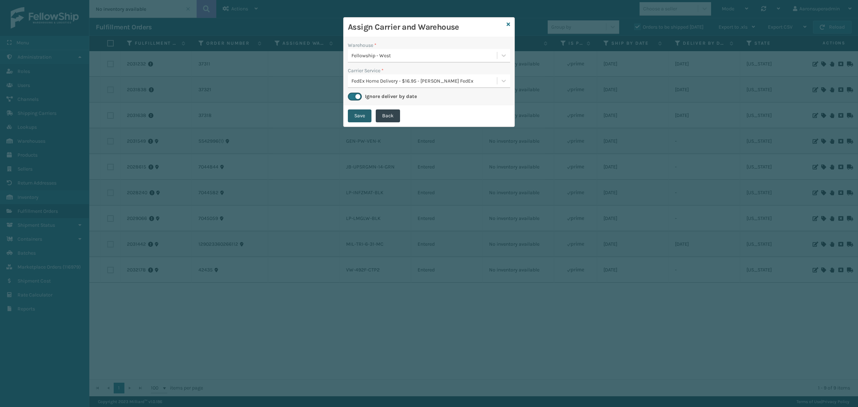
click at [358, 119] on button "Save" at bounding box center [360, 115] width 24 height 13
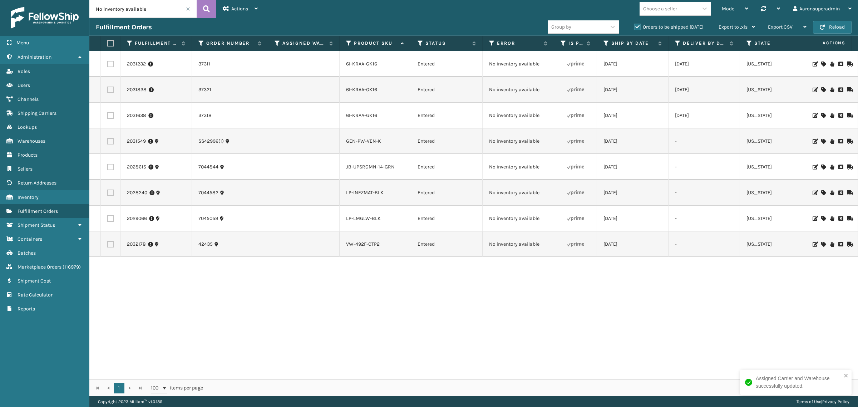
click at [822, 242] on icon at bounding box center [824, 244] width 4 height 5
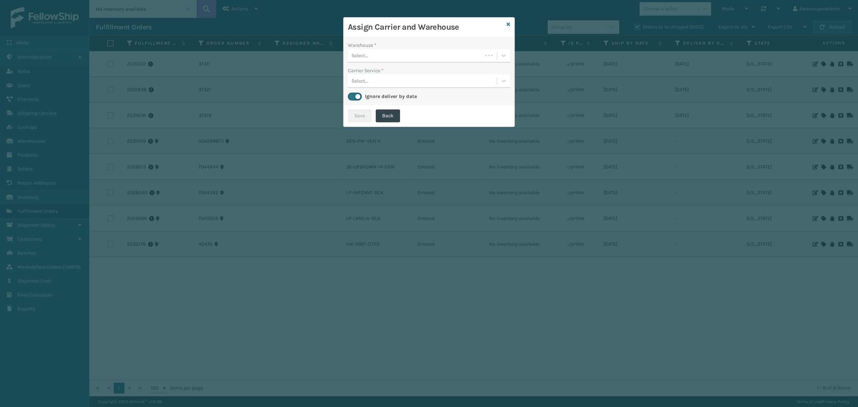
click at [379, 54] on div "Select..." at bounding box center [415, 56] width 135 height 12
click at [510, 24] on icon at bounding box center [509, 24] width 4 height 5
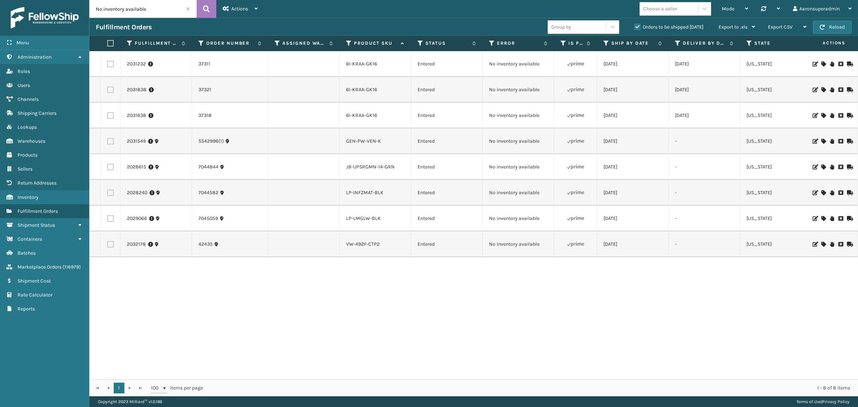
click at [189, 8] on span at bounding box center [188, 9] width 4 height 4
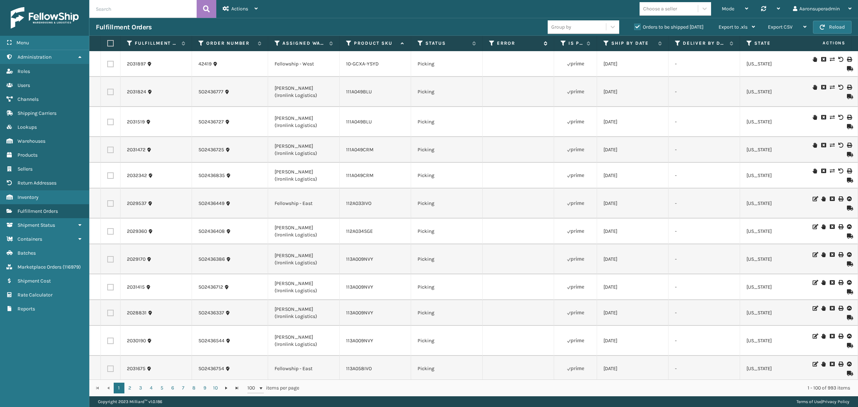
click at [505, 40] on label "Error" at bounding box center [518, 43] width 43 height 6
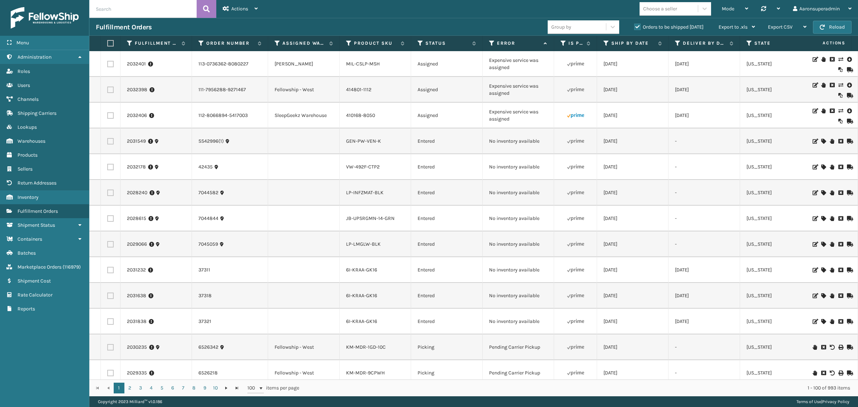
click at [839, 112] on icon at bounding box center [841, 110] width 4 height 5
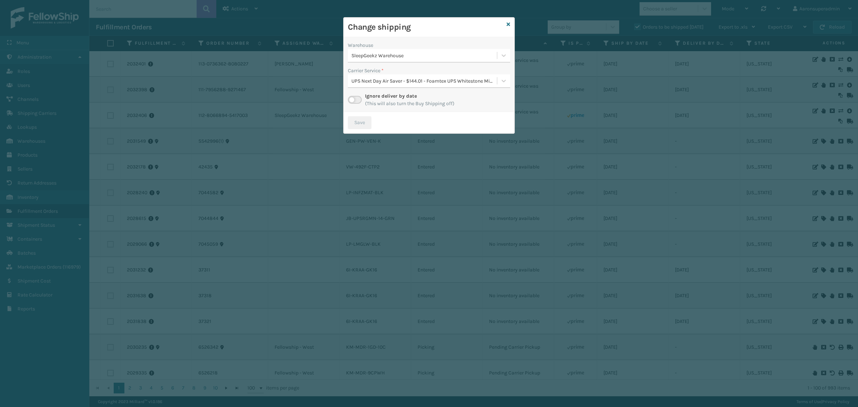
click at [389, 55] on div "SleepGeekz Warehouse" at bounding box center [425, 56] width 146 height 8
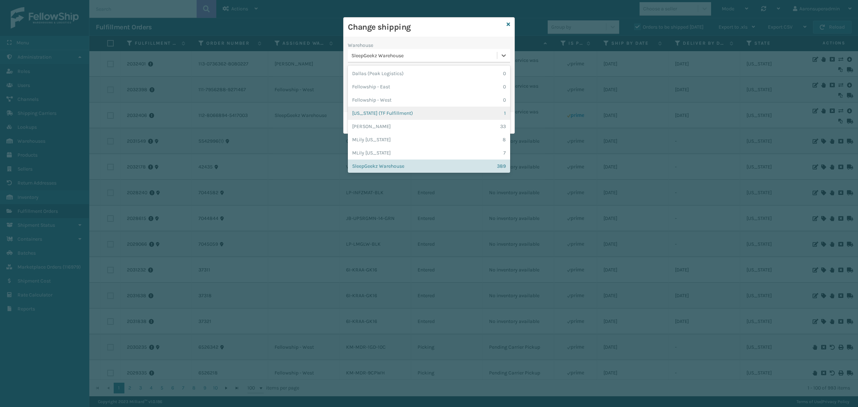
click at [369, 110] on div "[US_STATE] (TF Fulfillment) 1" at bounding box center [429, 113] width 162 height 13
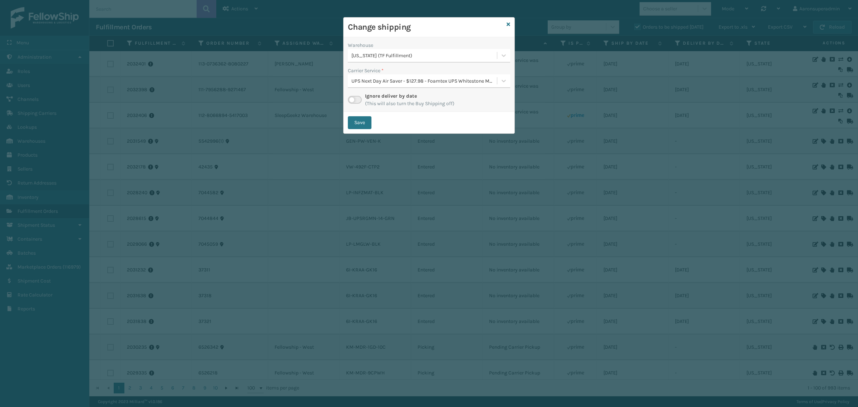
click at [406, 78] on div "UPS Next Day Air Saver - $127.98 - Foamtex UPS Whitestone Milliard" at bounding box center [425, 81] width 146 height 8
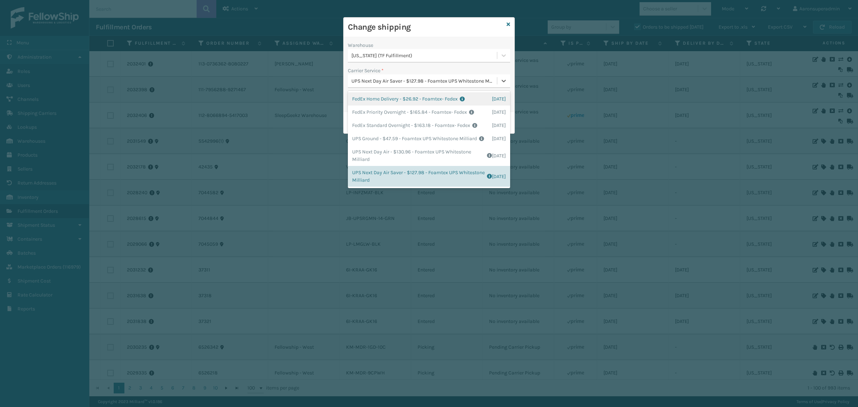
click at [386, 103] on div "FedEx Home Delivery - $26.92 - Foamtex- Fedex Shipping Cost $26.92 Surplus Cost…" at bounding box center [429, 98] width 162 height 13
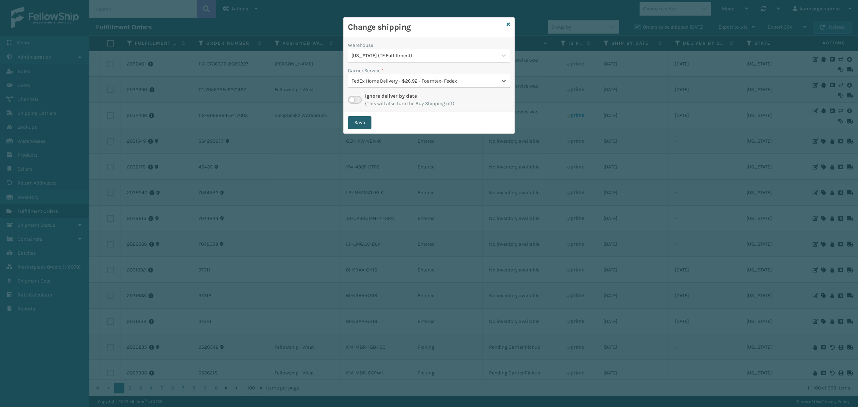
click at [356, 122] on button "Save" at bounding box center [360, 122] width 24 height 13
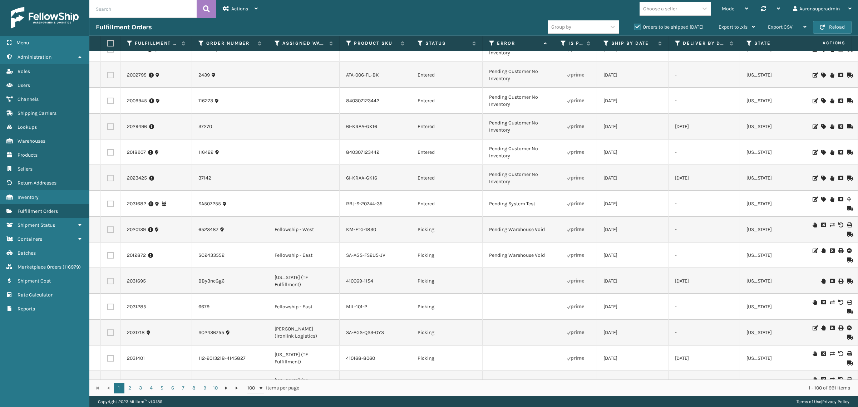
scroll to position [1162, 0]
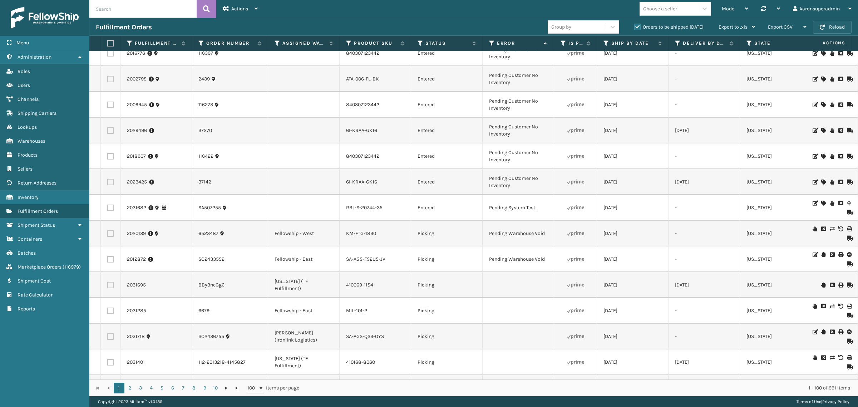
click at [845, 29] on button "Reload" at bounding box center [832, 27] width 39 height 13
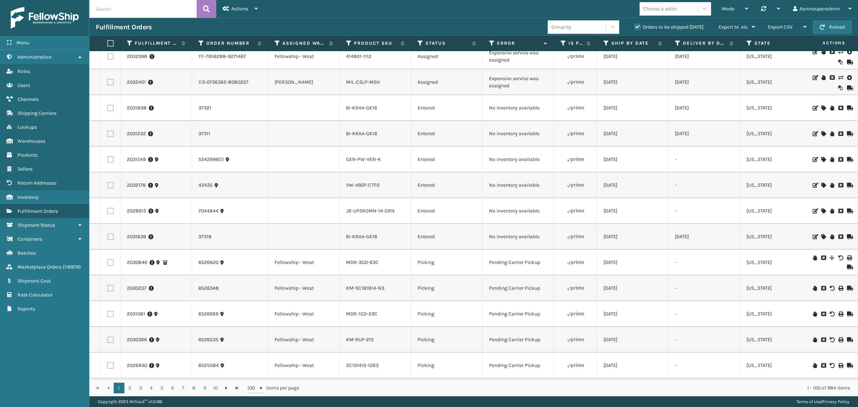
scroll to position [0, 0]
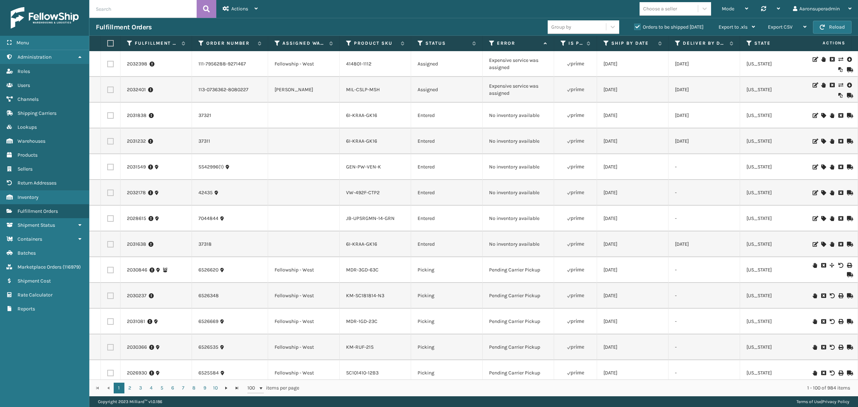
click at [839, 58] on icon at bounding box center [841, 59] width 4 height 5
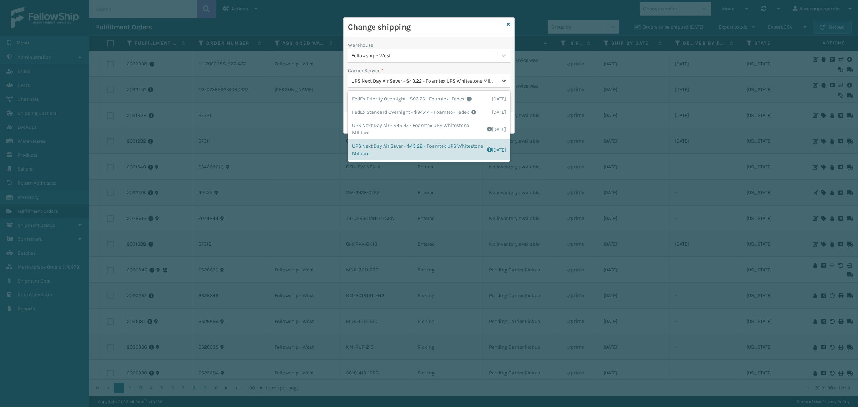
click at [370, 78] on div "UPS Next Day Air Saver - $43.22 - Foamtex UPS Whitestone Milliard" at bounding box center [425, 81] width 146 height 8
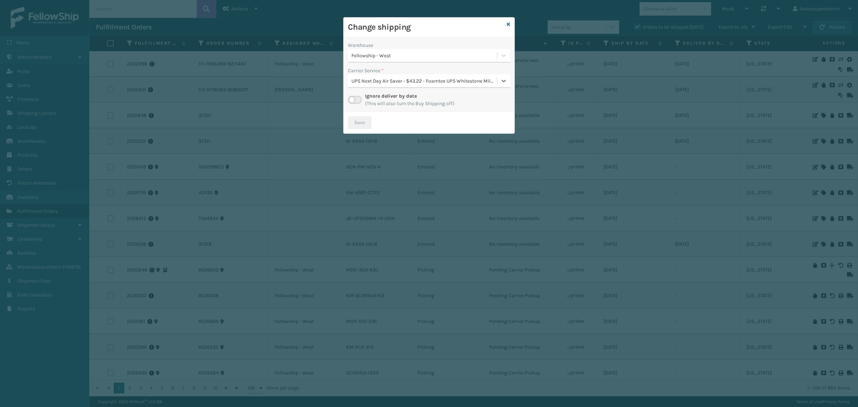
click at [353, 99] on label at bounding box center [355, 100] width 14 height 8
click at [353, 99] on input "checkbox" at bounding box center [350, 98] width 5 height 5
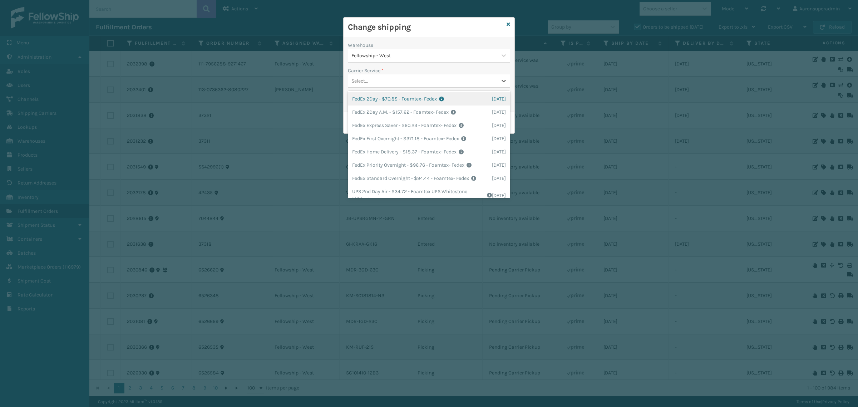
click at [383, 83] on div "Select..." at bounding box center [422, 81] width 149 height 12
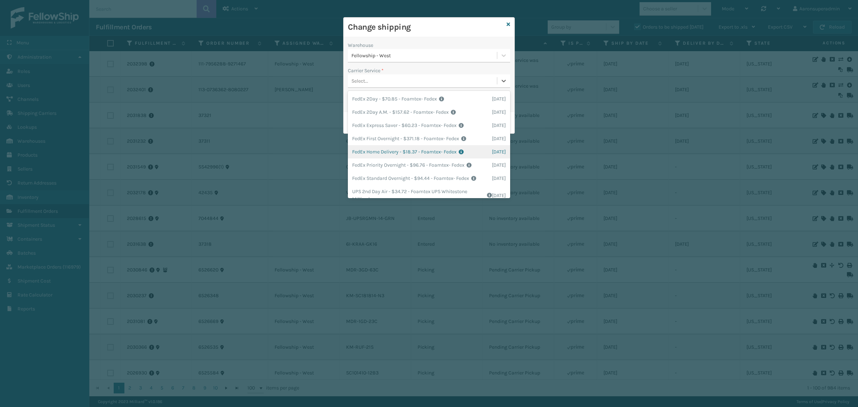
click at [385, 157] on div "FedEx Home Delivery - $18.37 - Foamtex- Fedex Shipping Cost $18.37 Surplus Cost…" at bounding box center [429, 151] width 162 height 13
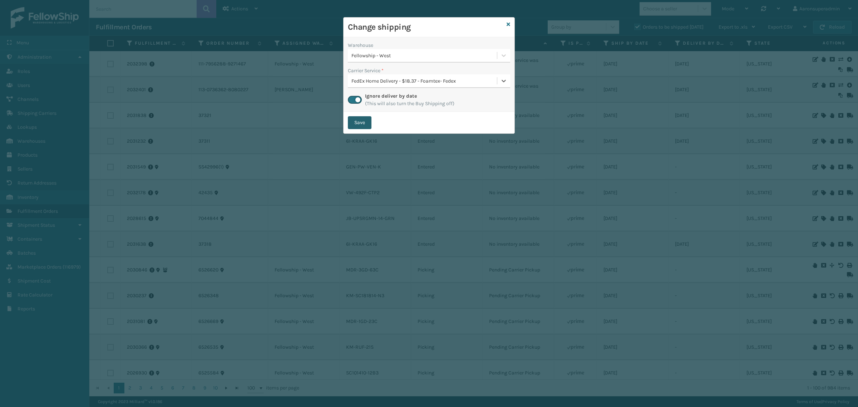
click at [364, 122] on button "Save" at bounding box center [360, 122] width 24 height 13
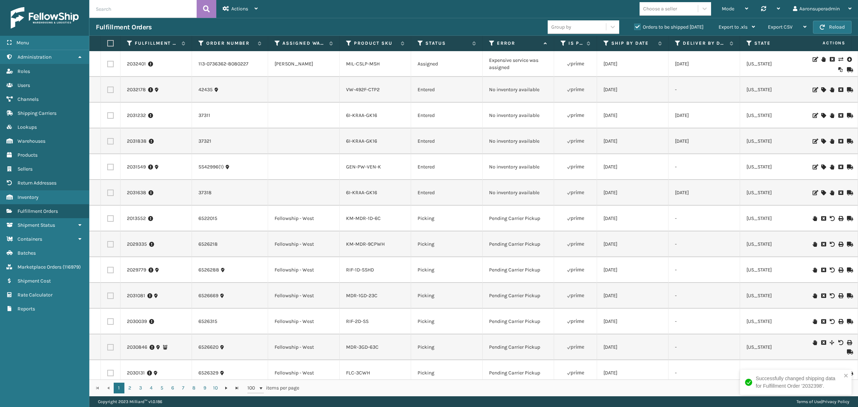
click at [839, 59] on icon at bounding box center [841, 59] width 4 height 5
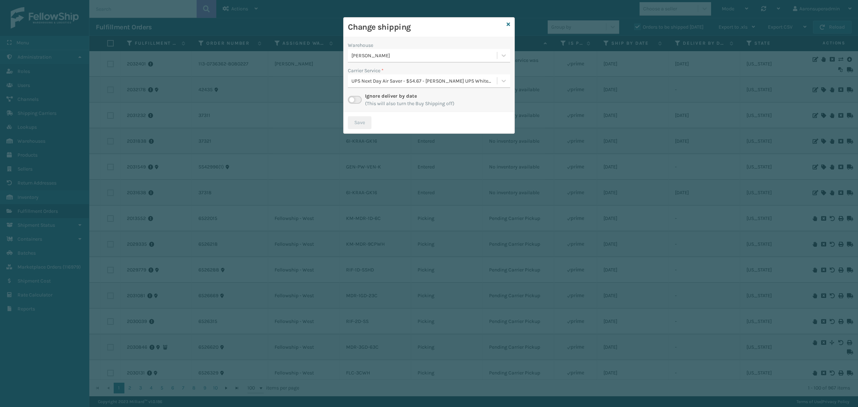
click at [353, 97] on label at bounding box center [355, 100] width 14 height 8
click at [353, 97] on input "checkbox" at bounding box center [350, 98] width 5 height 5
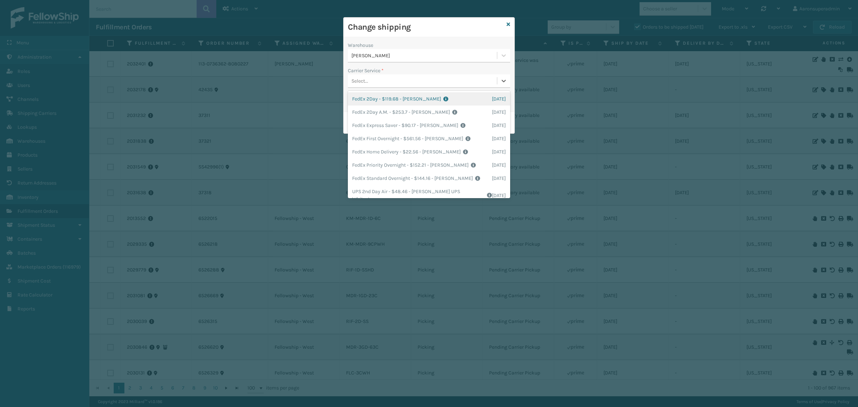
click at [369, 82] on div "Select..." at bounding box center [422, 81] width 149 height 12
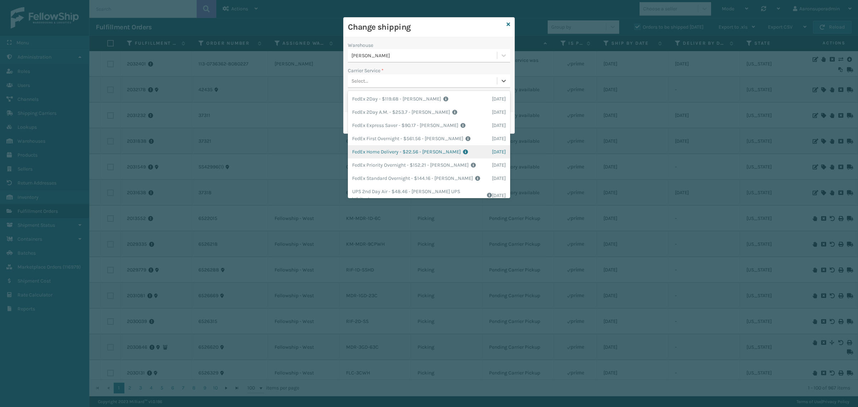
click at [408, 147] on div "FedEx Home Delivery - $22.56 - [PERSON_NAME] FedEx Shipping Cost $19.79 Surplus…" at bounding box center [429, 151] width 162 height 13
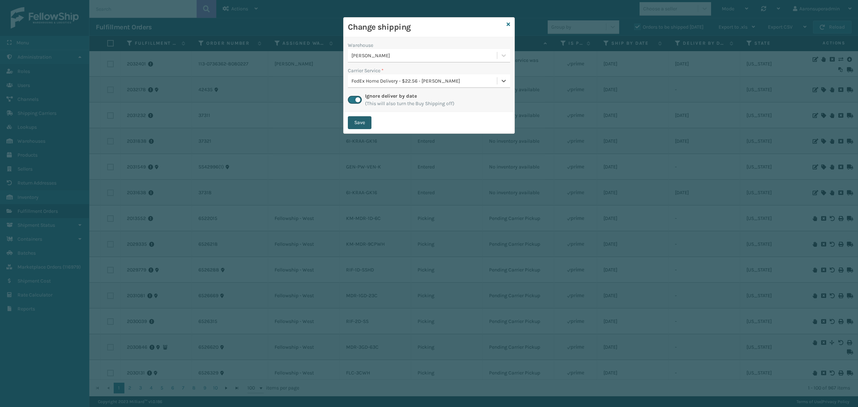
click at [351, 123] on button "Save" at bounding box center [360, 122] width 24 height 13
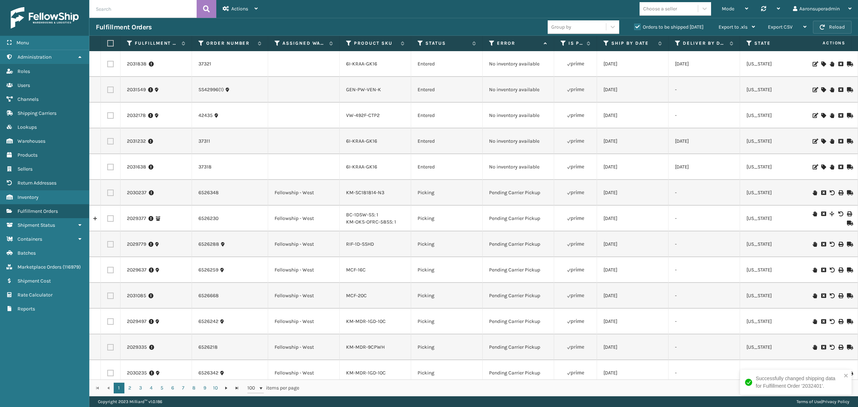
click at [826, 28] on button "Reload" at bounding box center [832, 27] width 39 height 13
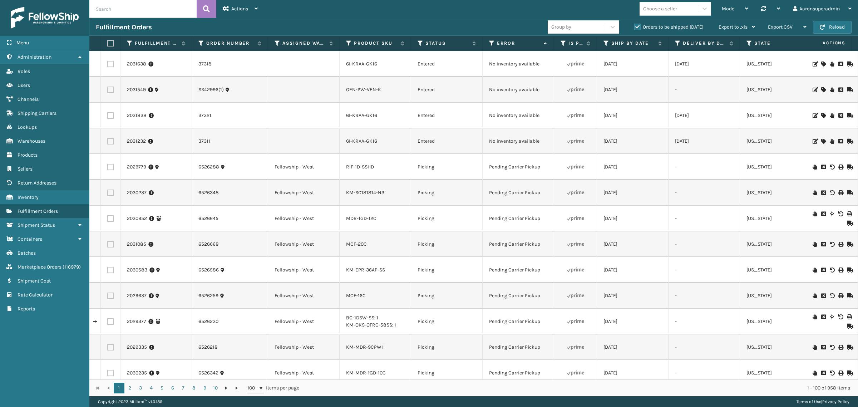
click at [814, 35] on div "Fulfillment Orders Group by Orders to be shipped [DATE] Export to .xls Use ship…" at bounding box center [473, 27] width 769 height 18
click at [829, 30] on button "Reload" at bounding box center [832, 27] width 39 height 13
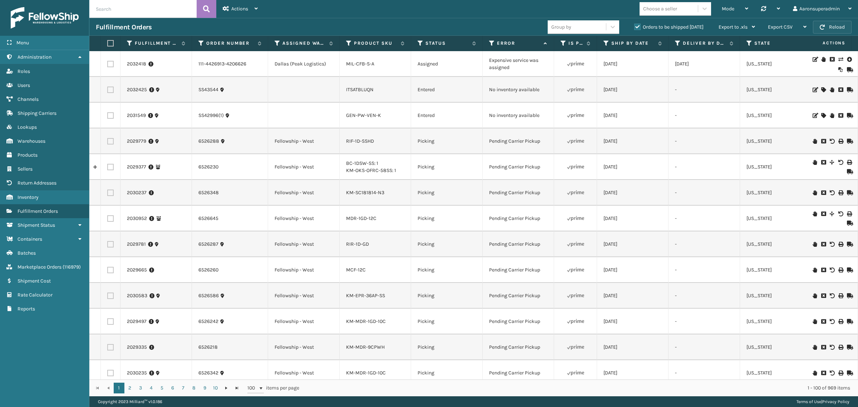
click at [827, 26] on button "Reload" at bounding box center [832, 27] width 39 height 13
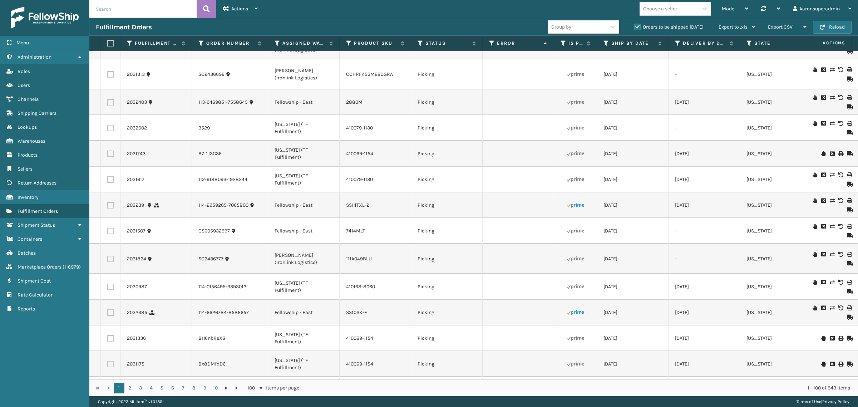
scroll to position [1438, 0]
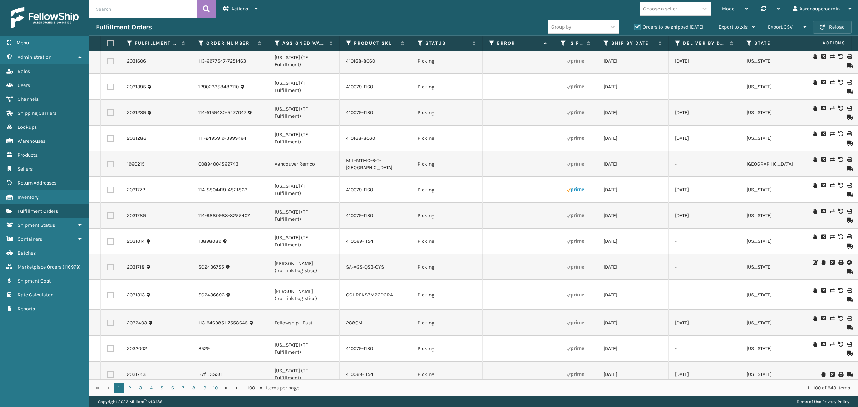
click at [832, 29] on button "Reload" at bounding box center [832, 27] width 39 height 13
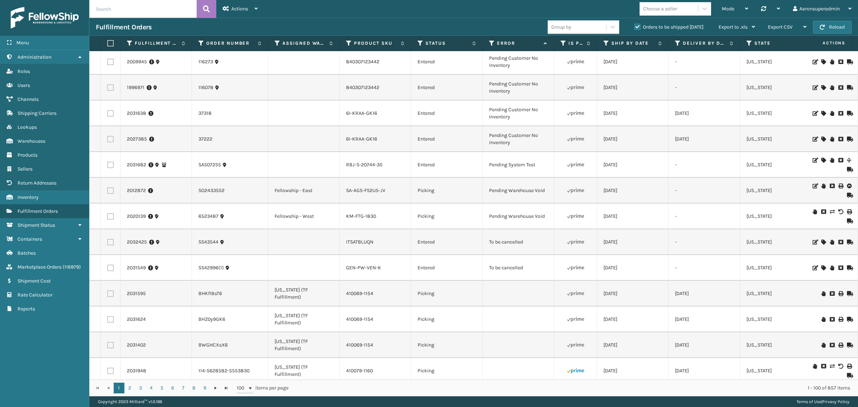
scroll to position [1103, 0]
drag, startPoint x: 109, startPoint y: 270, endPoint x: 109, endPoint y: 255, distance: 15.4
click at [109, 269] on td at bounding box center [111, 268] width 20 height 26
click at [111, 244] on label at bounding box center [110, 242] width 6 height 6
click at [108, 243] on input "checkbox" at bounding box center [107, 241] width 0 height 5
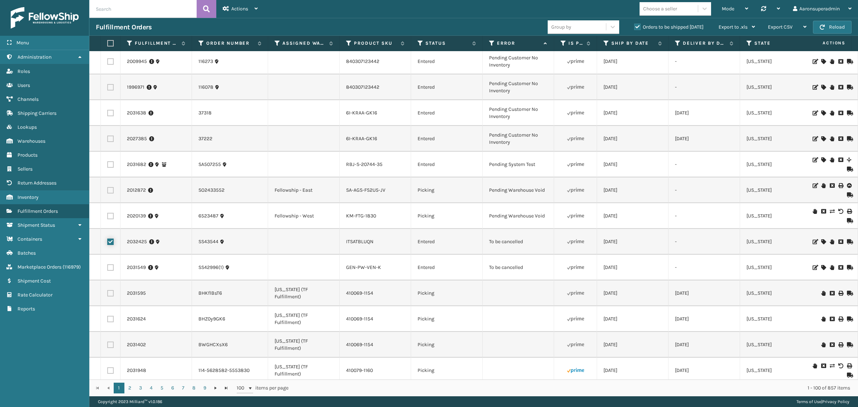
checkbox input "true"
click at [112, 266] on label at bounding box center [110, 267] width 6 height 6
click at [108, 266] on input "checkbox" at bounding box center [107, 266] width 0 height 5
checkbox input "true"
click at [603, 27] on span "Bulk Actions" at bounding box center [593, 27] width 28 height 6
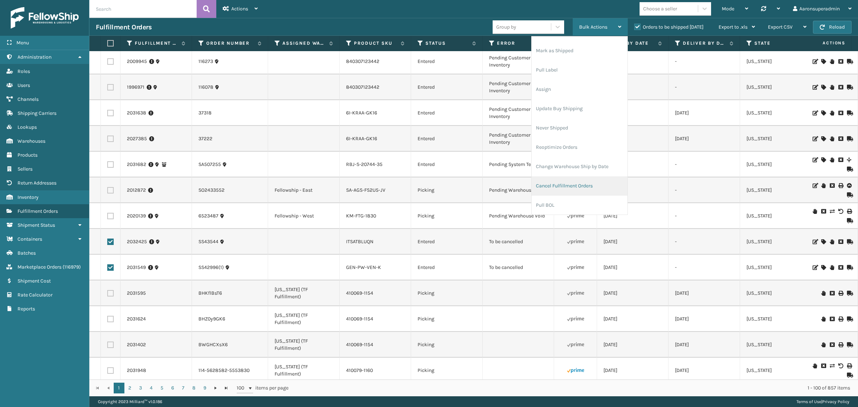
scroll to position [34, 0]
click at [567, 187] on li "Cancel Fulfillment Orders" at bounding box center [580, 185] width 96 height 19
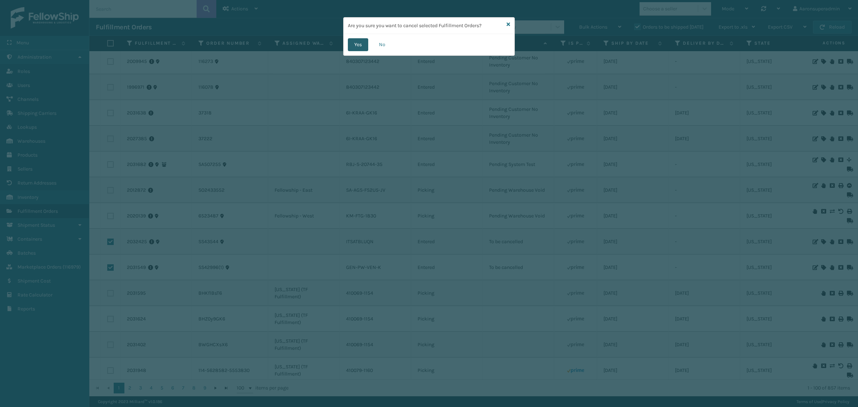
click at [359, 46] on button "Yes" at bounding box center [358, 44] width 20 height 13
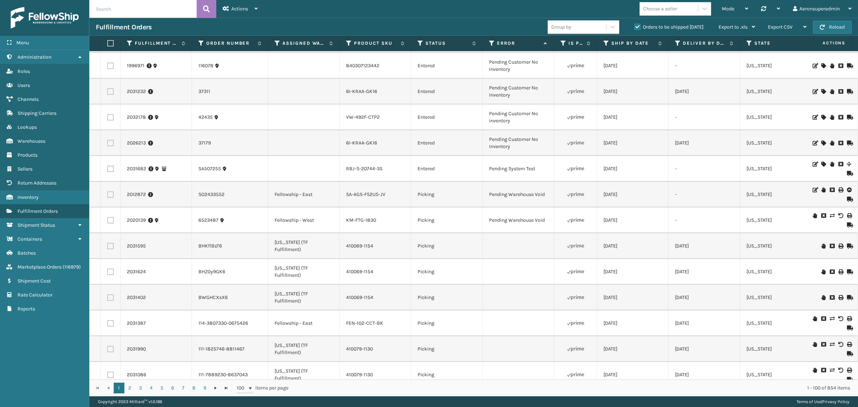
scroll to position [1095, 0]
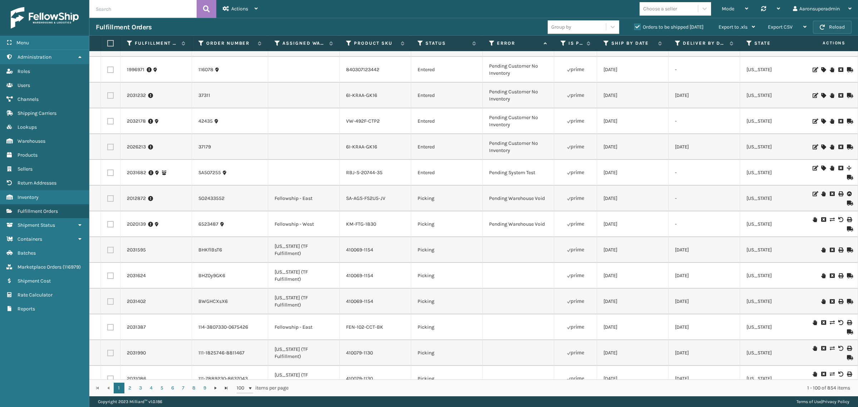
click at [831, 23] on button "Reload" at bounding box center [832, 27] width 39 height 13
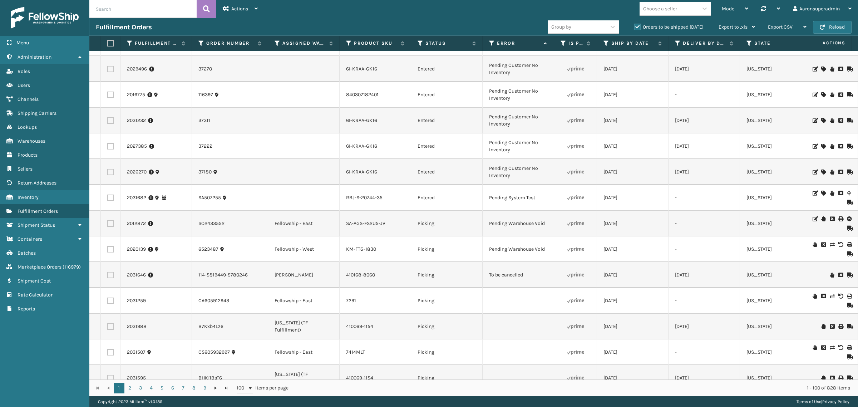
scroll to position [1088, 0]
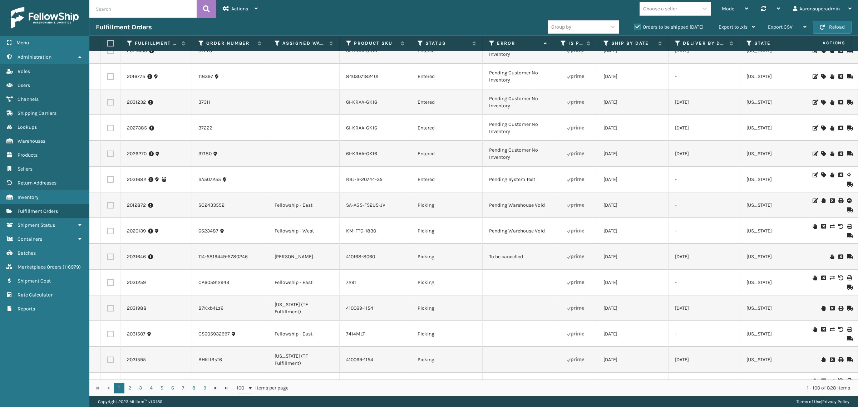
click at [839, 256] on icon at bounding box center [841, 256] width 4 height 5
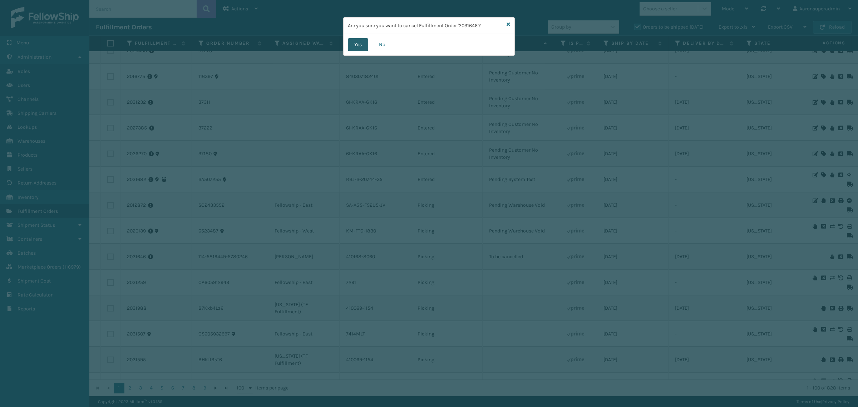
click at [359, 45] on button "Yes" at bounding box center [358, 44] width 20 height 13
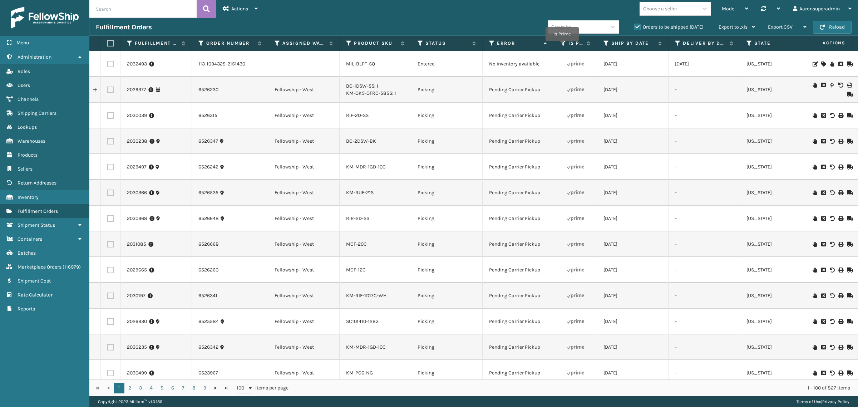
click at [822, 64] on icon at bounding box center [824, 64] width 4 height 5
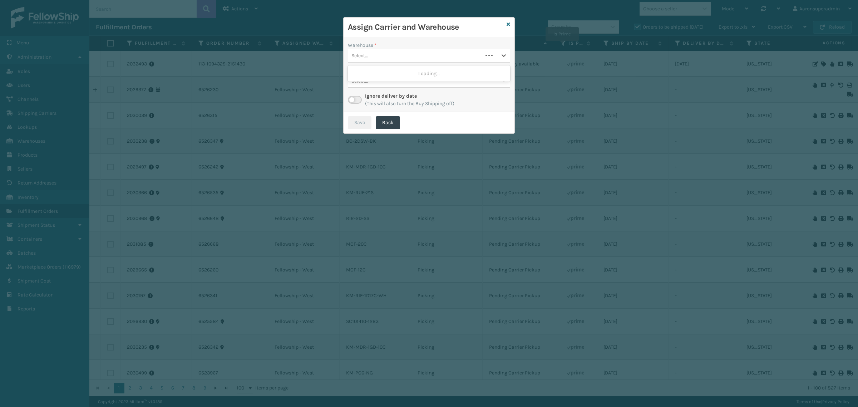
click at [360, 53] on div "Select..." at bounding box center [360, 56] width 17 height 8
click at [507, 24] on icon at bounding box center [509, 24] width 4 height 5
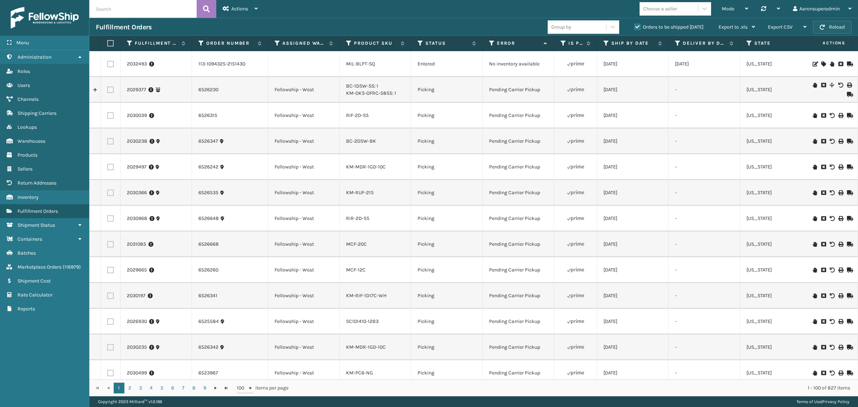
click at [829, 31] on button "Reload" at bounding box center [832, 27] width 39 height 13
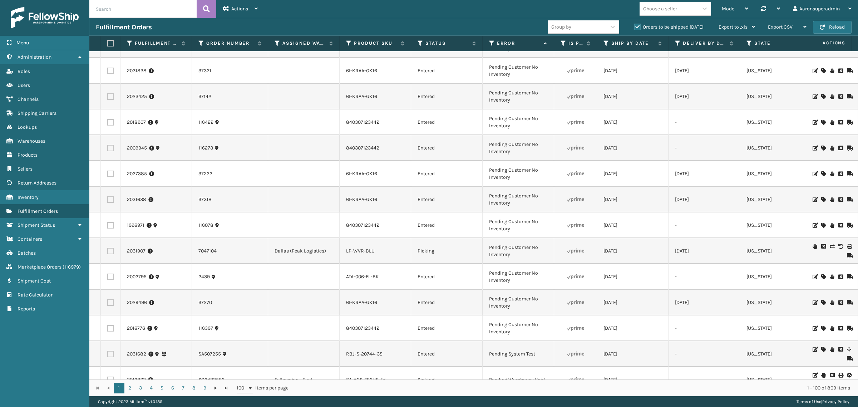
scroll to position [970, 0]
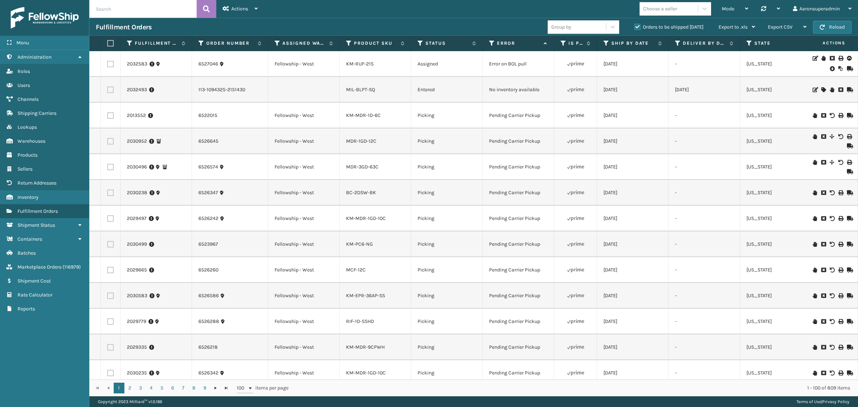
click at [830, 72] on icon at bounding box center [832, 68] width 4 height 7
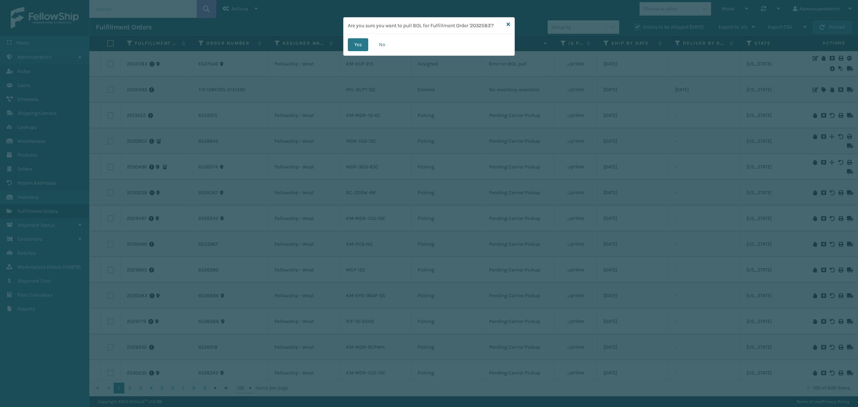
click at [356, 55] on div "Yes No" at bounding box center [429, 44] width 171 height 21
click at [361, 45] on button "Yes" at bounding box center [358, 44] width 20 height 13
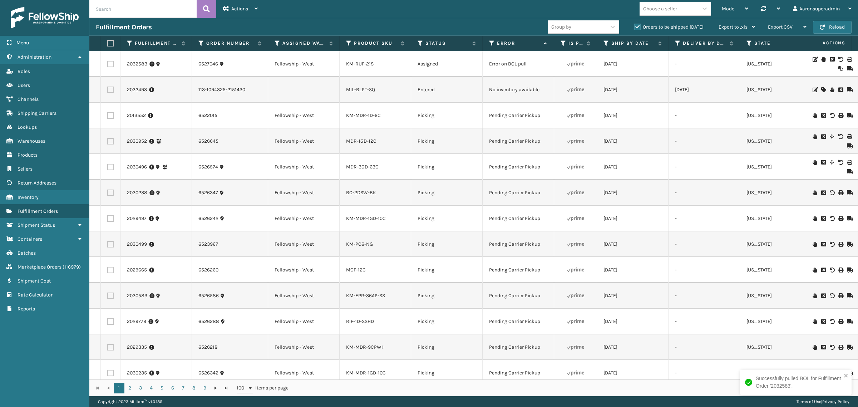
click at [822, 59] on icon at bounding box center [824, 59] width 4 height 5
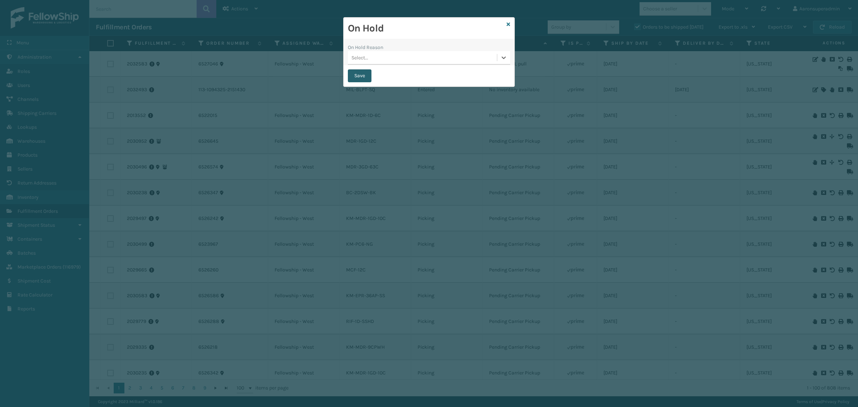
click at [353, 78] on button "Save" at bounding box center [360, 75] width 24 height 13
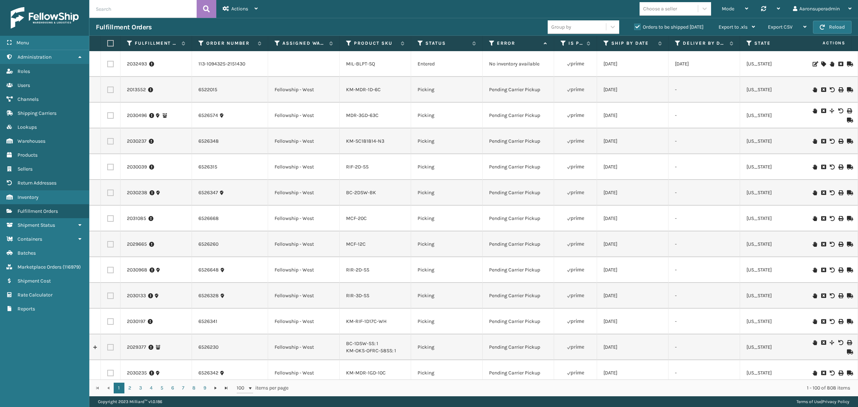
click at [821, 64] on div at bounding box center [831, 64] width 40 height 5
click at [822, 63] on icon at bounding box center [824, 64] width 4 height 5
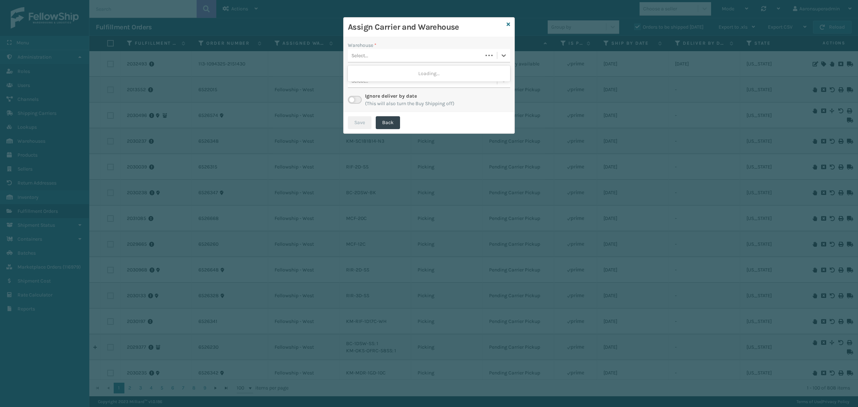
click at [378, 55] on div "Select..." at bounding box center [415, 56] width 135 height 12
click at [508, 25] on icon at bounding box center [509, 24] width 4 height 5
